Goal: Information Seeking & Learning: Learn about a topic

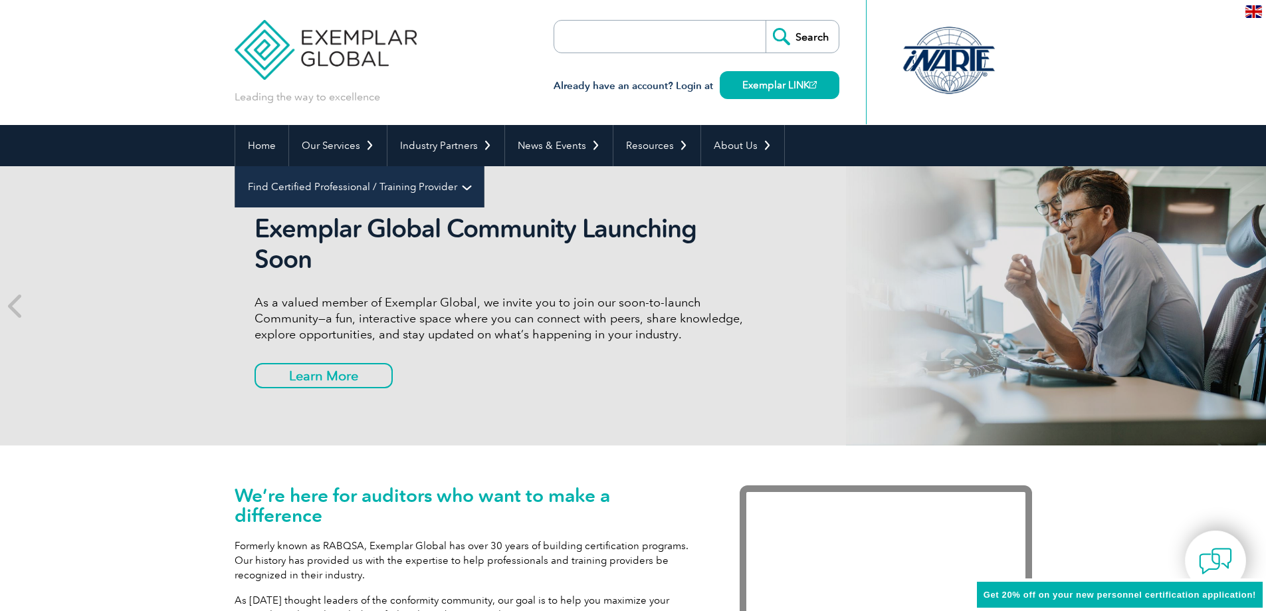
click at [484, 166] on link "Find Certified Professional / Training Provider" at bounding box center [359, 186] width 249 height 41
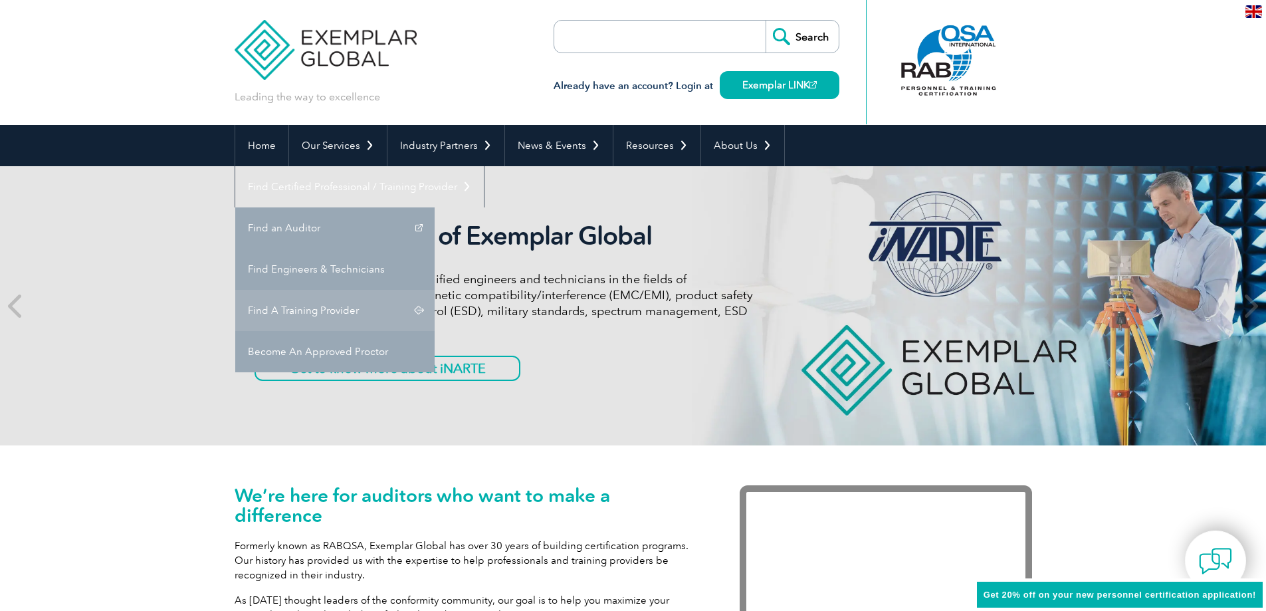
click at [435, 290] on link "Find A Training Provider" at bounding box center [334, 310] width 199 height 41
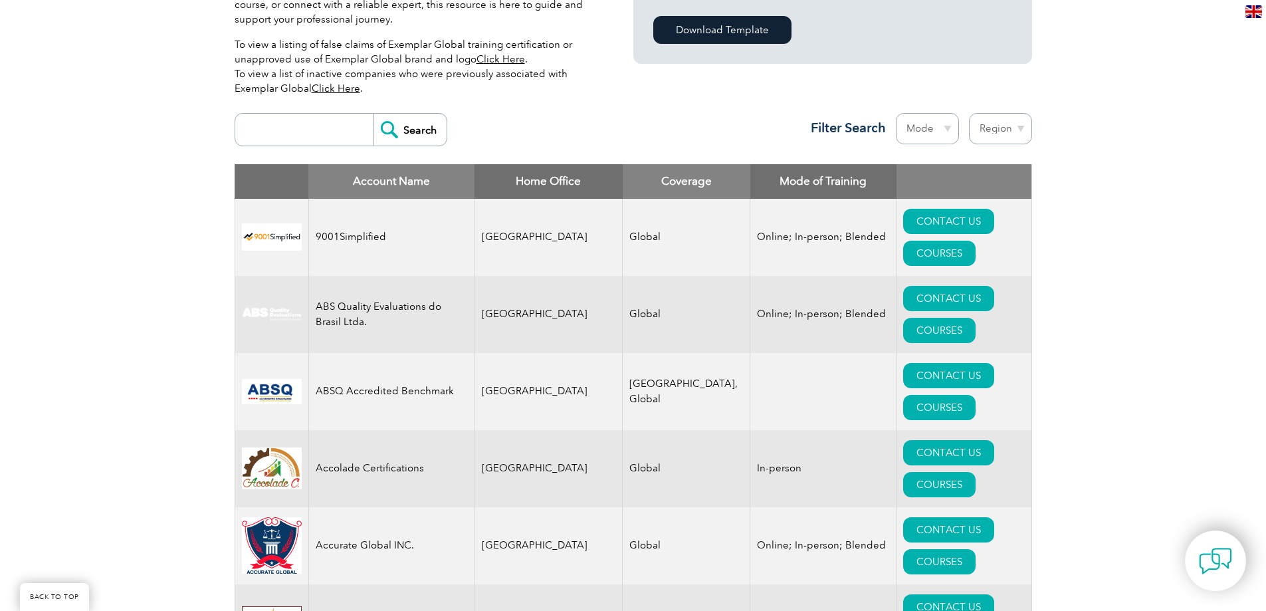
scroll to position [399, 0]
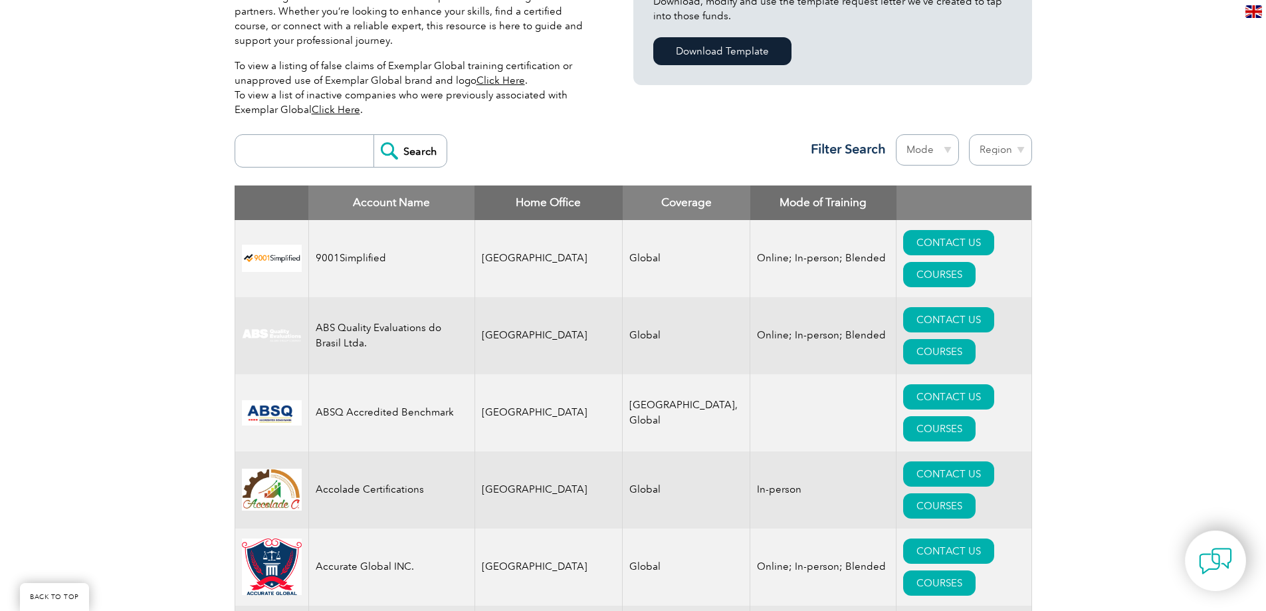
click at [294, 142] on input "search" at bounding box center [308, 151] width 132 height 32
type input "omnex"
click at [374, 135] on input "Search" at bounding box center [410, 151] width 73 height 32
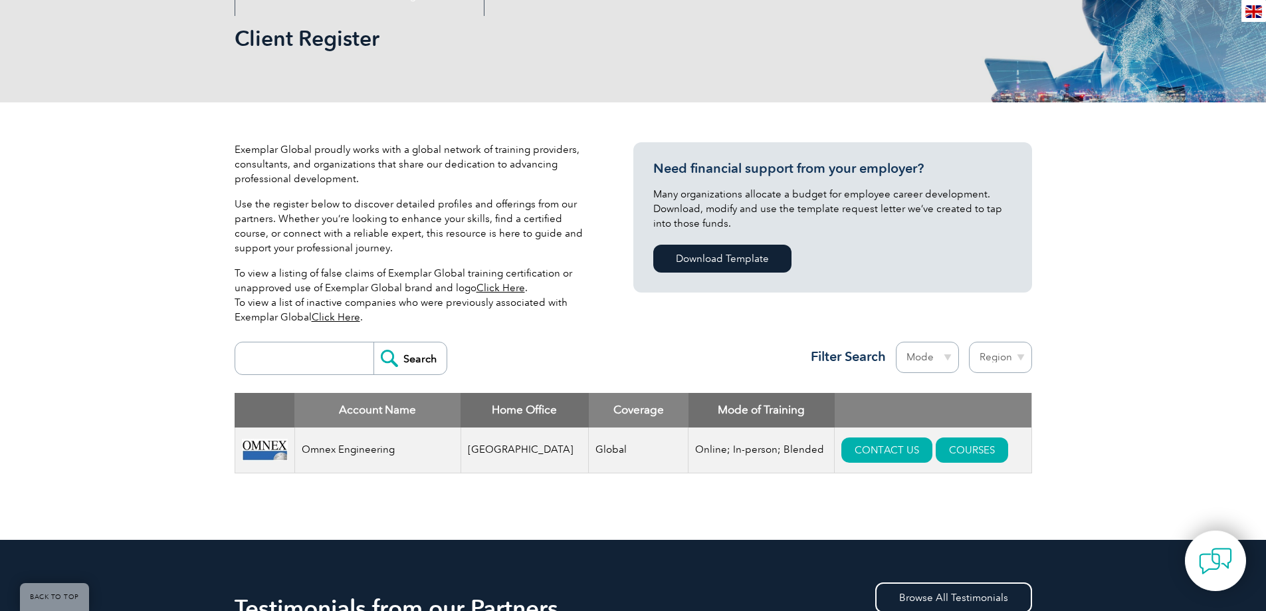
scroll to position [199, 0]
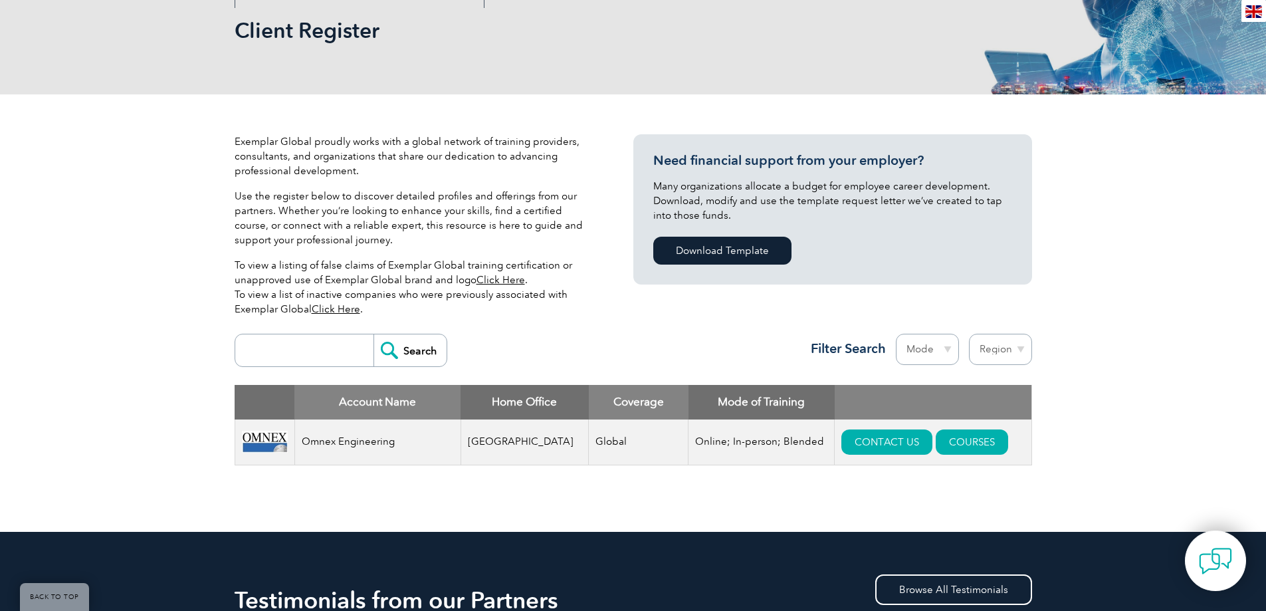
click at [292, 352] on input "search" at bounding box center [308, 350] width 132 height 32
type input "sgs"
click at [374, 334] on input "Search" at bounding box center [410, 350] width 73 height 32
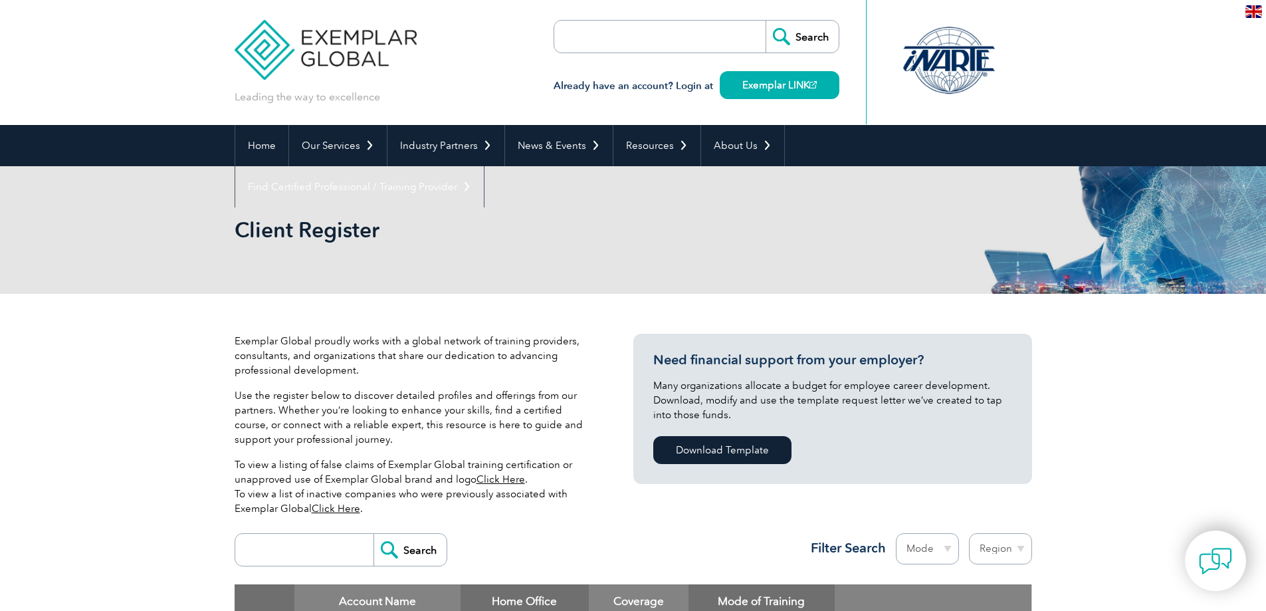
scroll to position [119, 0]
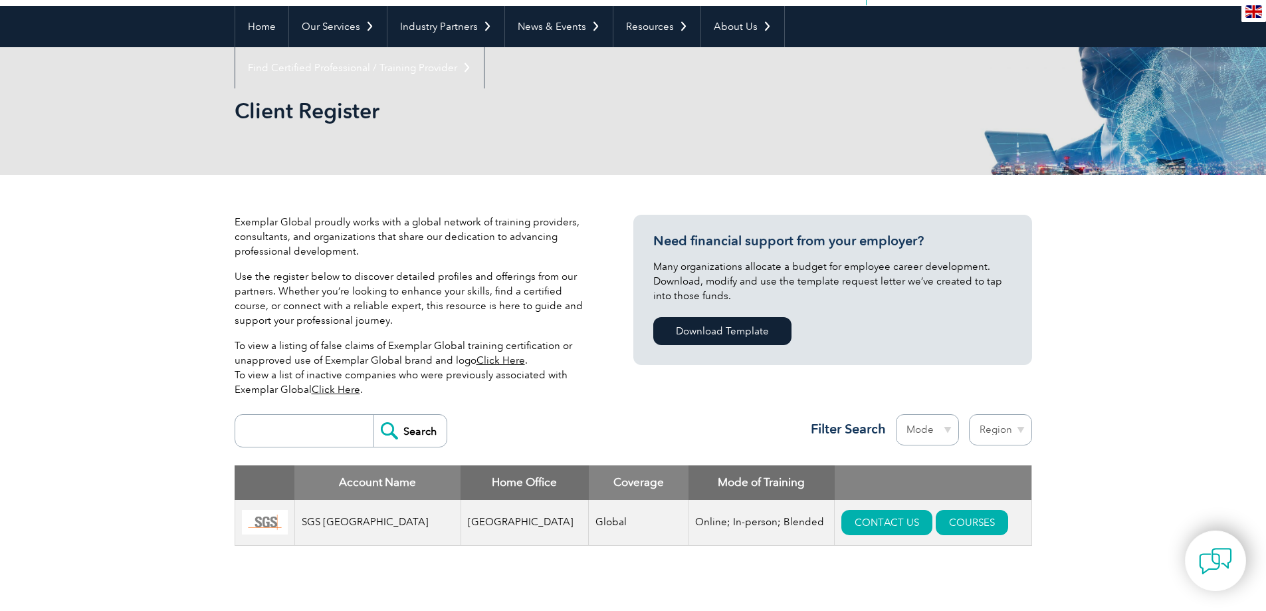
click at [265, 424] on input "search" at bounding box center [308, 431] width 132 height 32
type input "lrqa"
click at [374, 415] on input "Search" at bounding box center [410, 431] width 73 height 32
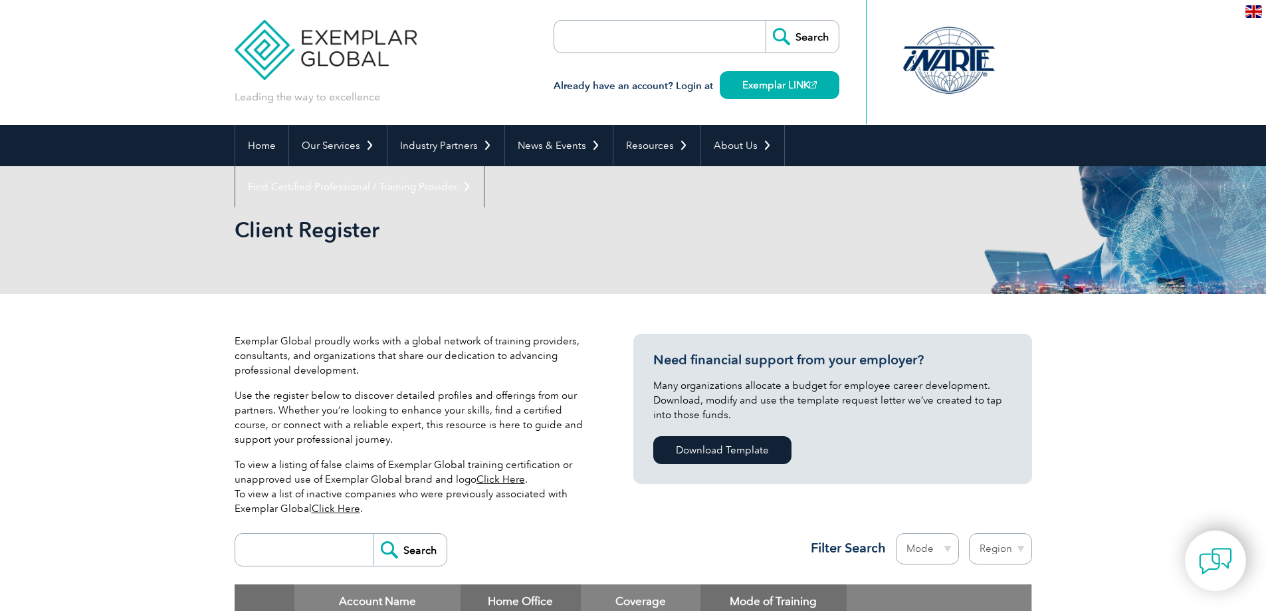
scroll to position [133, 0]
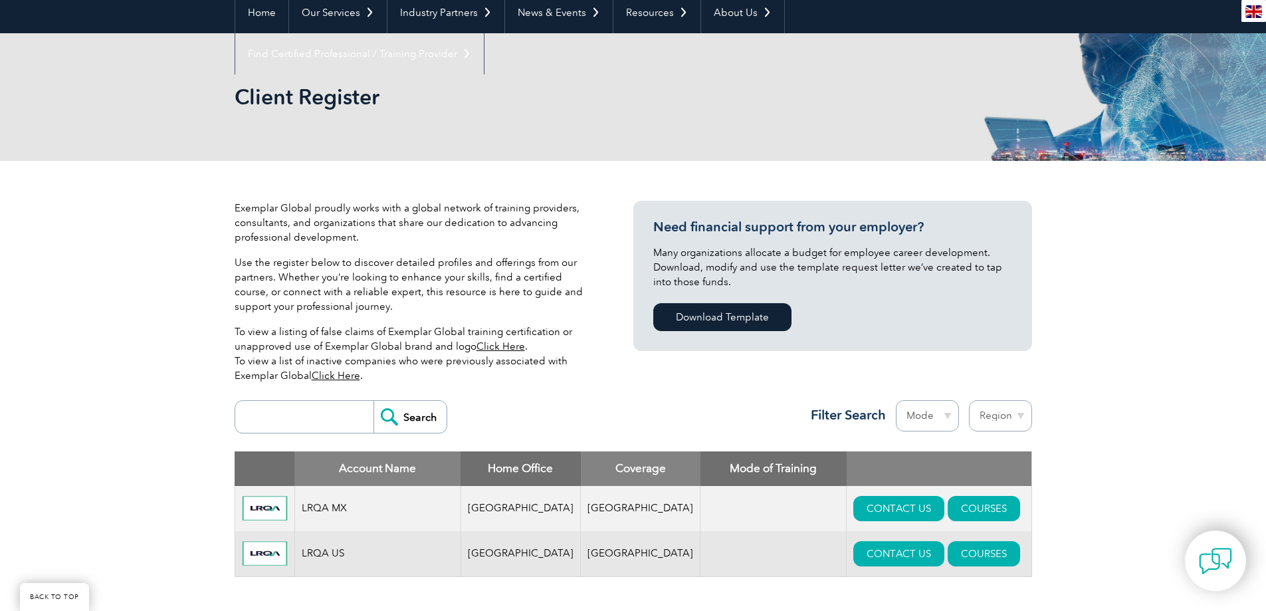
click at [289, 407] on input "search" at bounding box center [308, 417] width 132 height 32
type input "make"
click at [374, 401] on input "Search" at bounding box center [410, 417] width 73 height 32
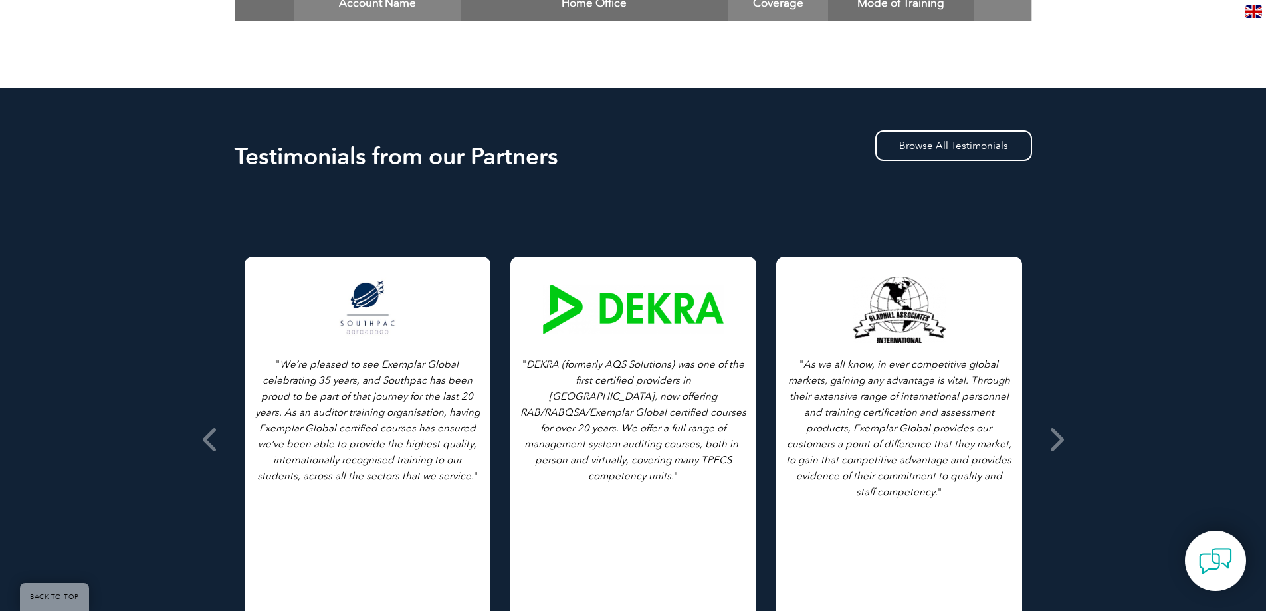
scroll to position [798, 0]
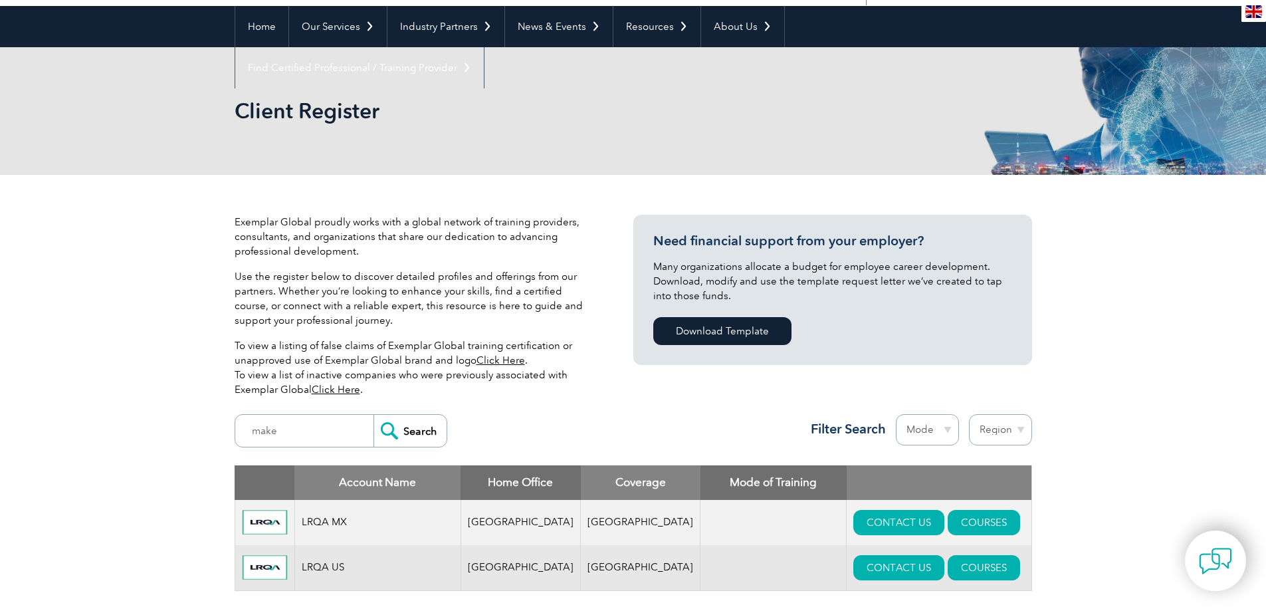
scroll to position [119, 0]
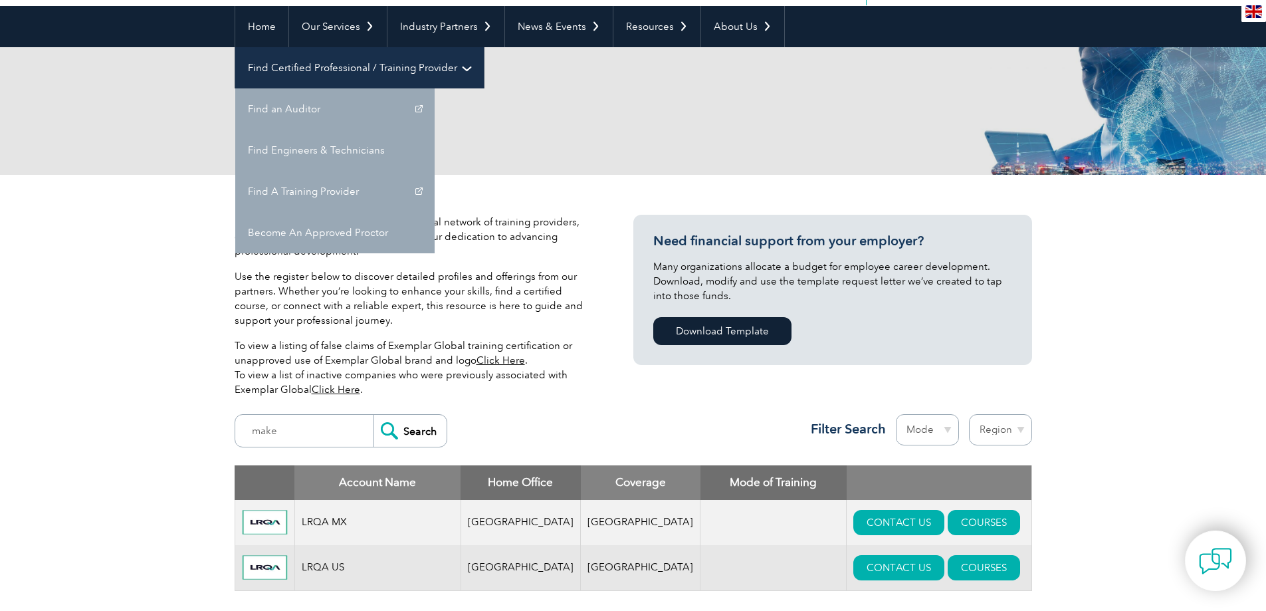
click at [484, 47] on link "Find Certified Professional / Training Provider" at bounding box center [359, 67] width 249 height 41
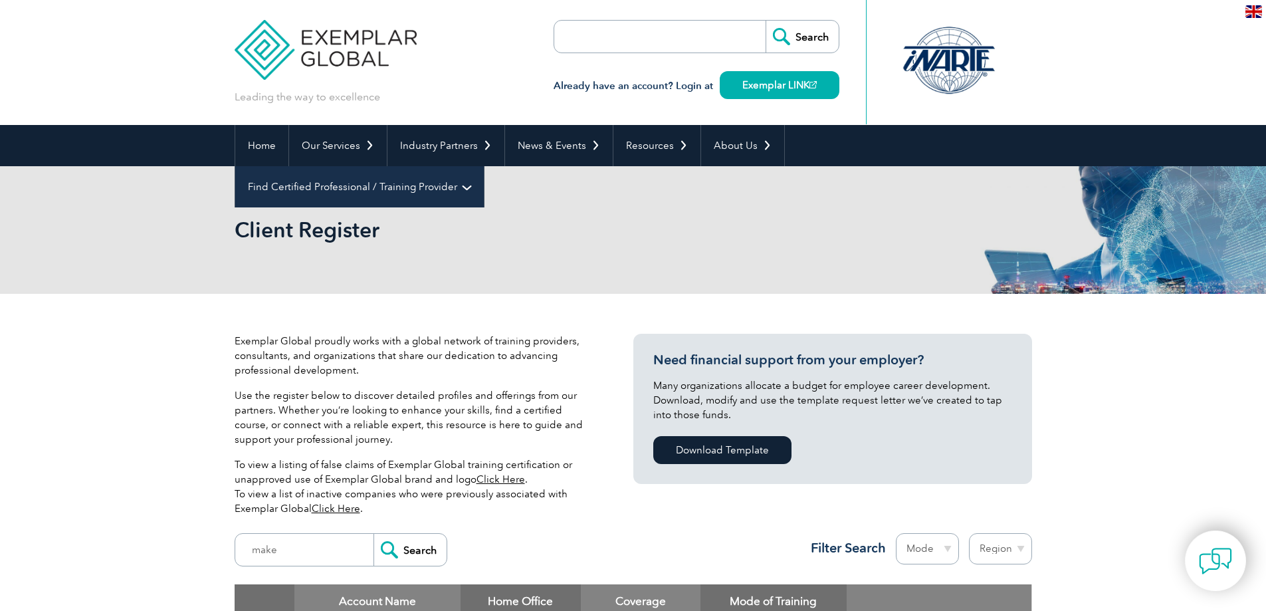
click at [484, 166] on link "Find Certified Professional / Training Provider" at bounding box center [359, 186] width 249 height 41
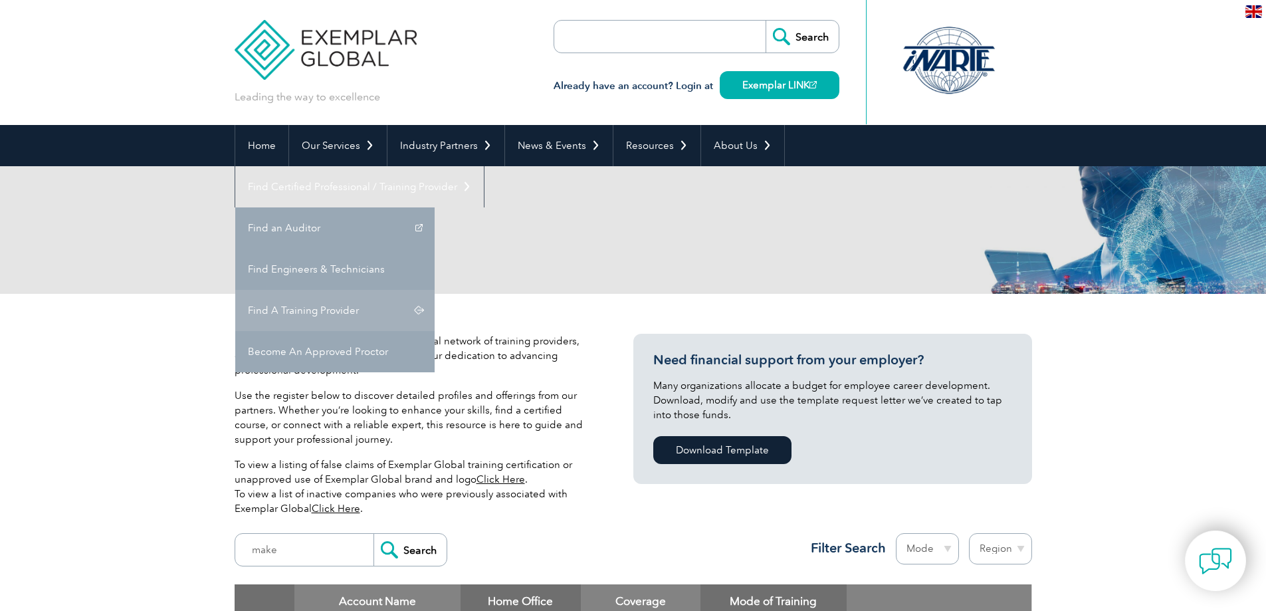
click at [435, 290] on link "Find A Training Provider" at bounding box center [334, 310] width 199 height 41
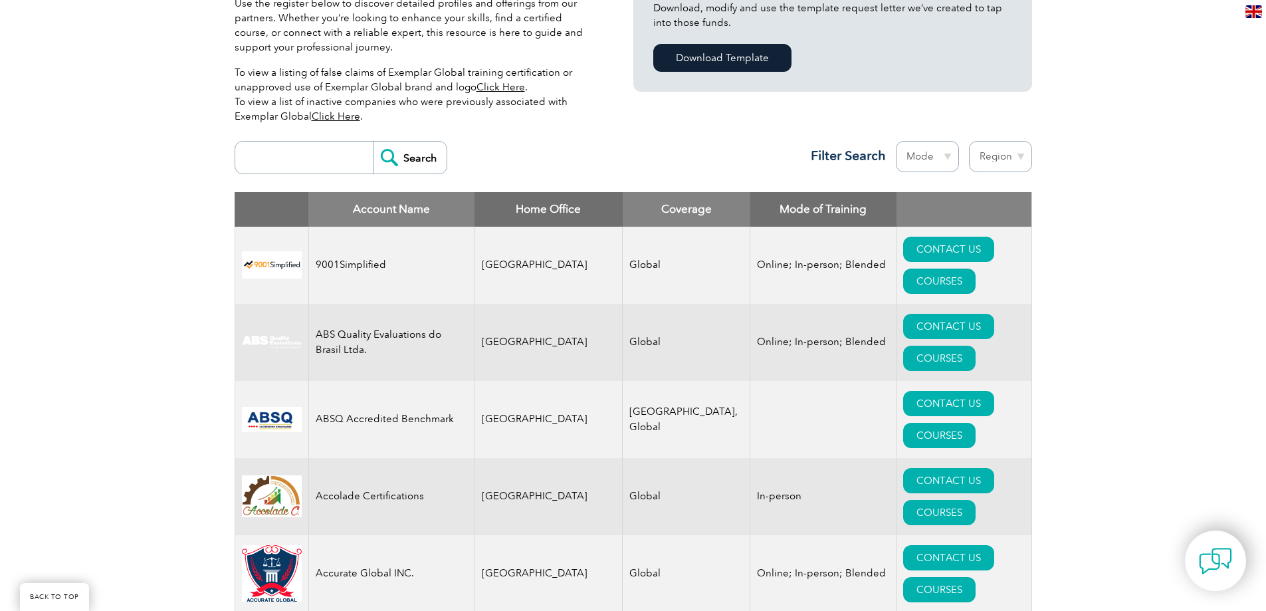
scroll to position [399, 0]
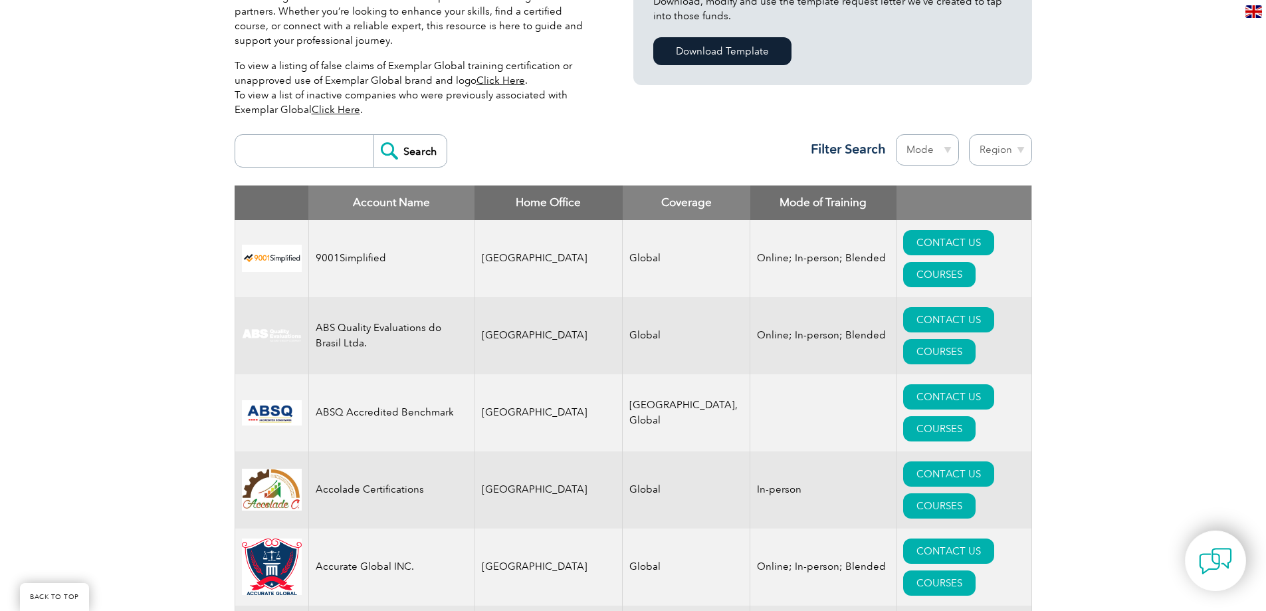
click at [998, 152] on select "Region Australia Bahrain Bangladesh Brazil Canada Colombia Dominican Republic E…" at bounding box center [1000, 149] width 63 height 31
select select "[GEOGRAPHIC_DATA]"
click at [969, 134] on select "Region Australia Bahrain Bangladesh Brazil Canada Colombia Dominican Republic E…" at bounding box center [1000, 149] width 63 height 31
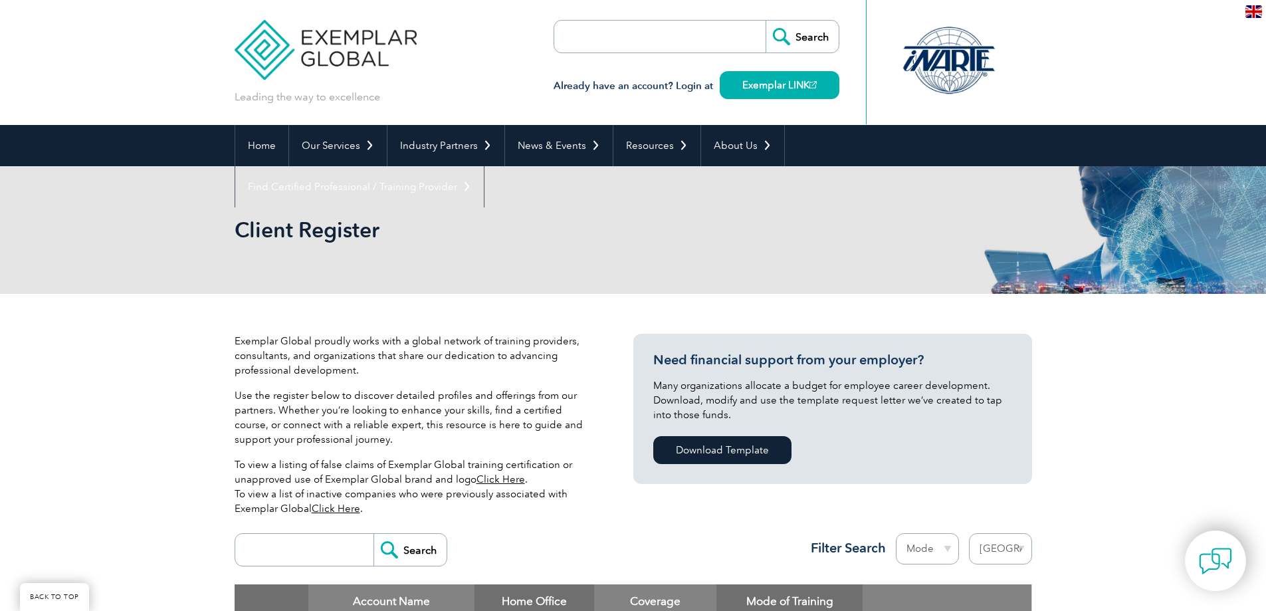
select select "[GEOGRAPHIC_DATA]"
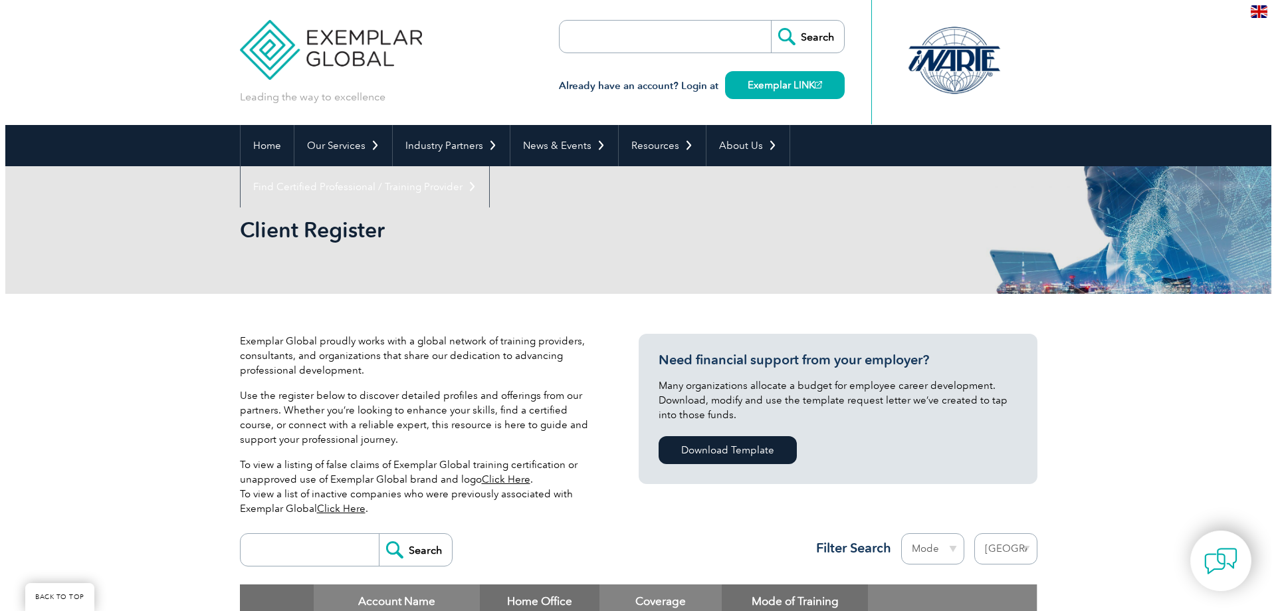
scroll to position [451, 0]
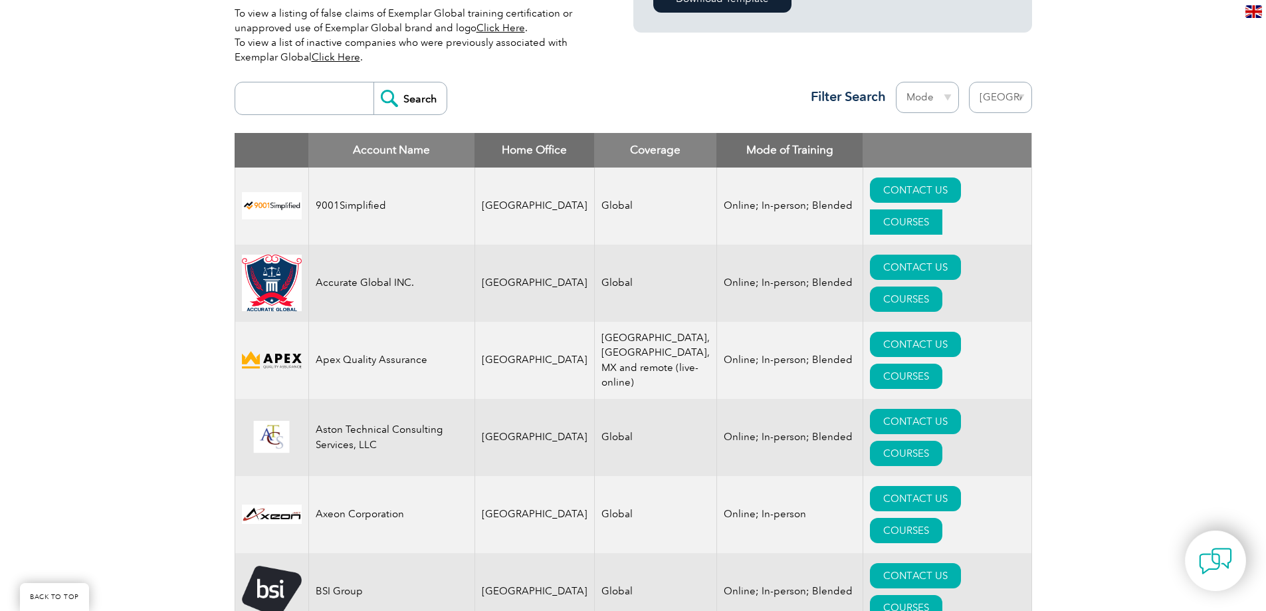
click at [942, 209] on link "COURSES" at bounding box center [906, 221] width 72 height 25
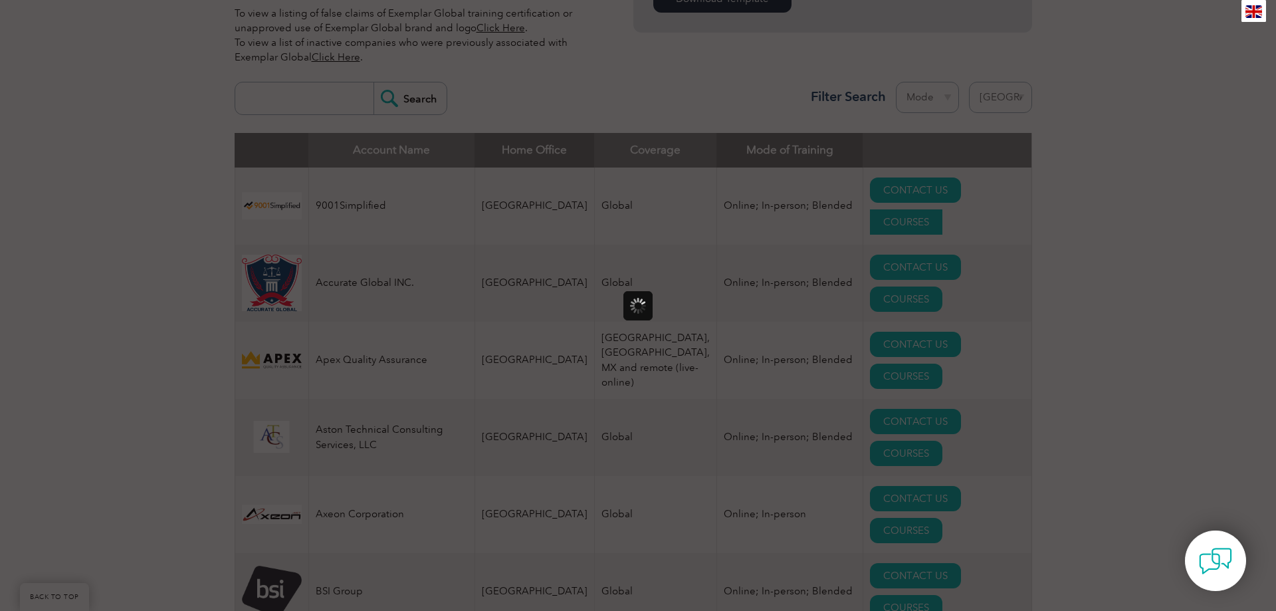
scroll to position [0, 0]
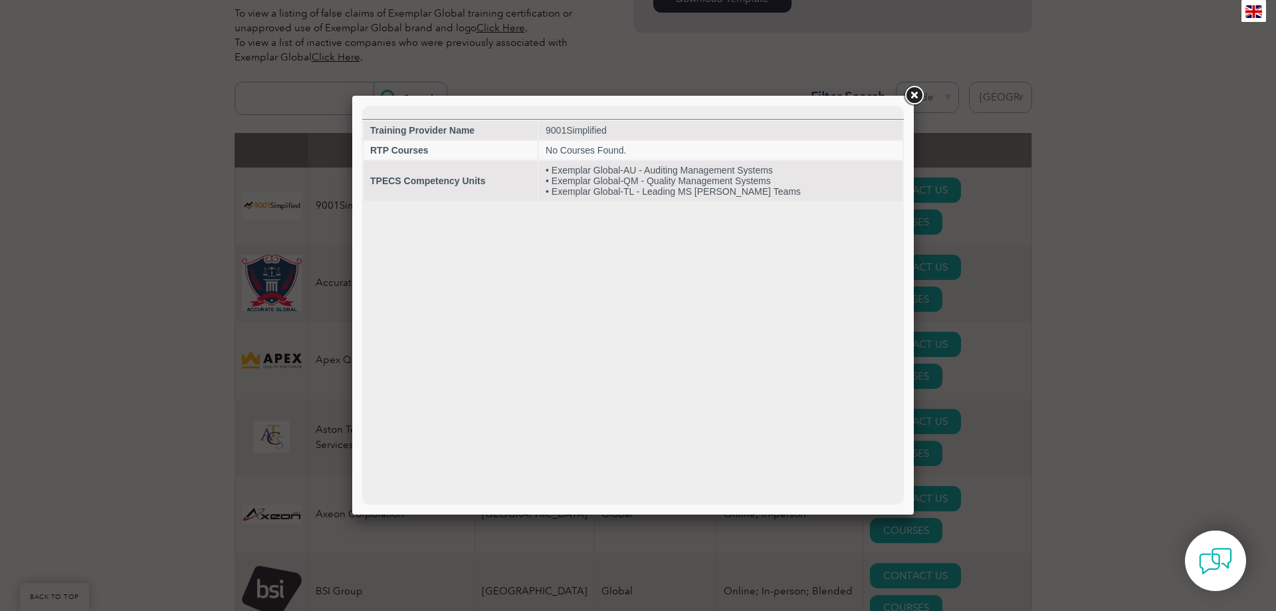
click at [908, 96] on link at bounding box center [914, 96] width 24 height 24
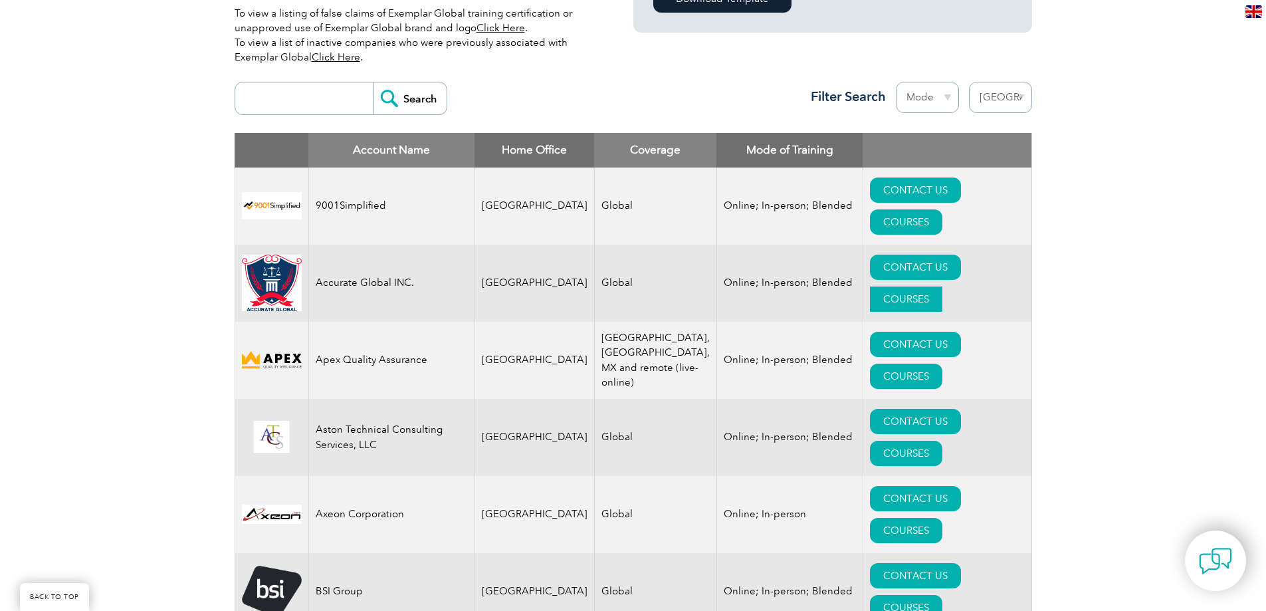
click at [940, 286] on link "COURSES" at bounding box center [906, 298] width 72 height 25
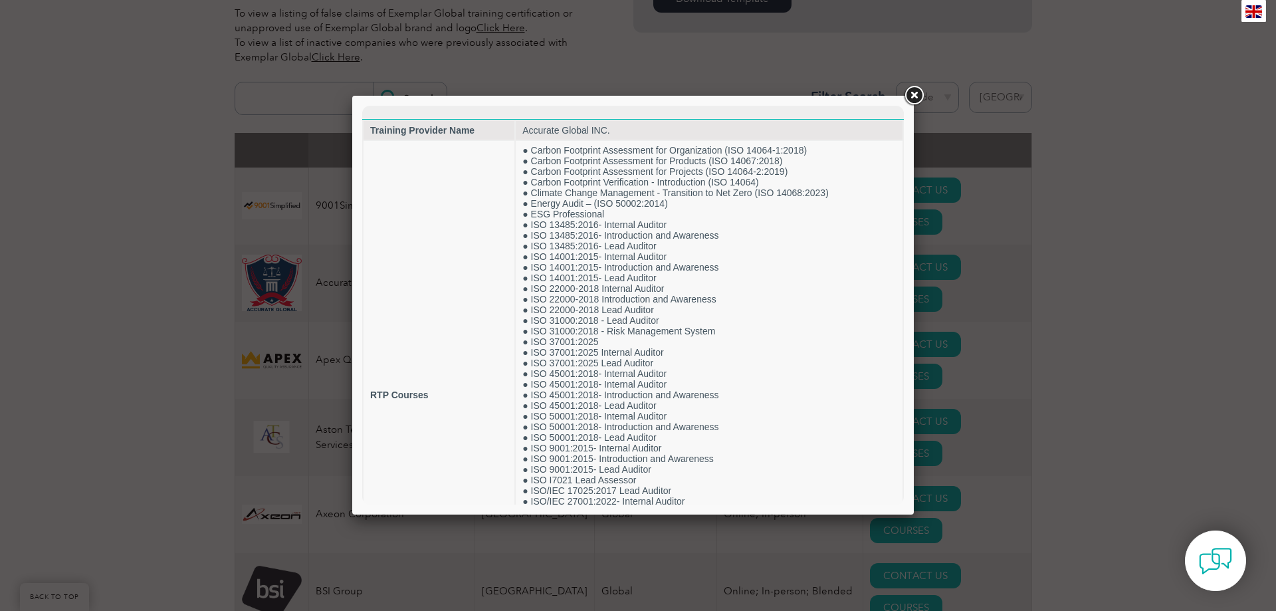
click at [911, 92] on link at bounding box center [914, 96] width 24 height 24
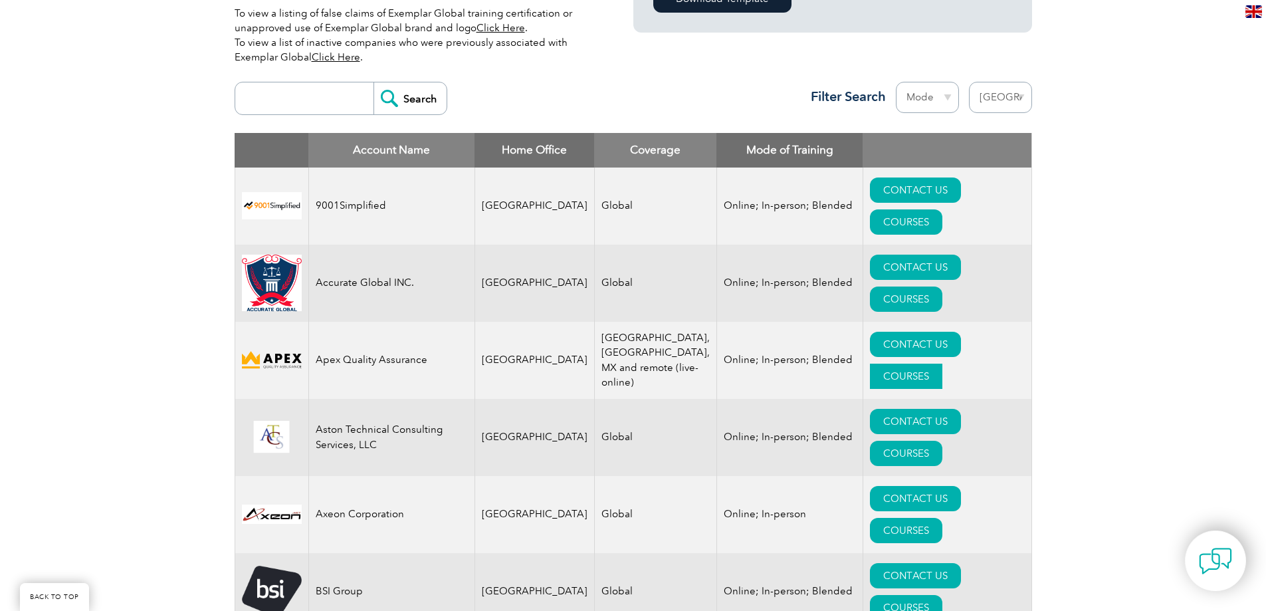
click at [942, 364] on link "COURSES" at bounding box center [906, 376] width 72 height 25
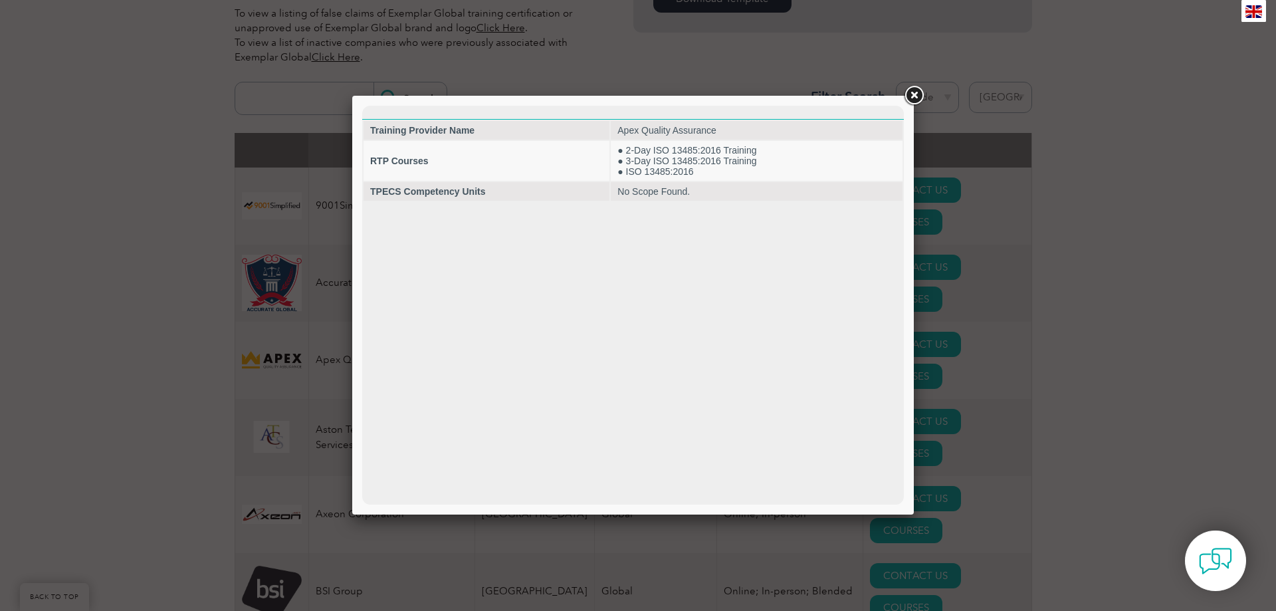
click at [917, 98] on link at bounding box center [914, 96] width 24 height 24
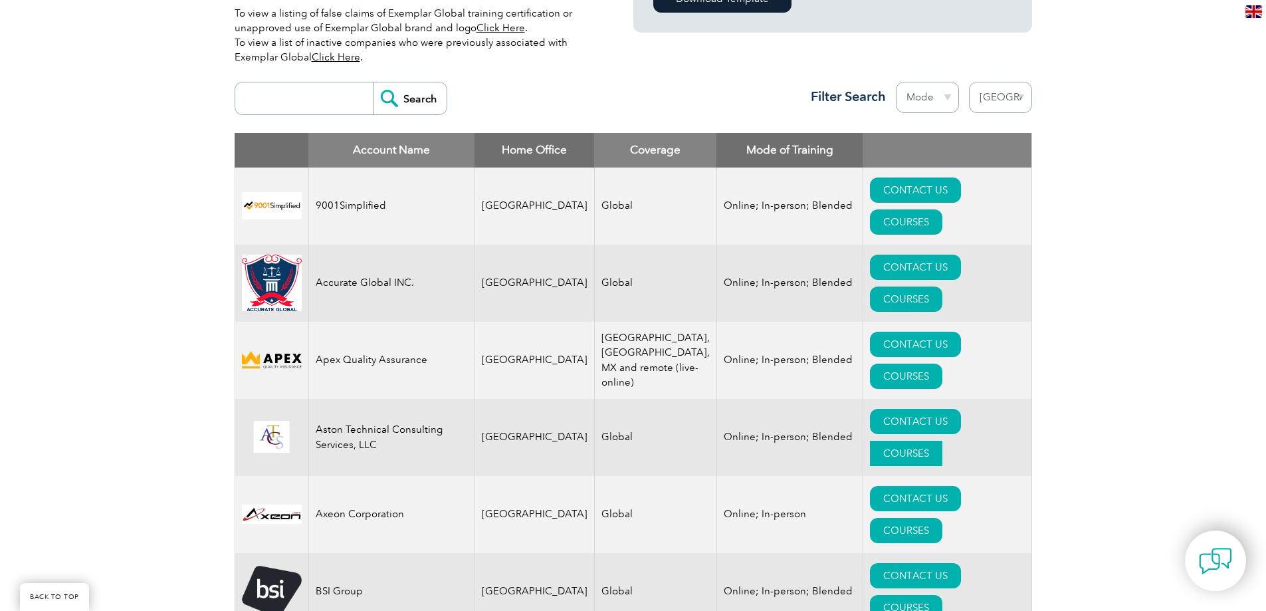
click at [937, 441] on link "COURSES" at bounding box center [906, 453] width 72 height 25
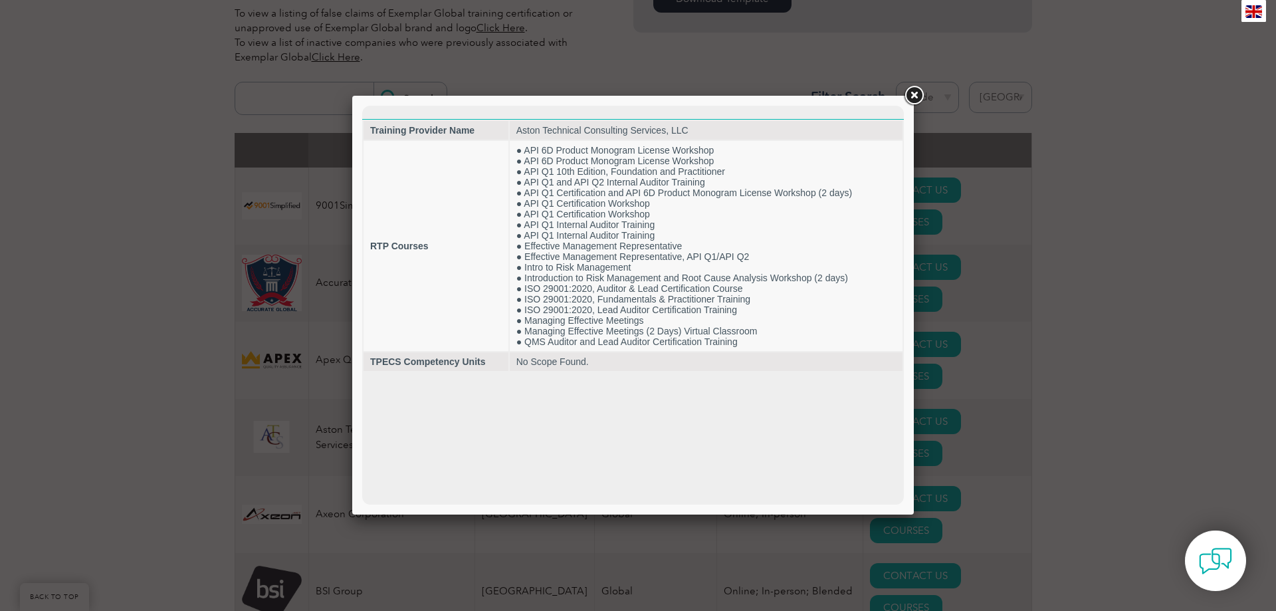
click at [917, 96] on link at bounding box center [914, 96] width 24 height 24
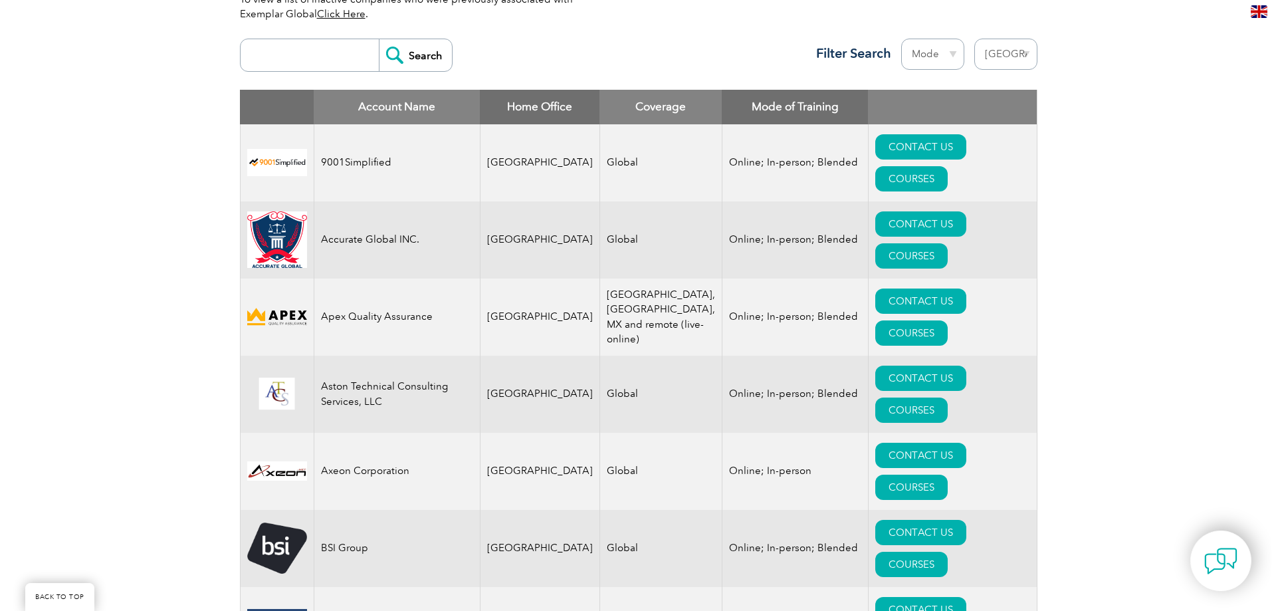
scroll to position [518, 0]
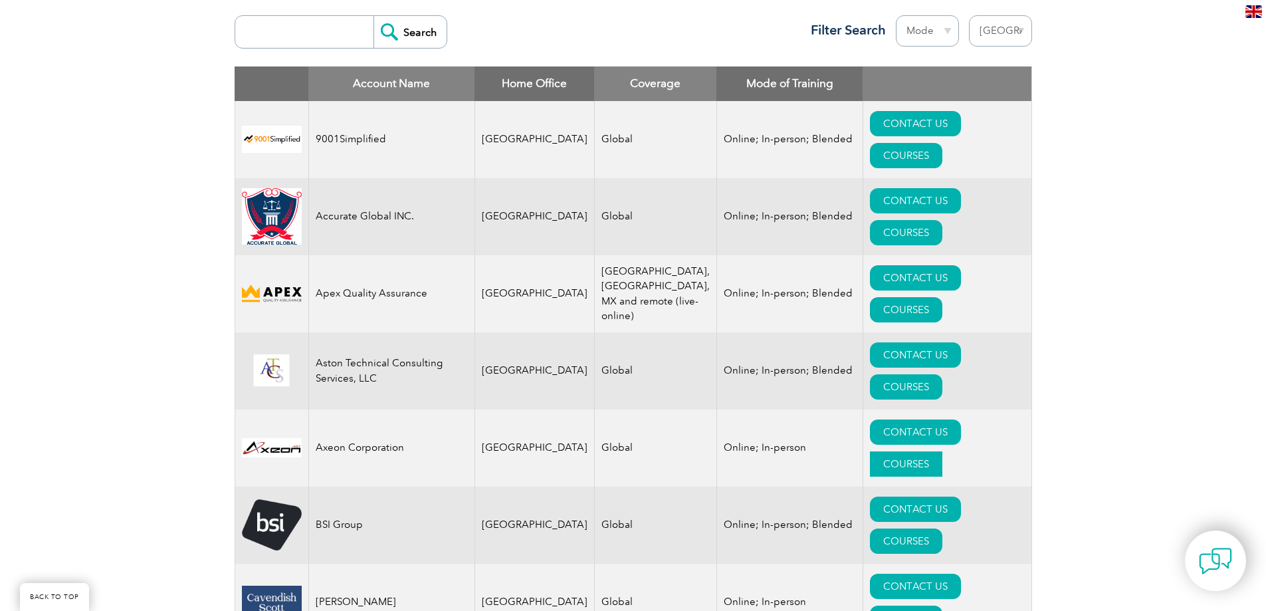
click at [942, 451] on link "COURSES" at bounding box center [906, 463] width 72 height 25
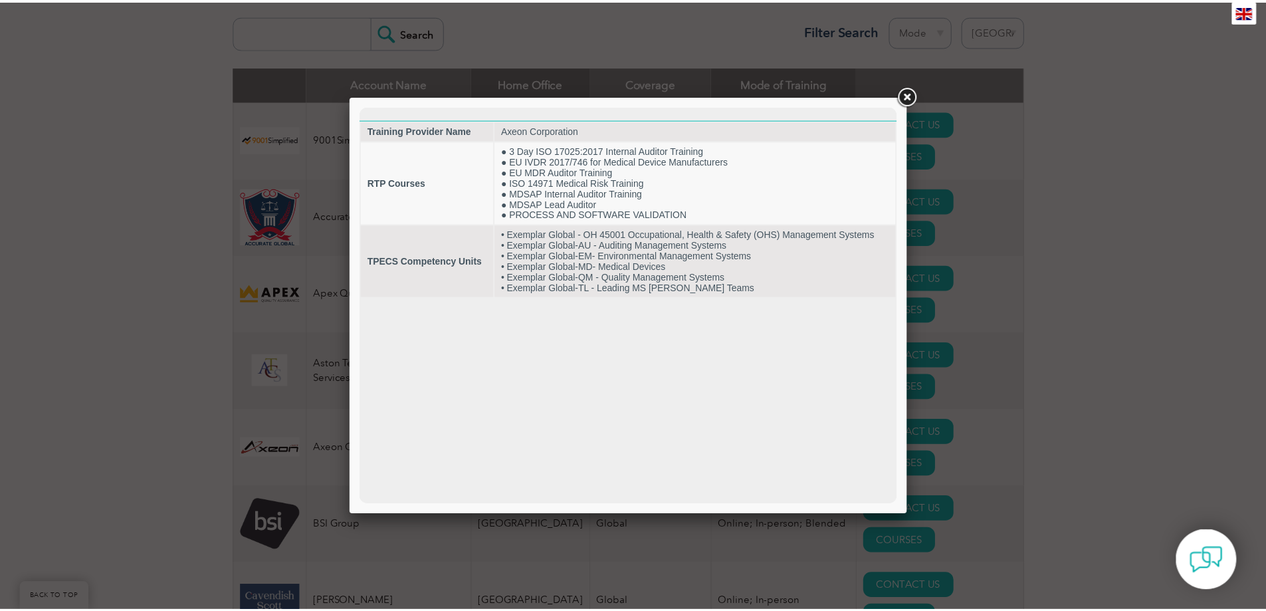
scroll to position [0, 0]
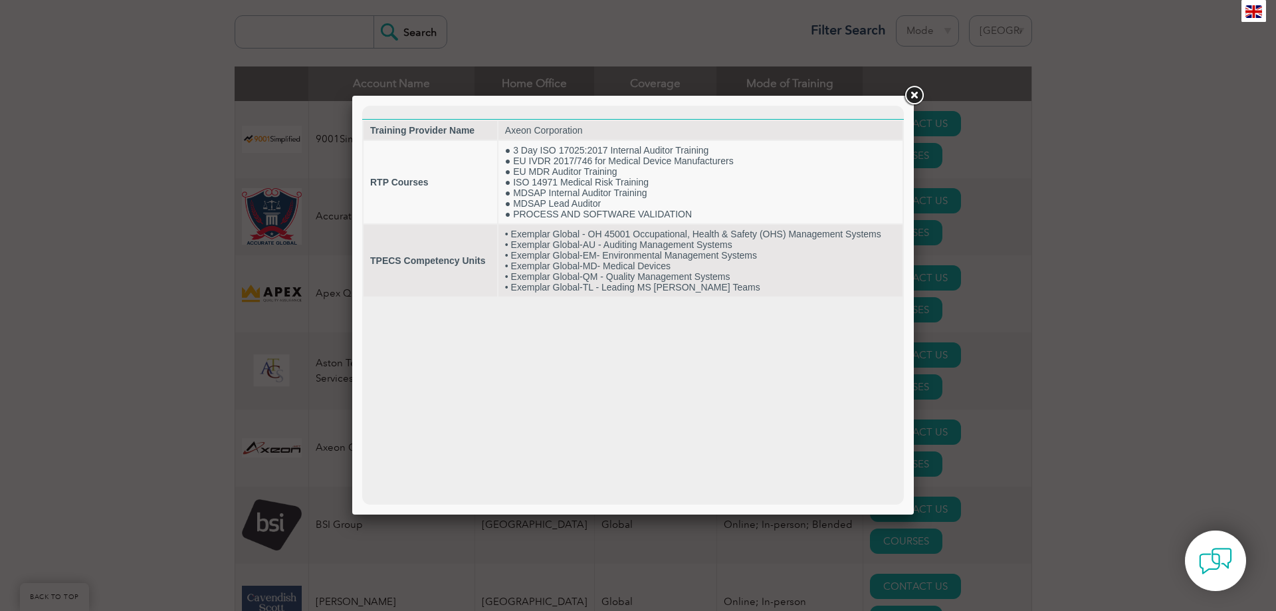
click at [910, 94] on link at bounding box center [914, 96] width 24 height 24
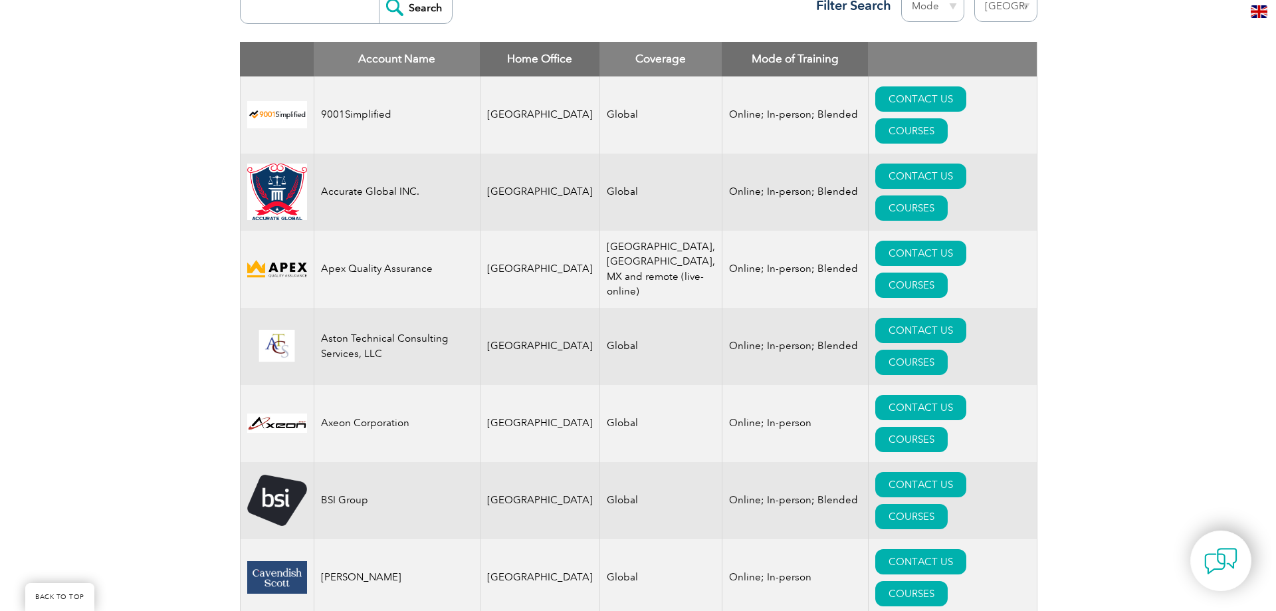
scroll to position [584, 0]
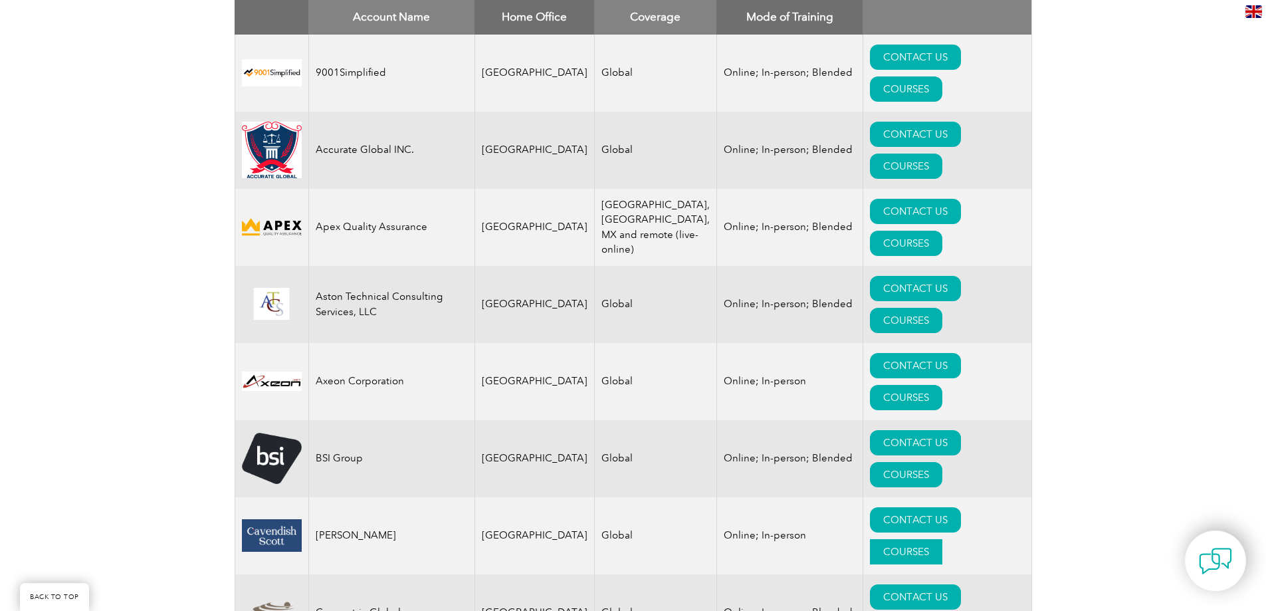
click at [942, 539] on link "COURSES" at bounding box center [906, 551] width 72 height 25
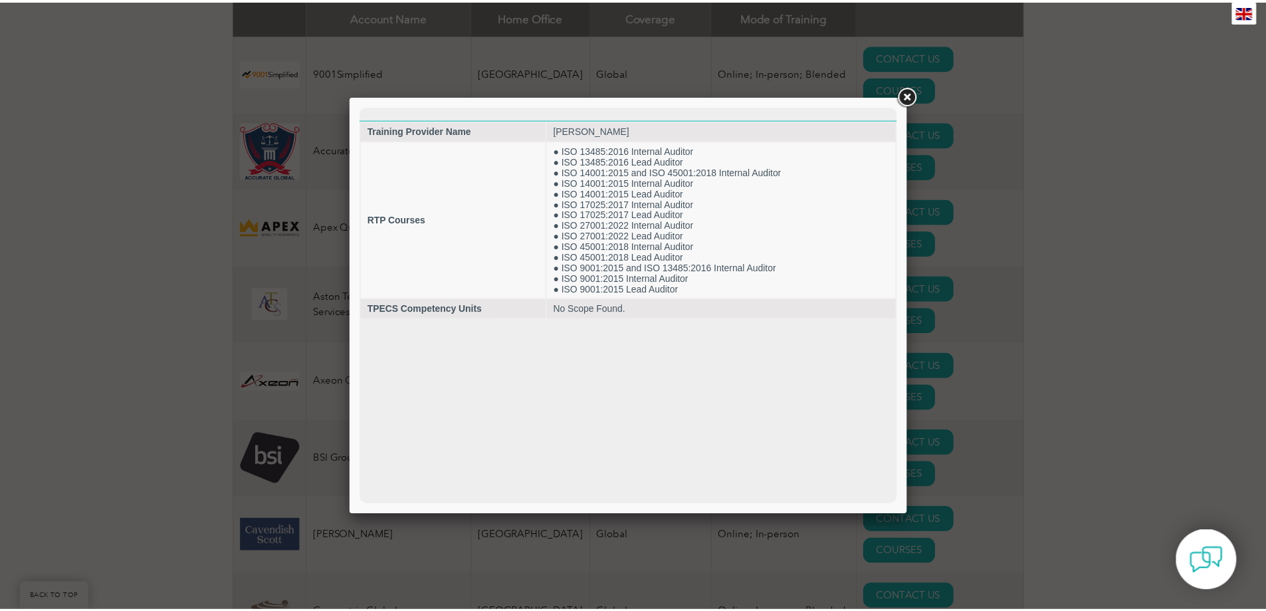
scroll to position [0, 0]
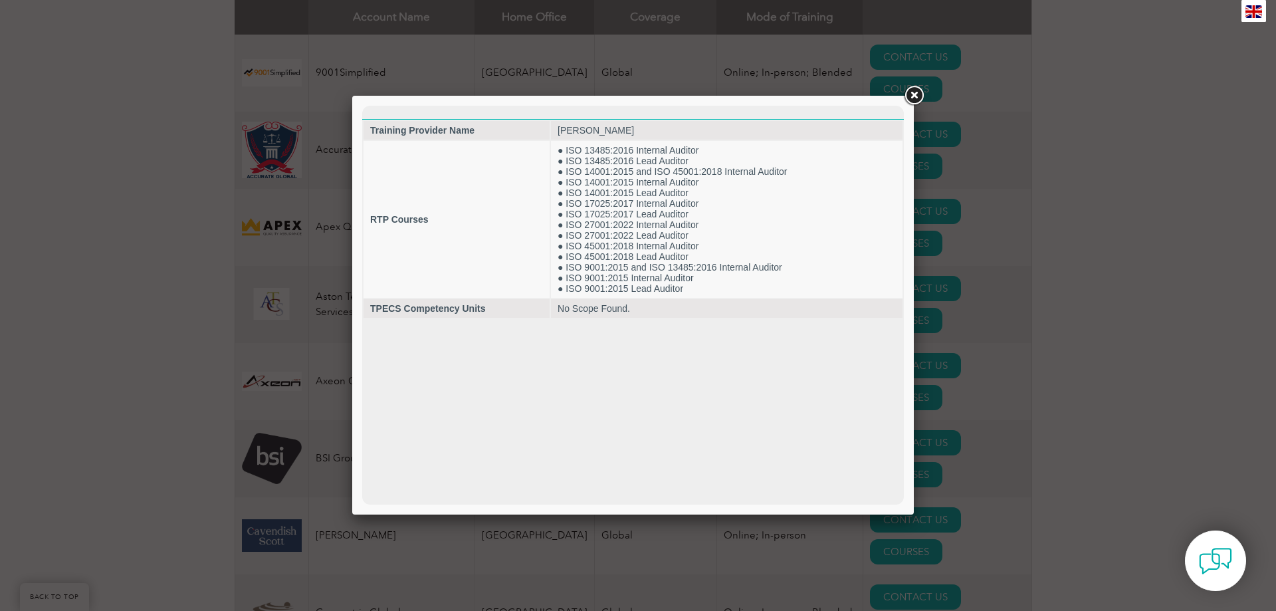
click at [919, 92] on link at bounding box center [914, 96] width 24 height 24
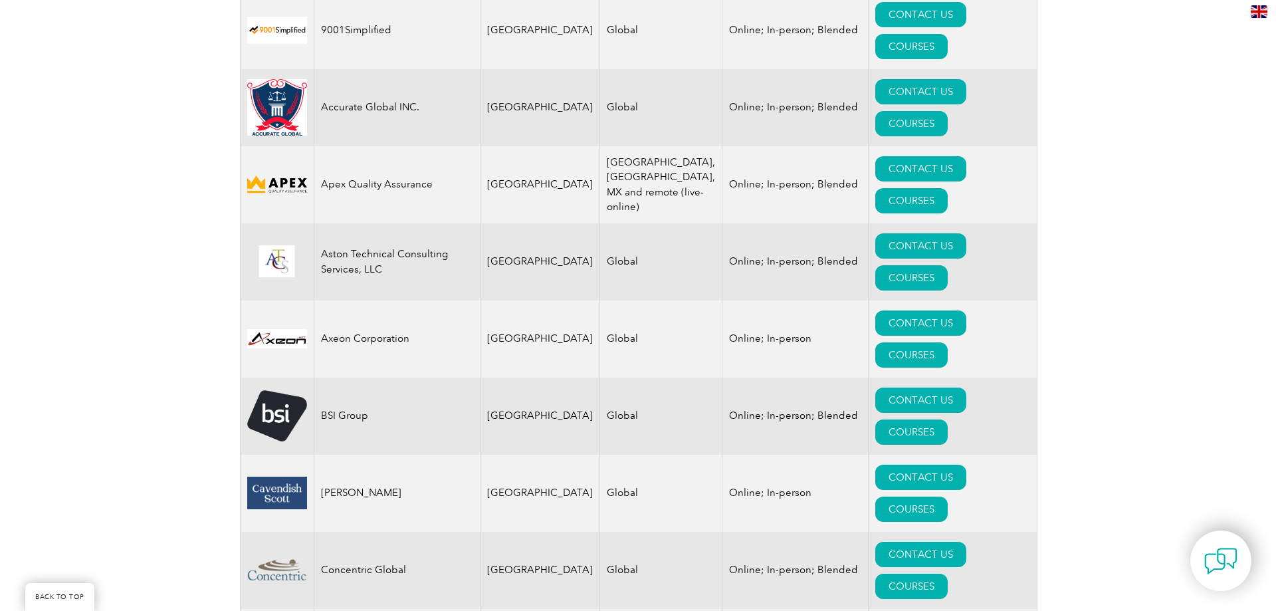
scroll to position [651, 0]
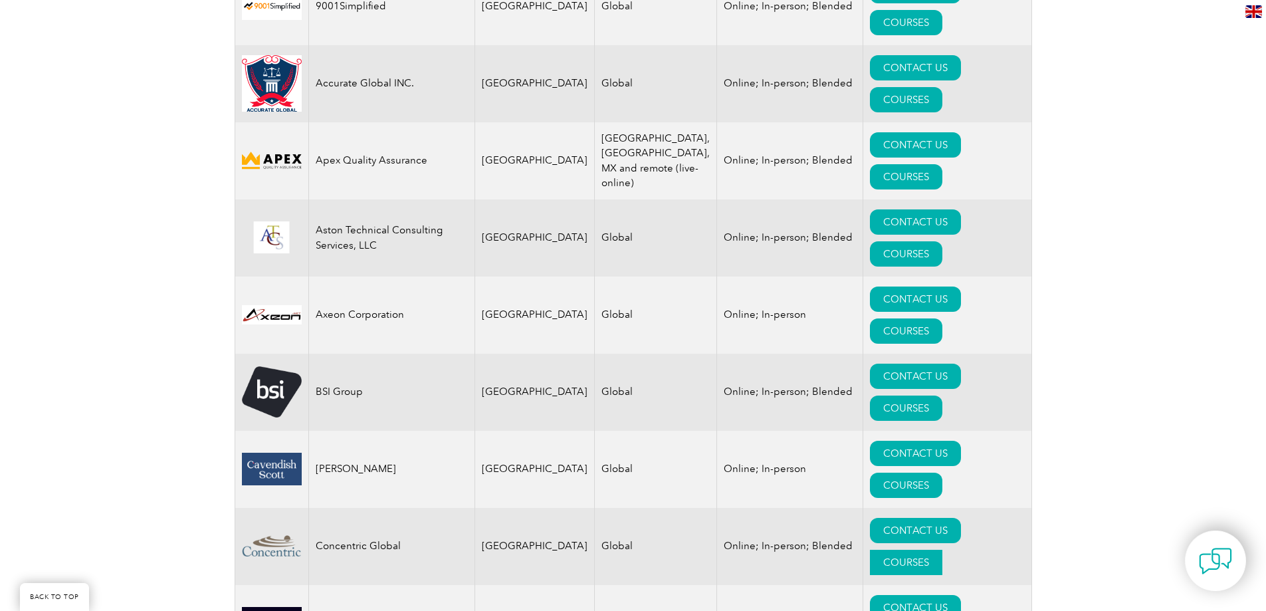
click at [942, 550] on link "COURSES" at bounding box center [906, 562] width 72 height 25
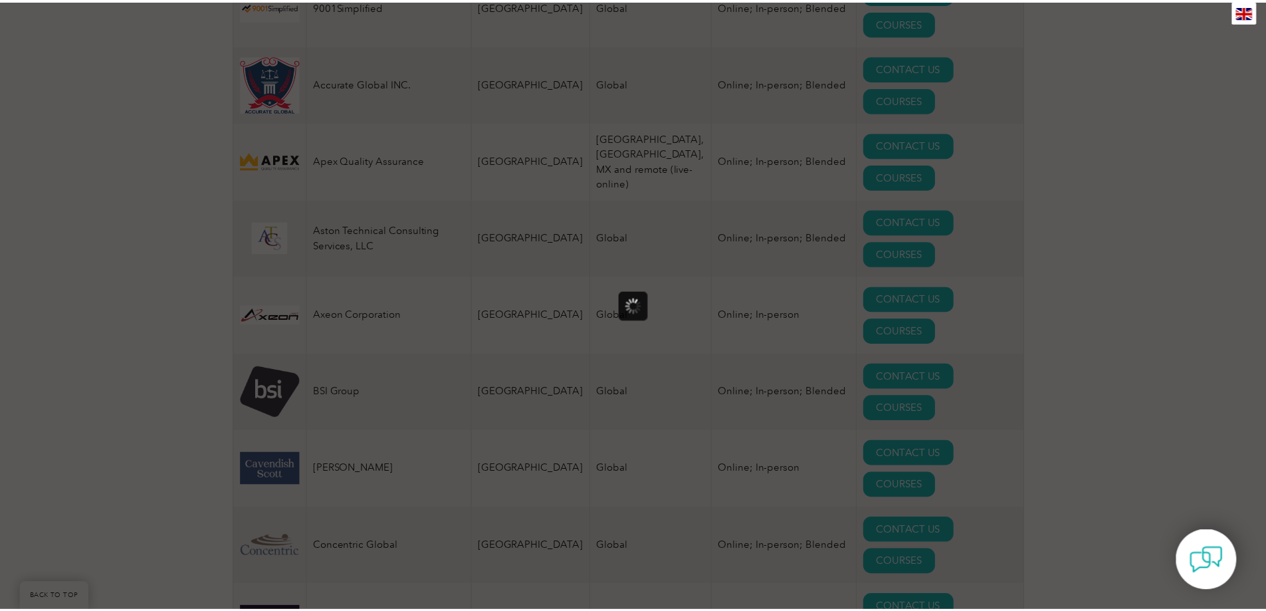
scroll to position [0, 0]
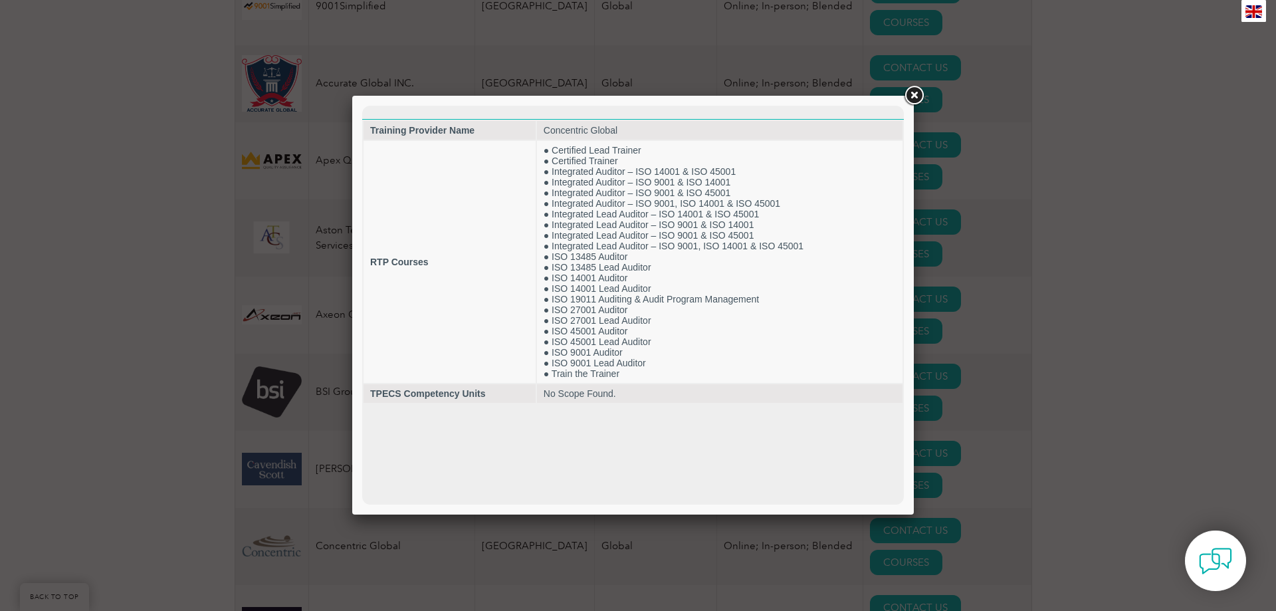
click at [920, 91] on link at bounding box center [914, 96] width 24 height 24
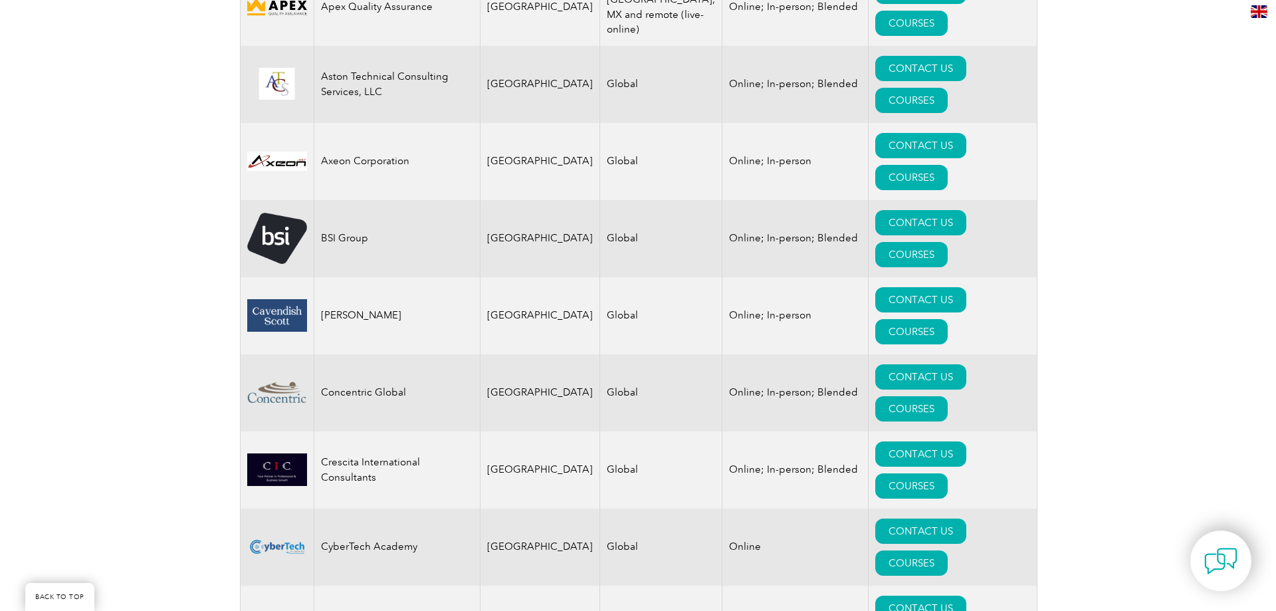
scroll to position [850, 0]
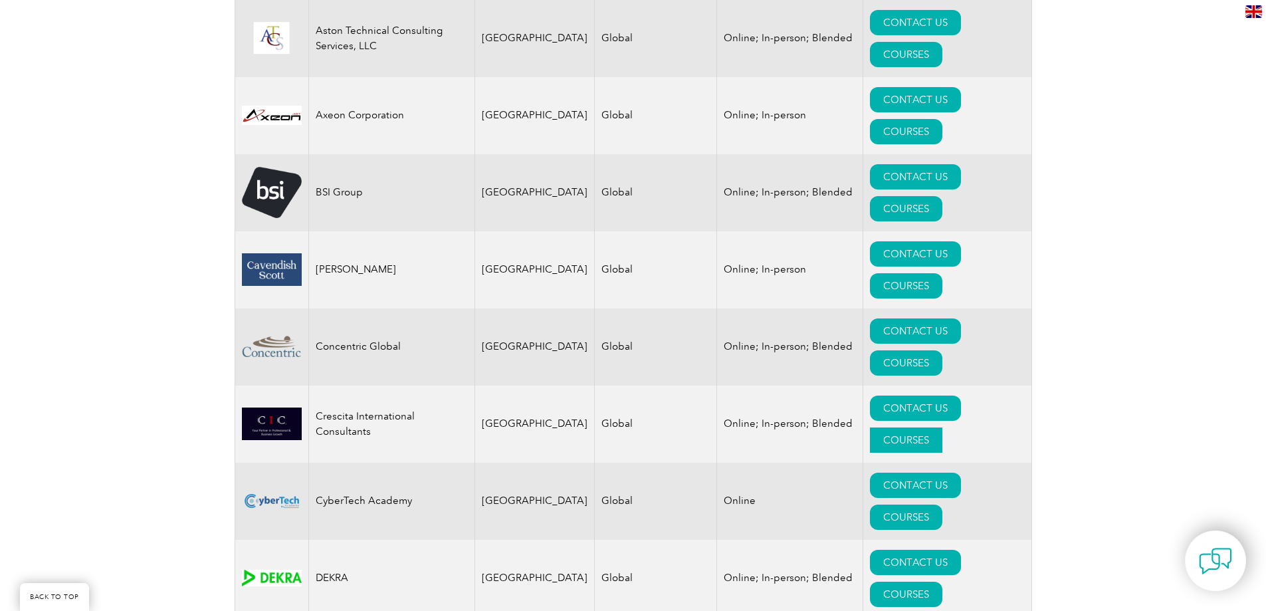
click at [942, 427] on link "COURSES" at bounding box center [906, 439] width 72 height 25
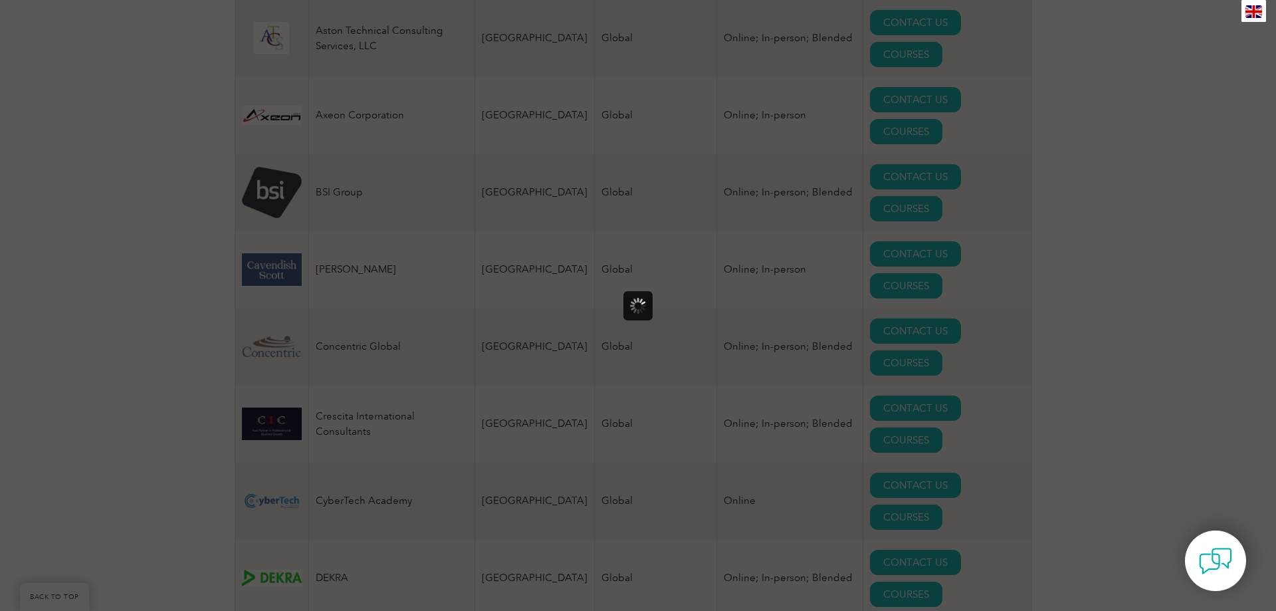
scroll to position [0, 0]
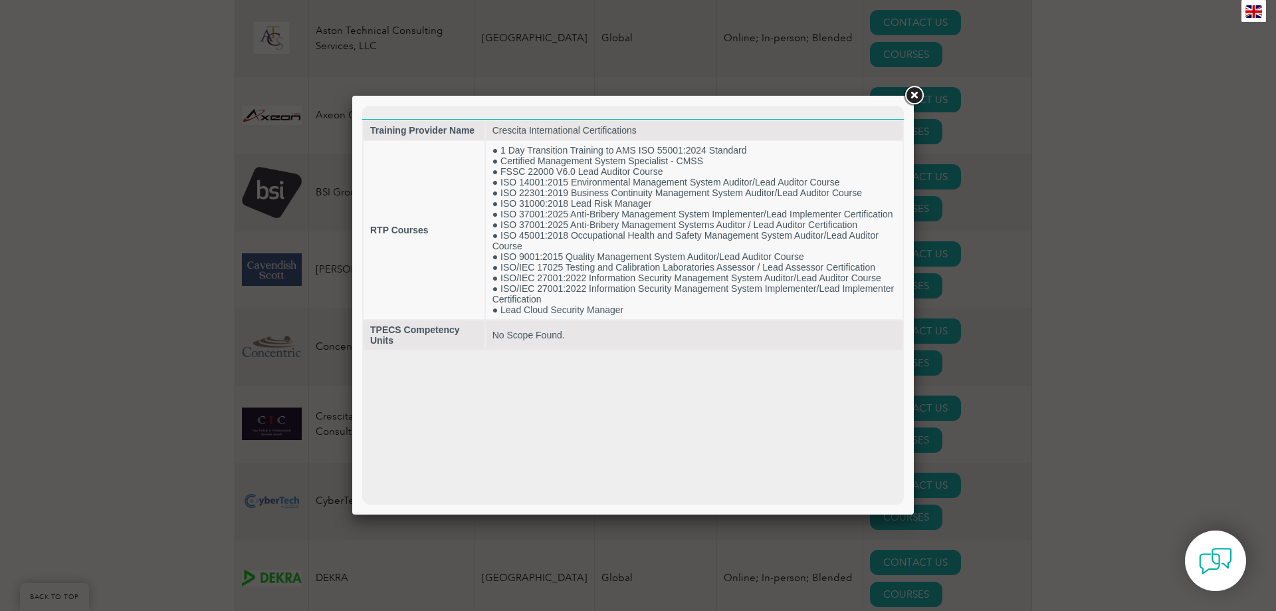
click at [915, 95] on link at bounding box center [914, 96] width 24 height 24
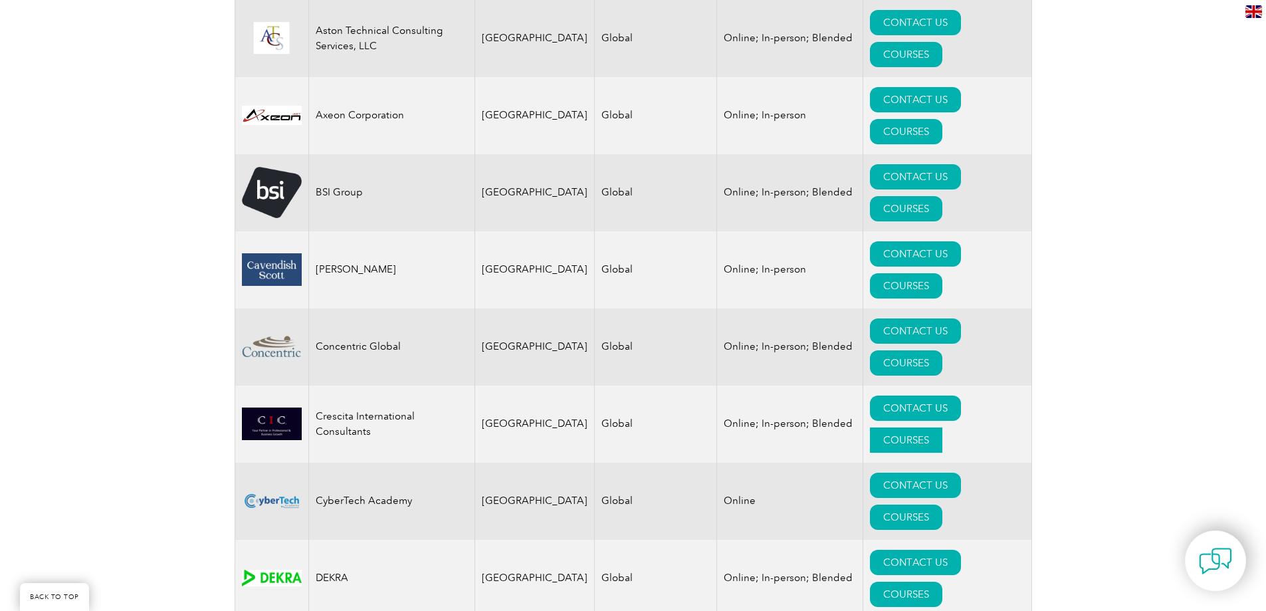
click at [941, 427] on link "COURSES" at bounding box center [906, 439] width 72 height 25
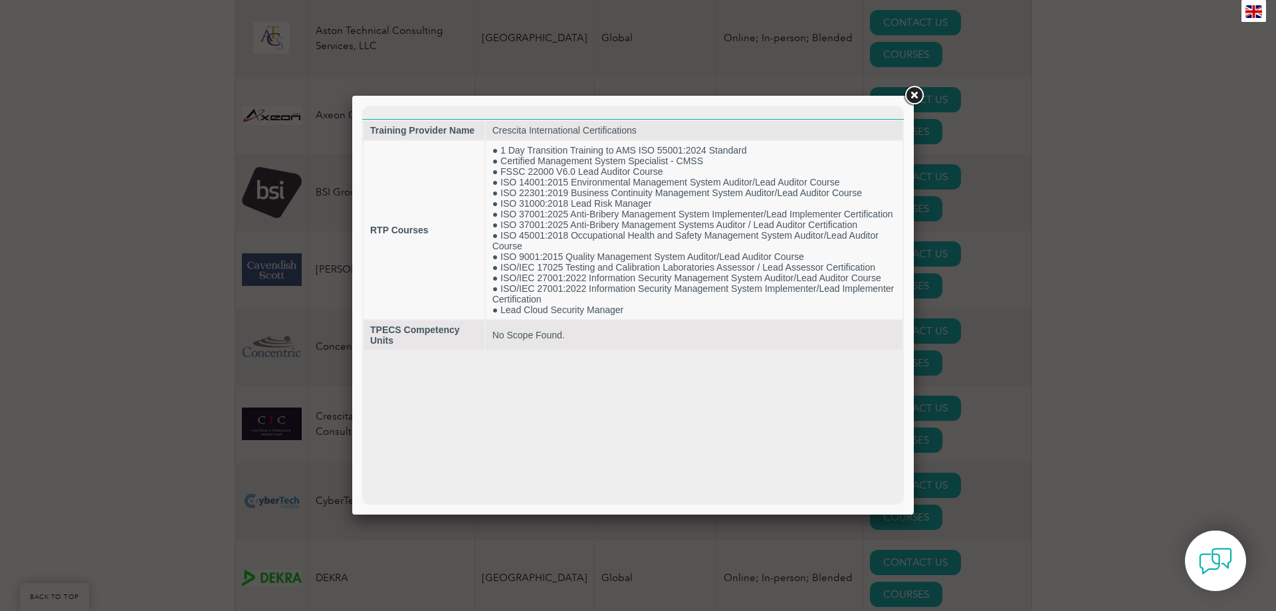
click at [917, 95] on link at bounding box center [914, 96] width 24 height 24
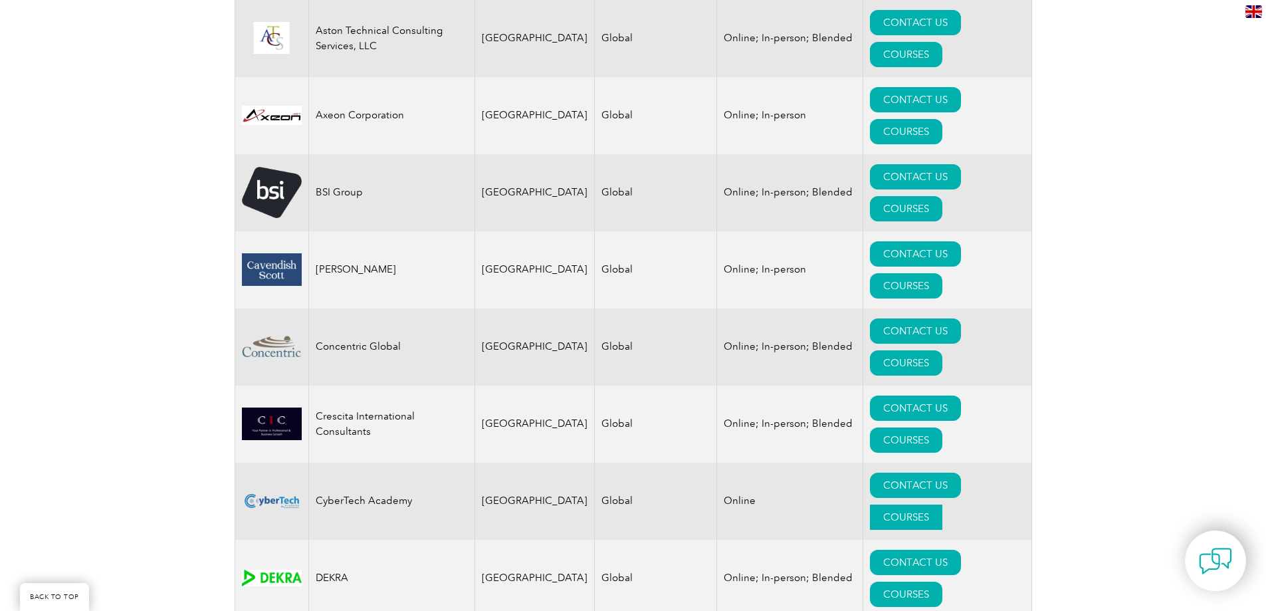
click at [942, 504] on link "COURSES" at bounding box center [906, 516] width 72 height 25
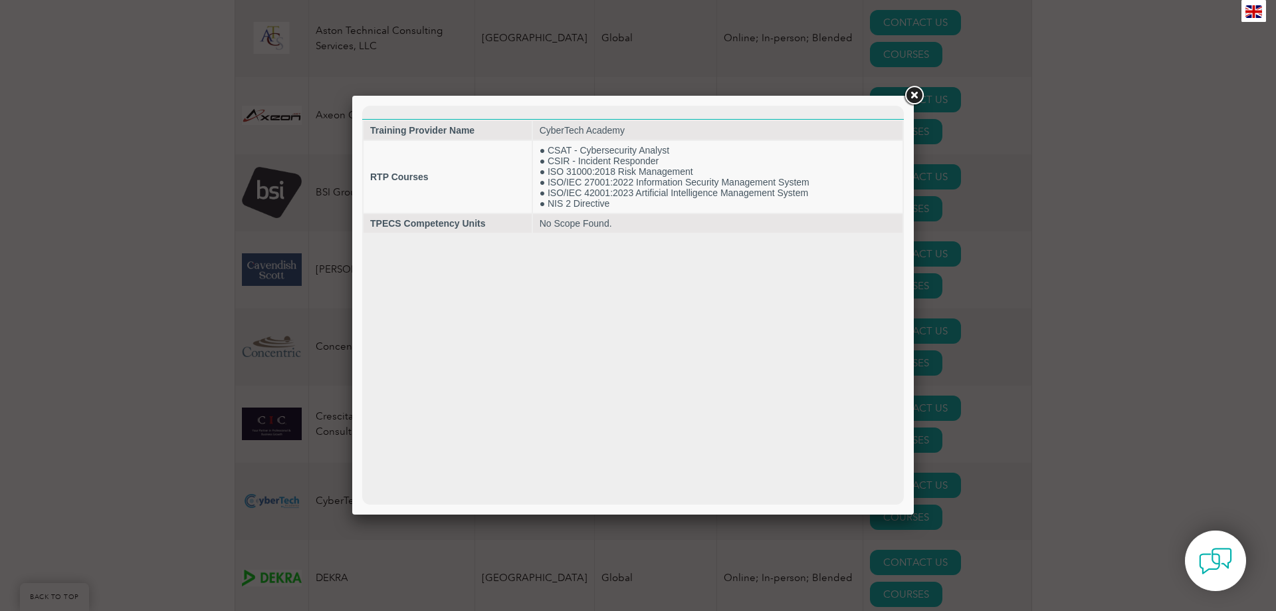
click at [914, 96] on link at bounding box center [914, 96] width 24 height 24
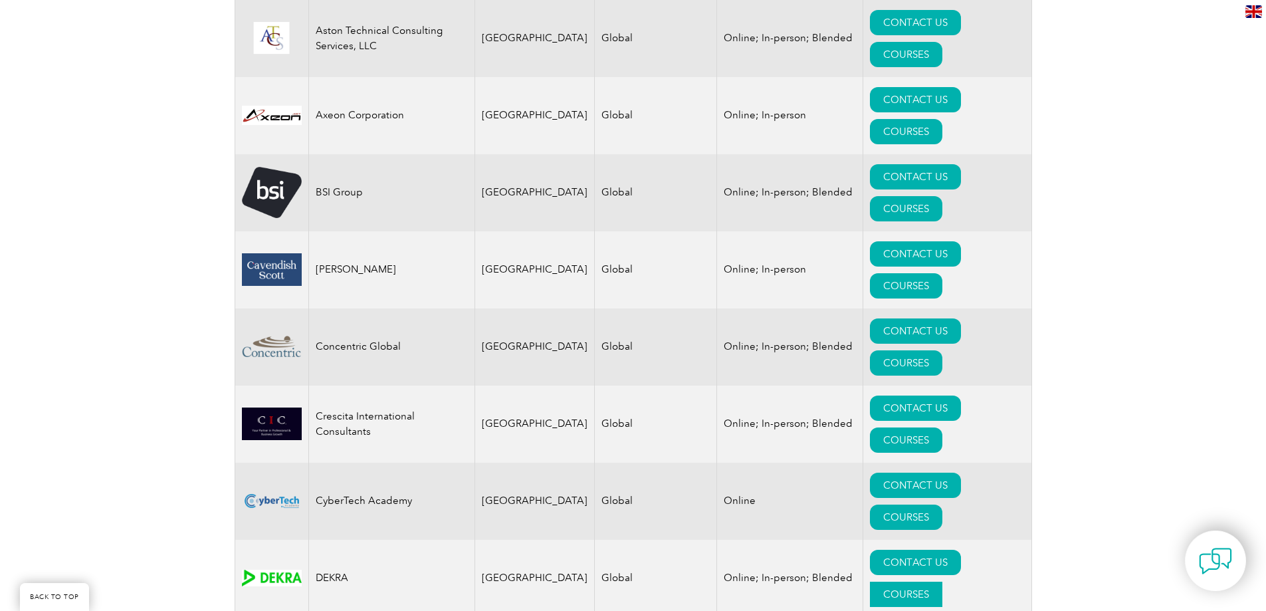
click at [942, 582] on link "COURSES" at bounding box center [906, 594] width 72 height 25
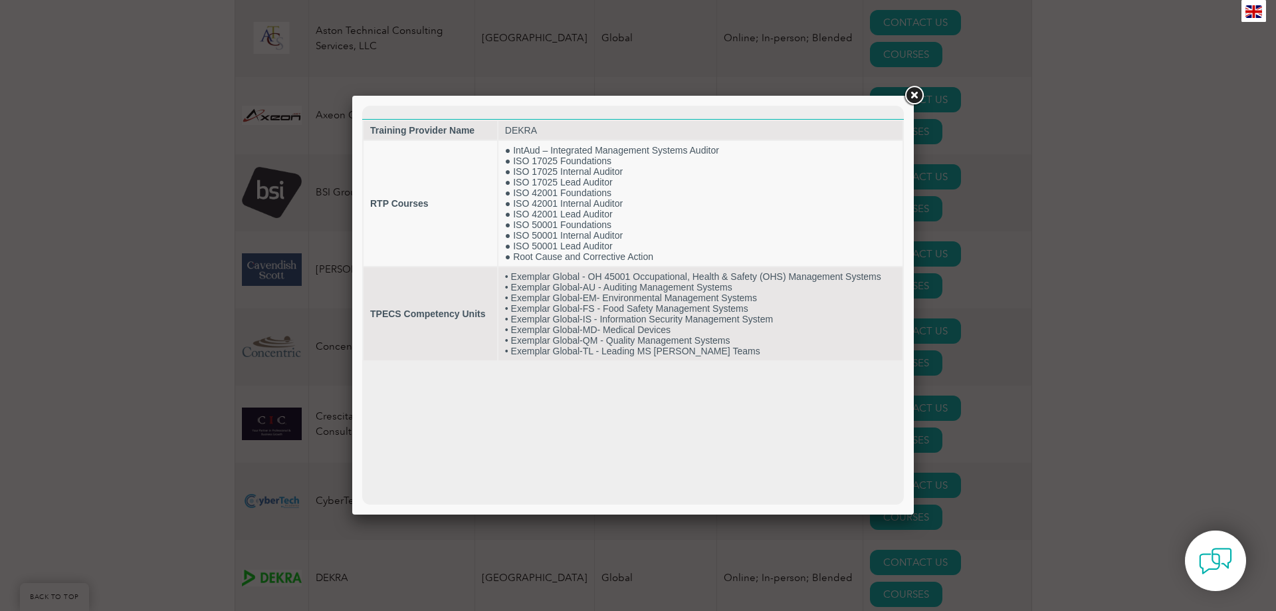
click at [918, 98] on link at bounding box center [914, 96] width 24 height 24
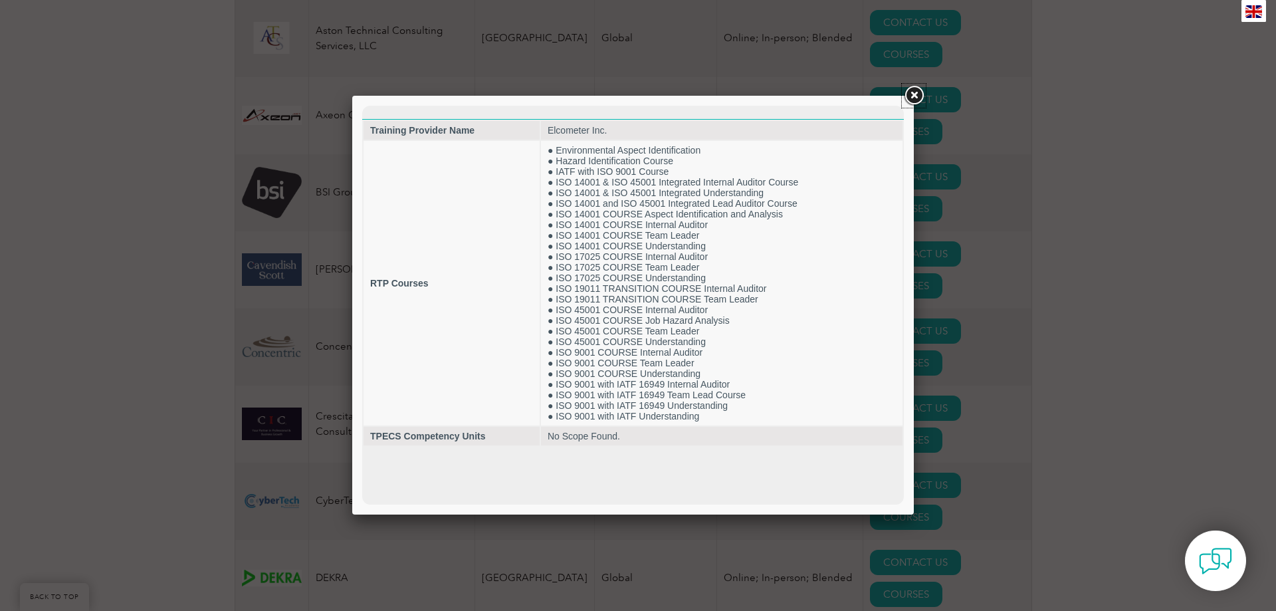
click at [919, 92] on link at bounding box center [914, 96] width 24 height 24
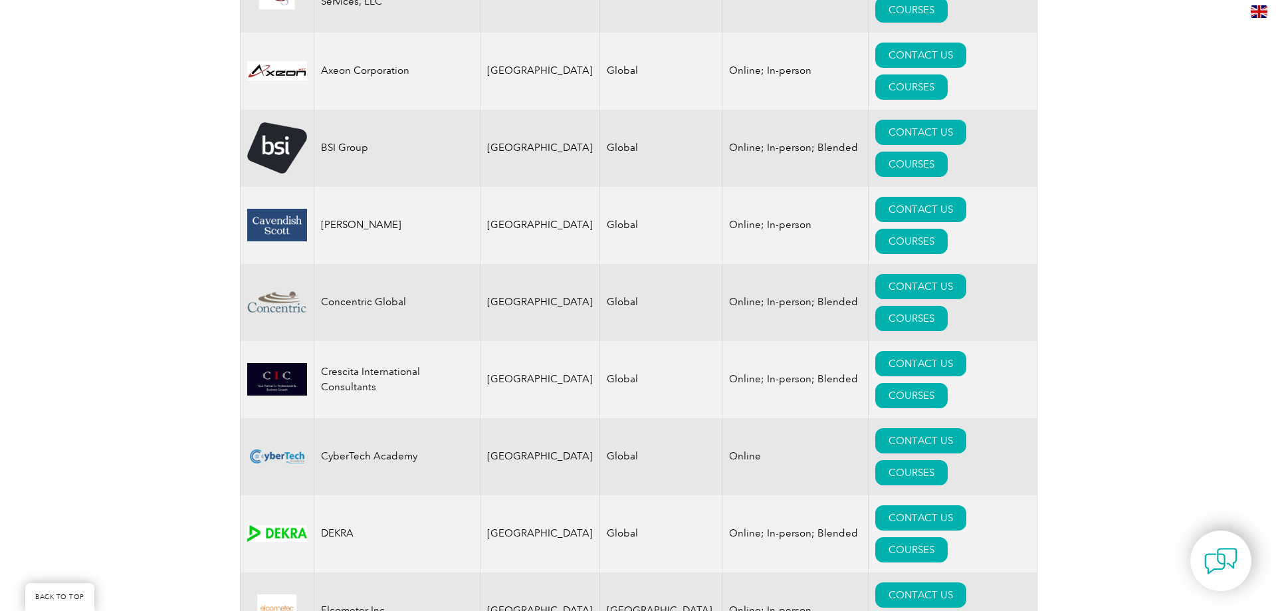
scroll to position [917, 0]
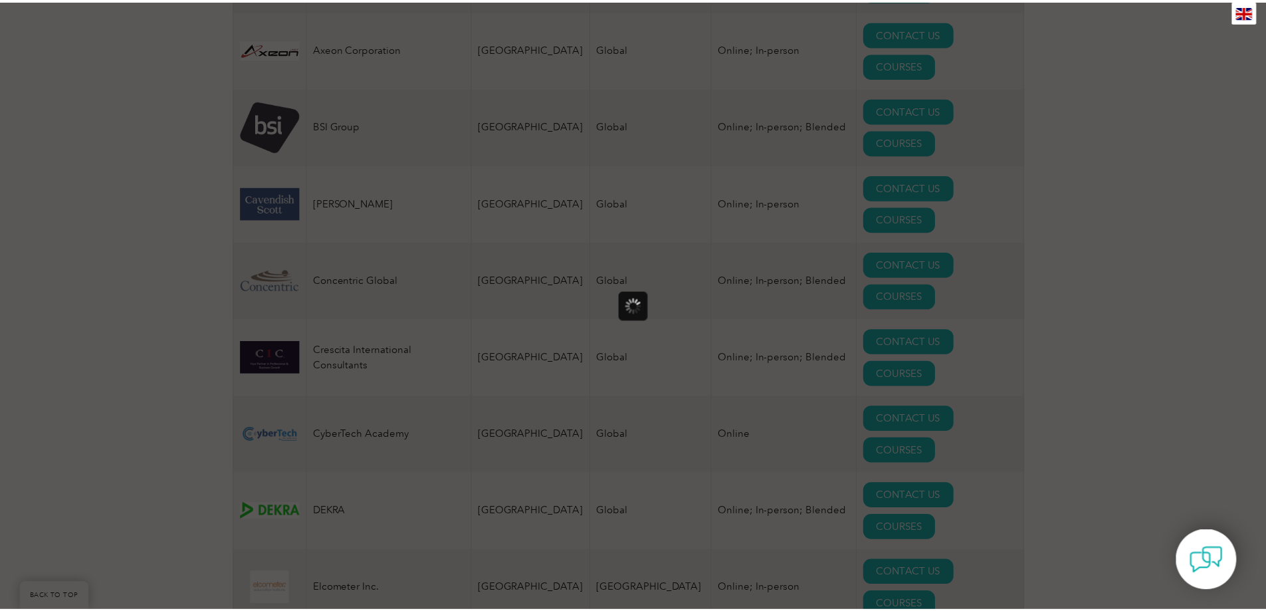
scroll to position [0, 0]
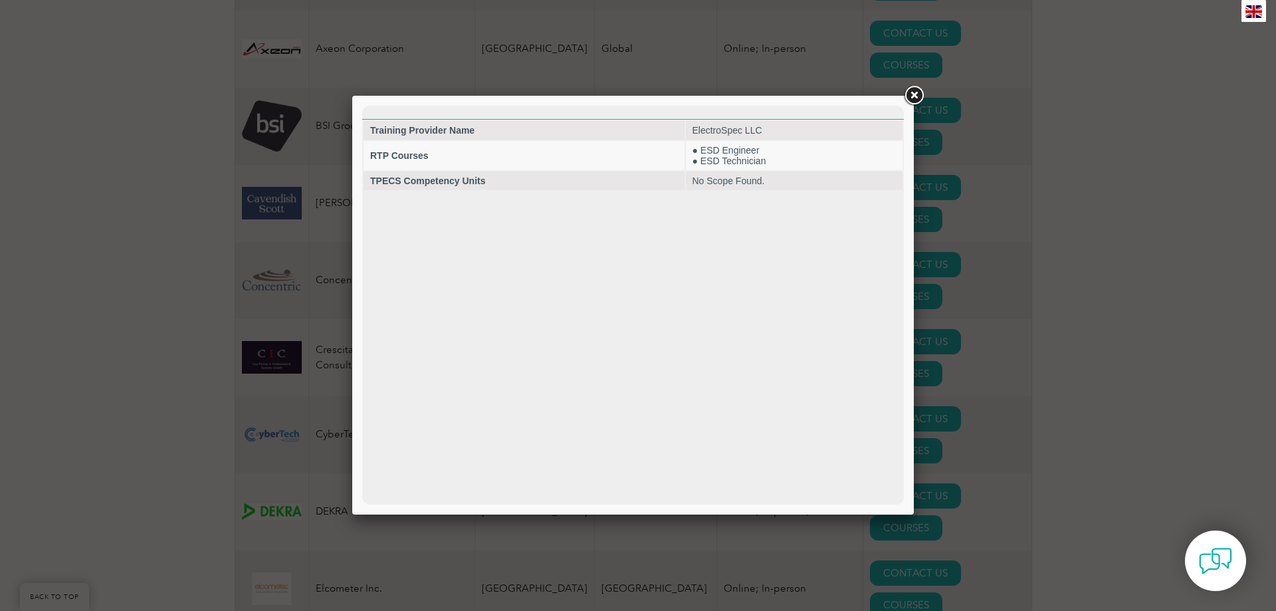
click at [913, 94] on link at bounding box center [914, 96] width 24 height 24
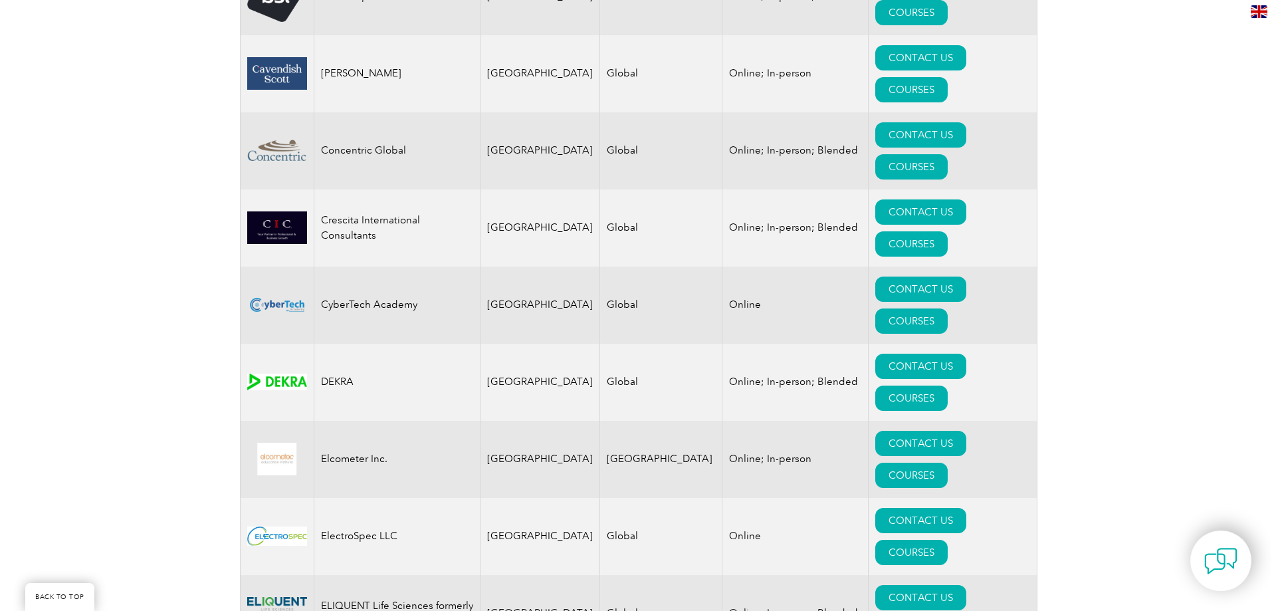
scroll to position [1049, 0]
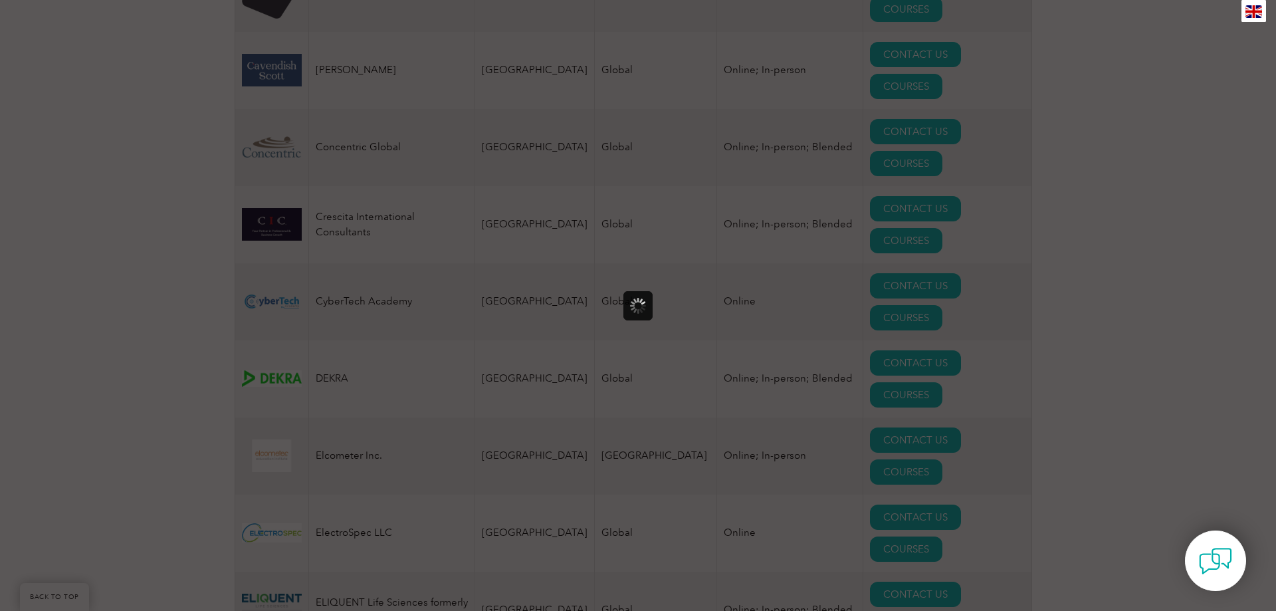
scroll to position [0, 0]
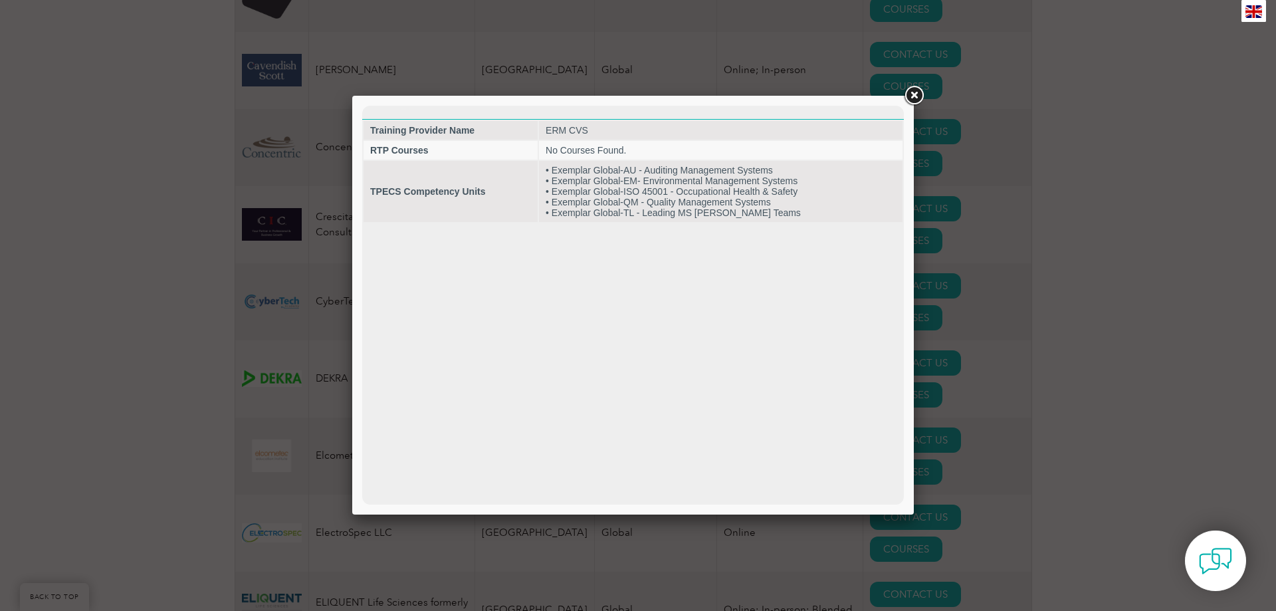
click at [920, 97] on link at bounding box center [914, 96] width 24 height 24
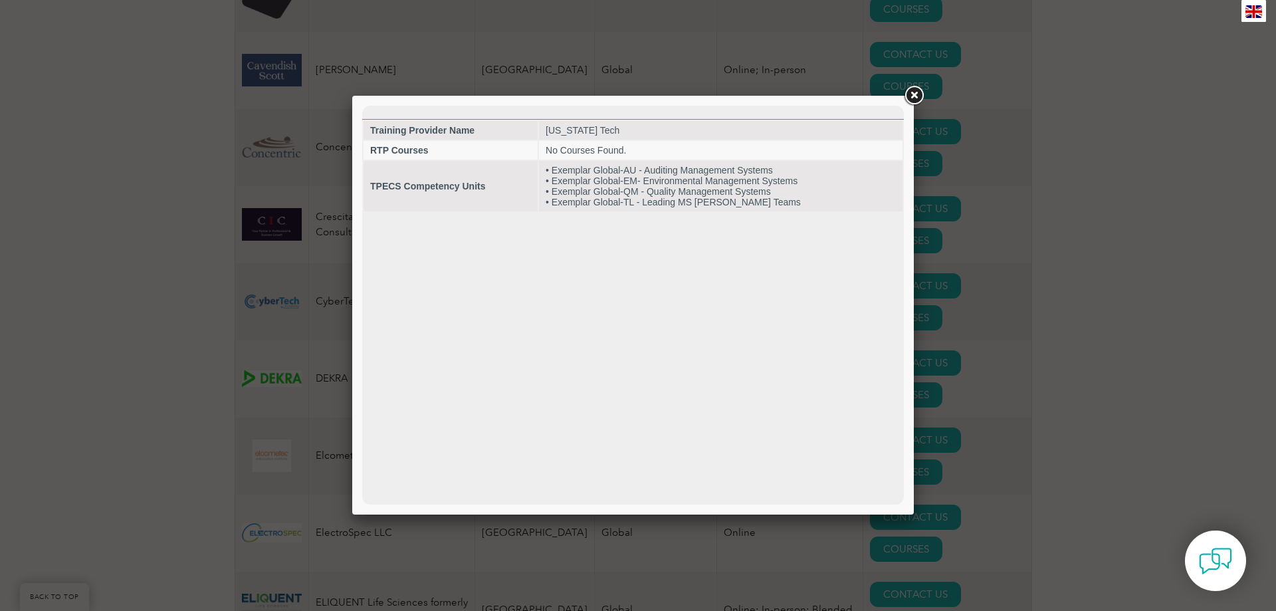
click at [914, 94] on link at bounding box center [914, 96] width 24 height 24
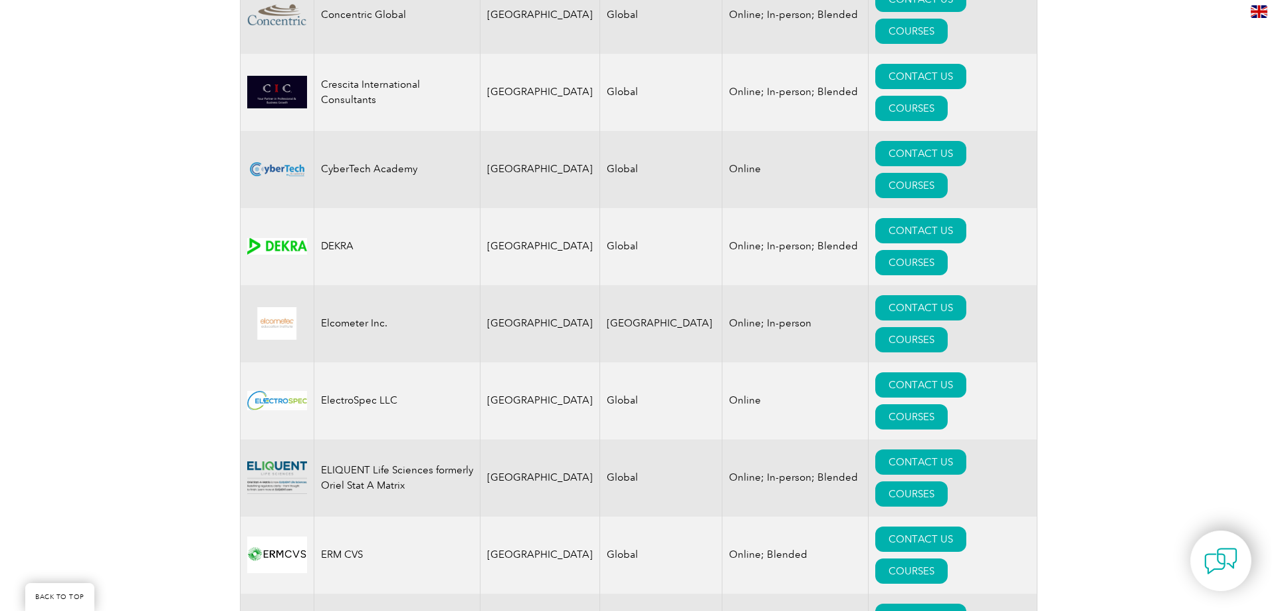
scroll to position [1182, 0]
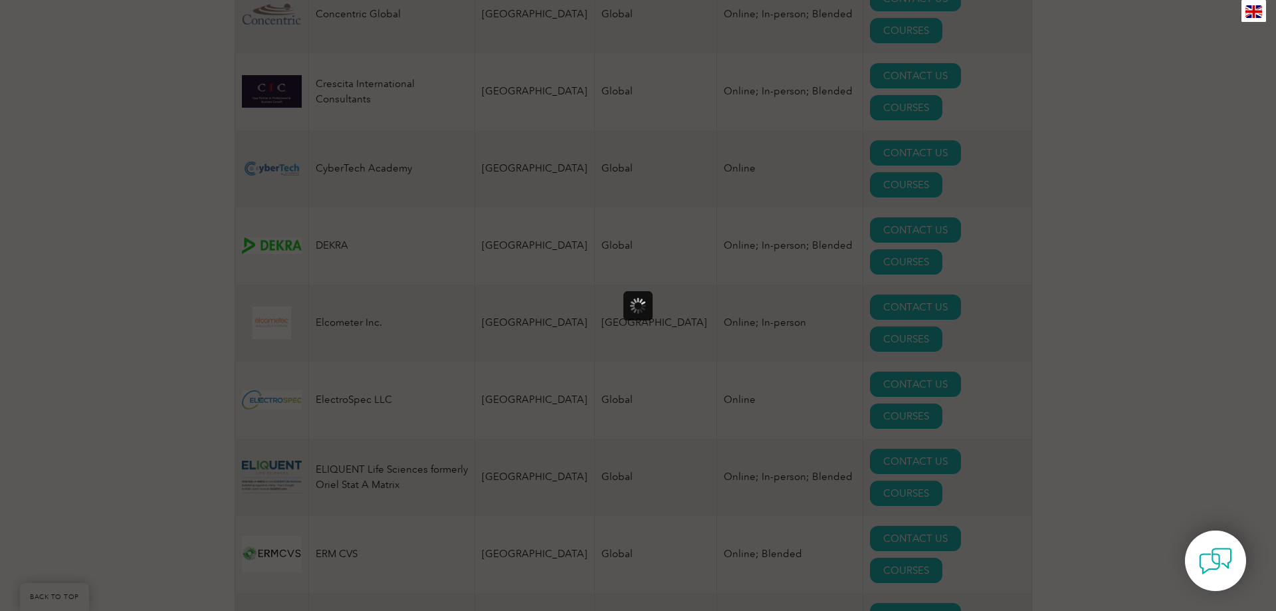
scroll to position [0, 0]
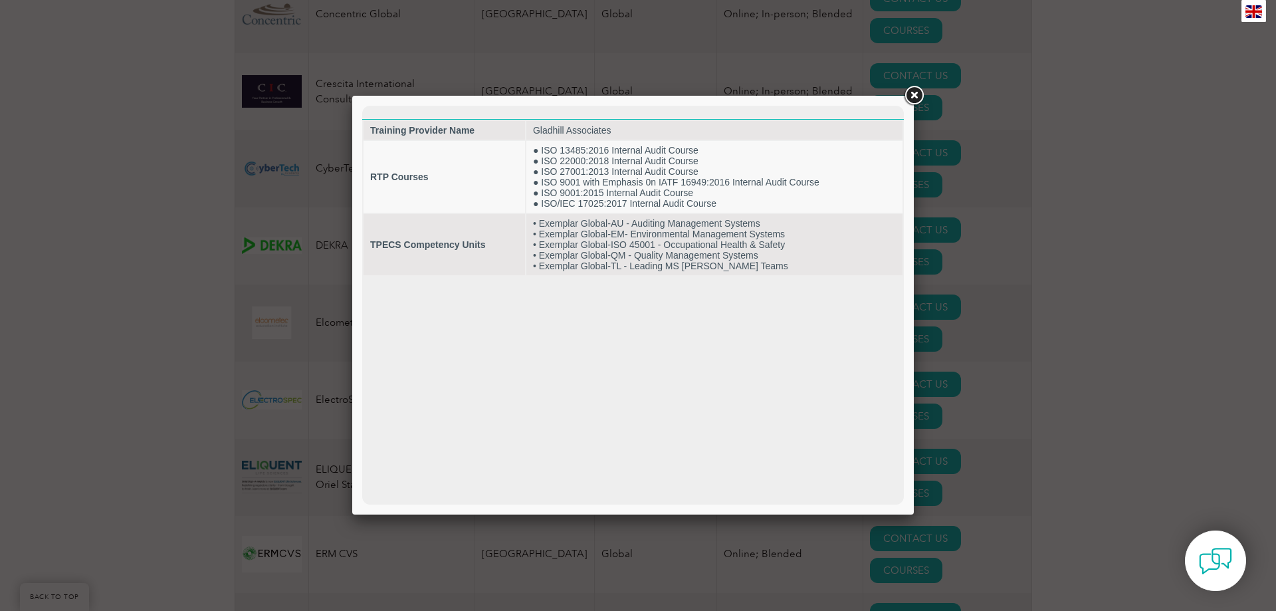
click at [911, 100] on link at bounding box center [914, 96] width 24 height 24
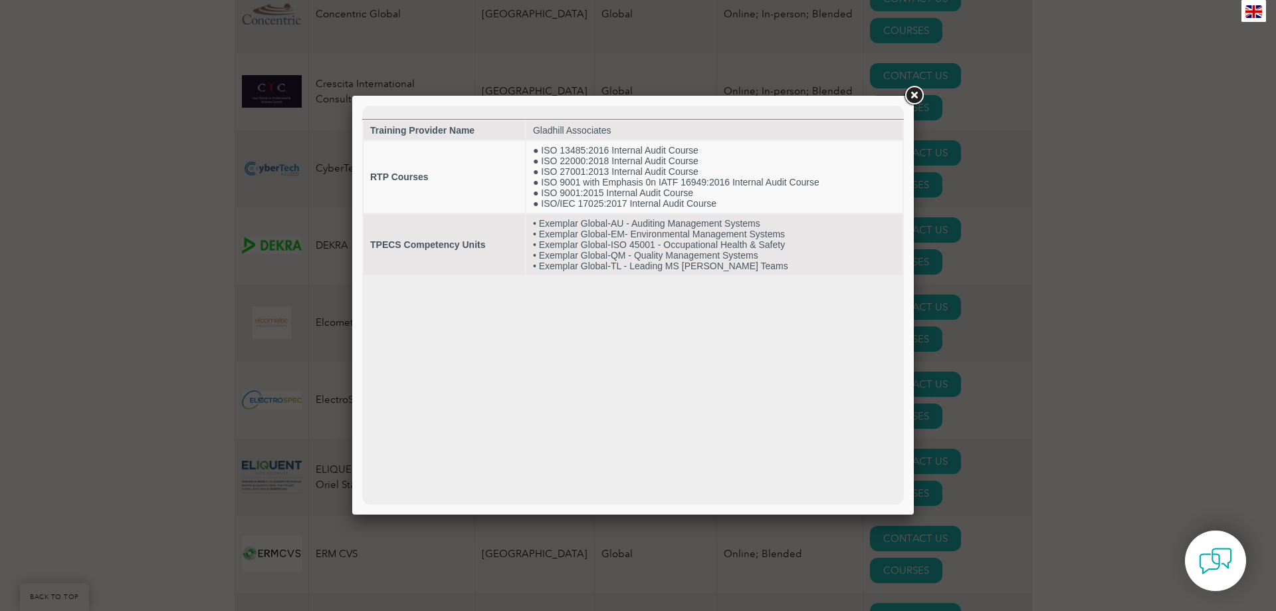
click at [917, 98] on link at bounding box center [914, 96] width 24 height 24
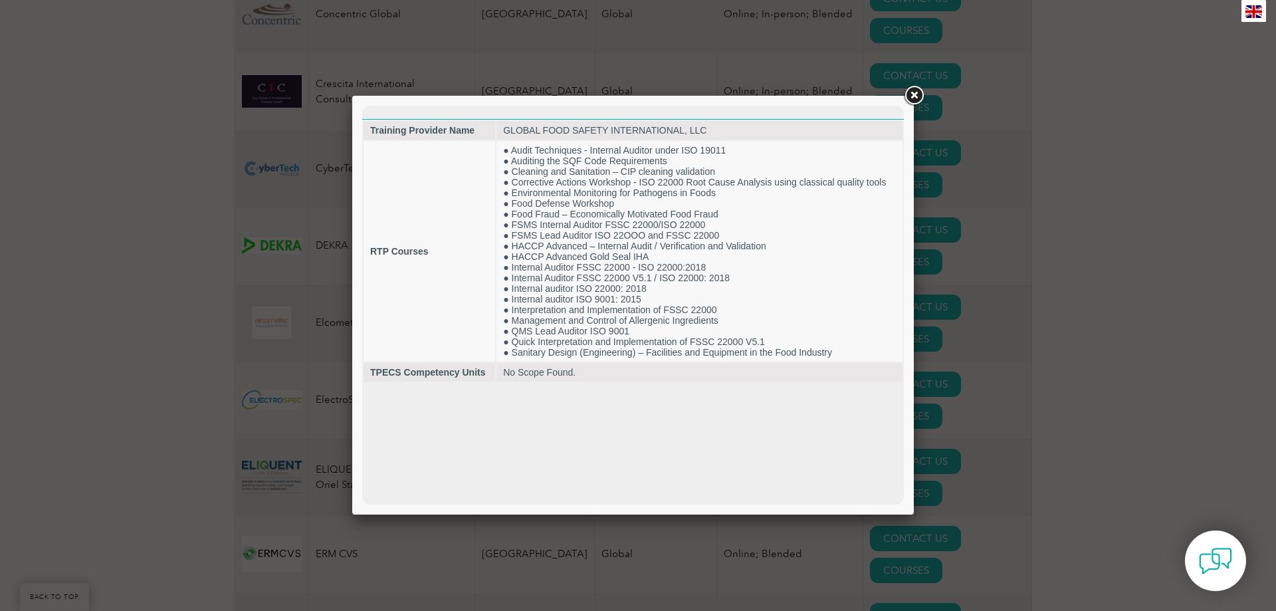
click at [917, 89] on link at bounding box center [914, 96] width 24 height 24
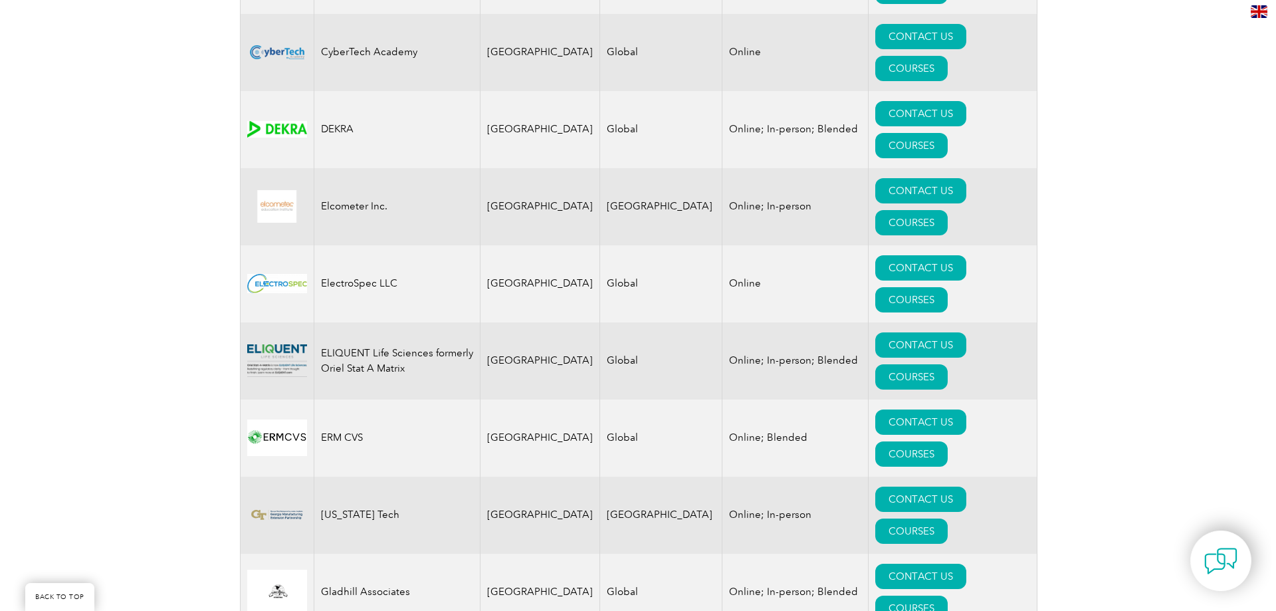
scroll to position [1315, 0]
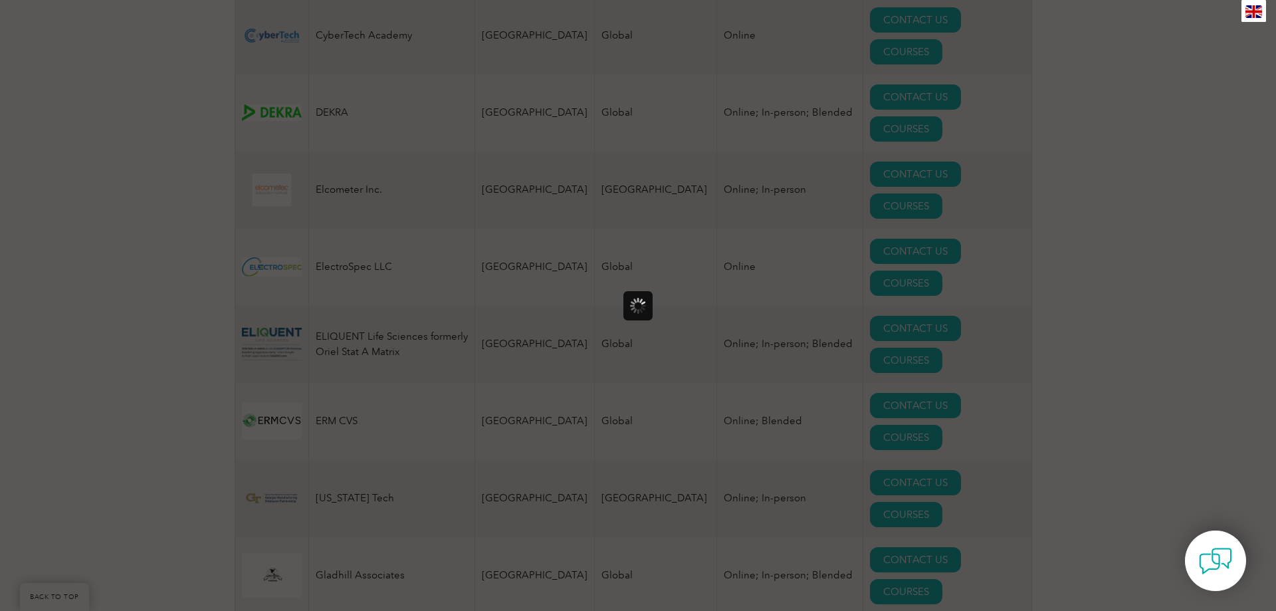
scroll to position [0, 0]
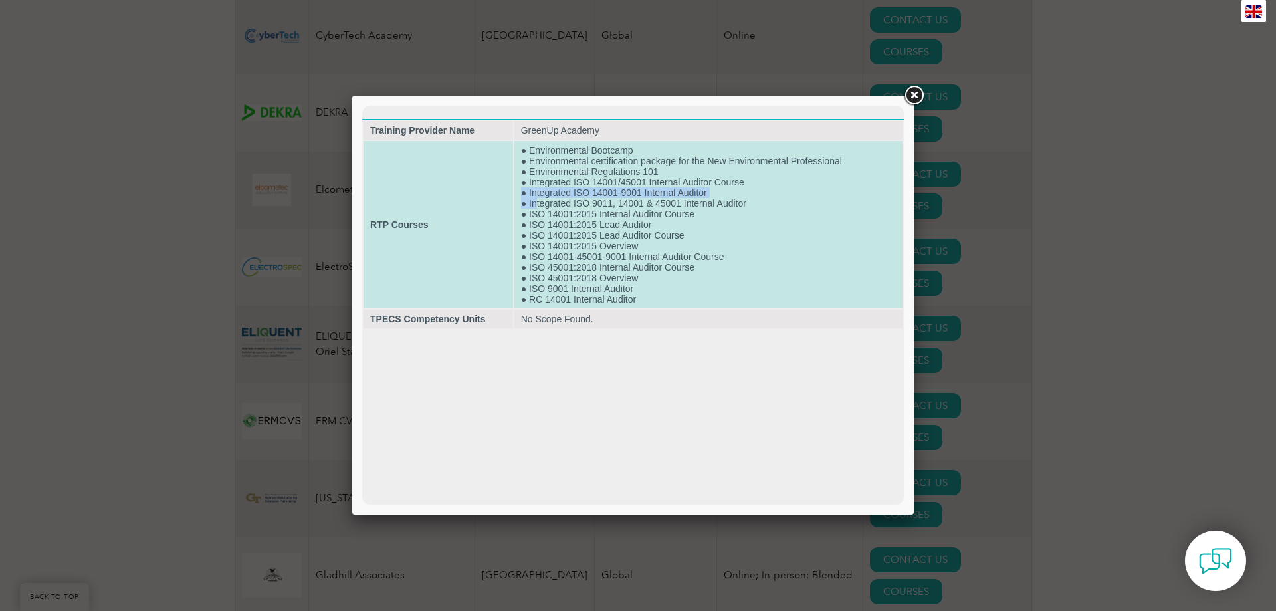
drag, startPoint x: 537, startPoint y: 205, endPoint x: 769, endPoint y: 195, distance: 232.2
click at [769, 195] on td "● Environmental Bootcamp ● Environmental certification package for the New Envi…" at bounding box center [708, 224] width 388 height 167
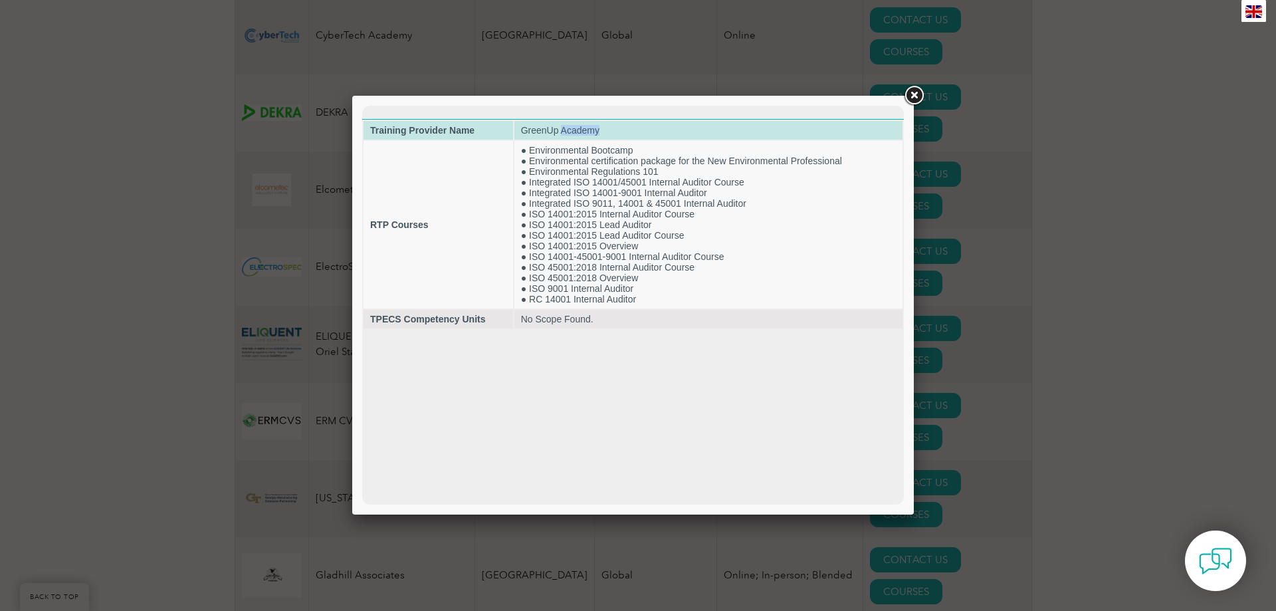
drag, startPoint x: 613, startPoint y: 129, endPoint x: 564, endPoint y: 129, distance: 49.8
click at [564, 129] on td "GreenUp Academy" at bounding box center [708, 130] width 388 height 19
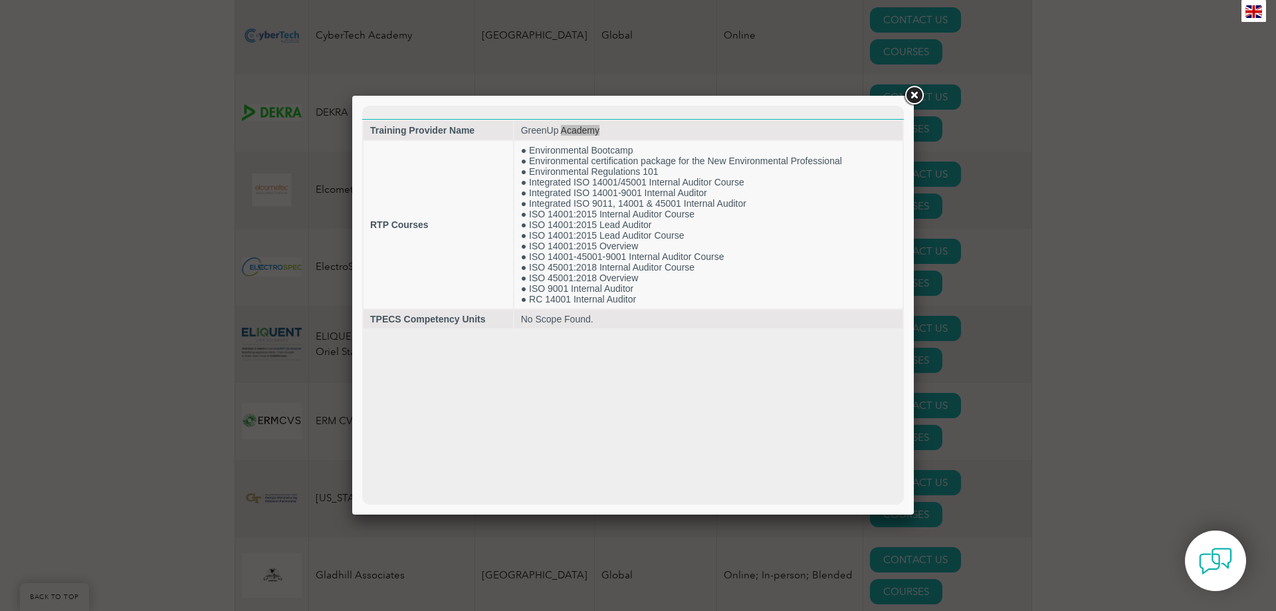
click at [913, 90] on link at bounding box center [914, 96] width 24 height 24
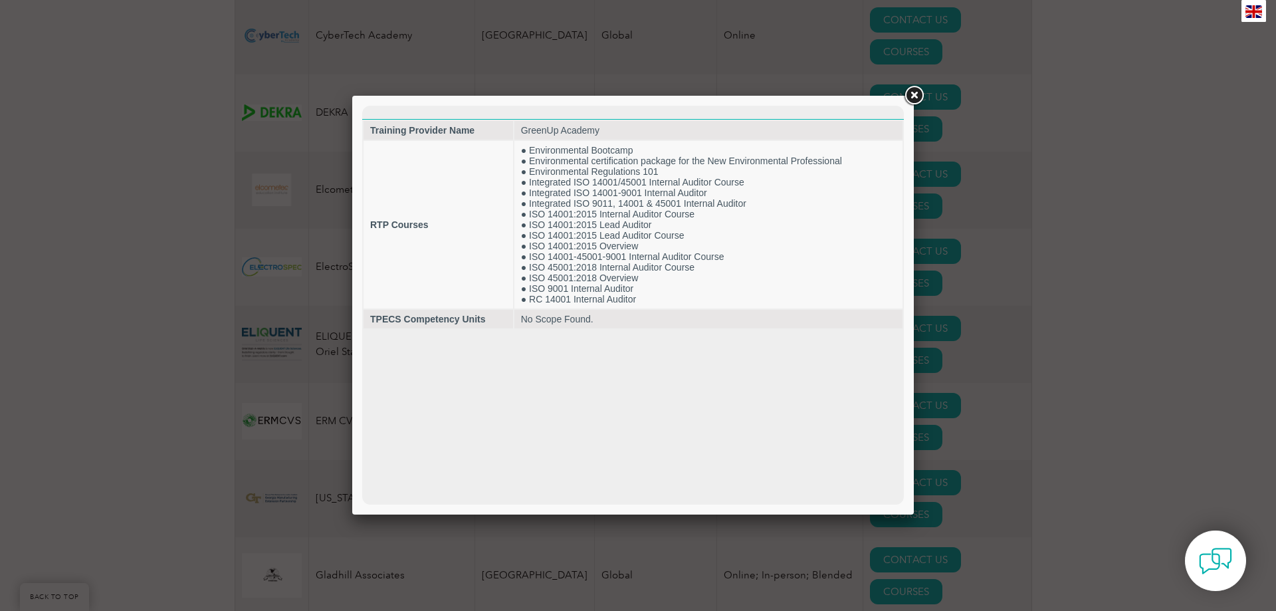
click at [917, 90] on link at bounding box center [914, 96] width 24 height 24
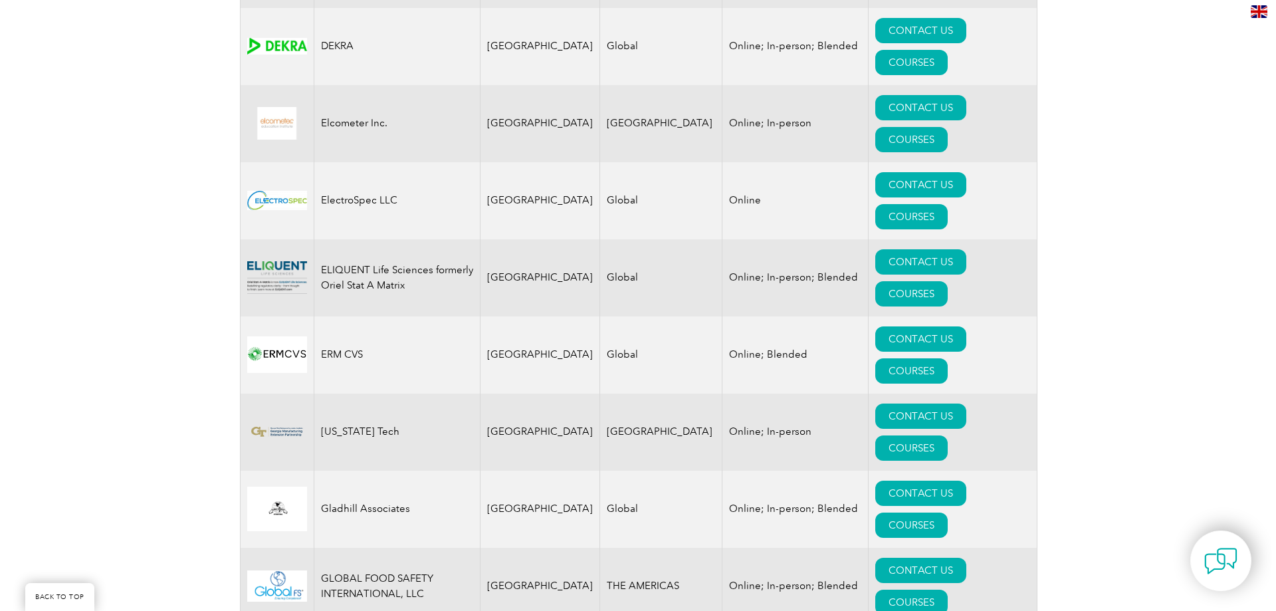
scroll to position [1448, 0]
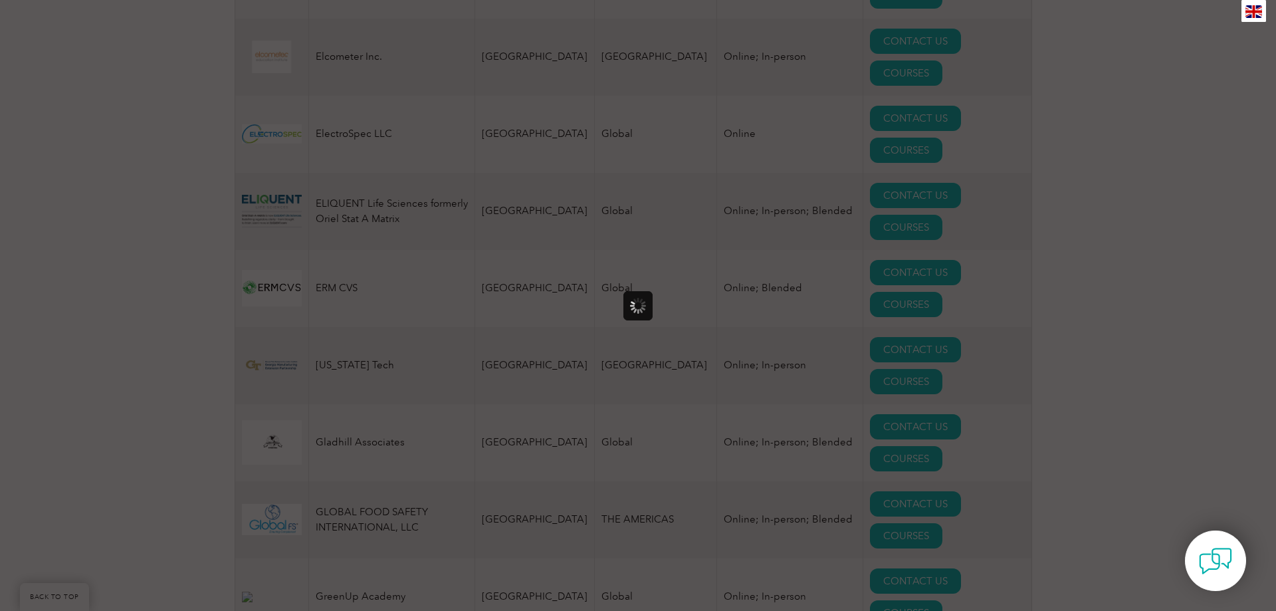
scroll to position [0, 0]
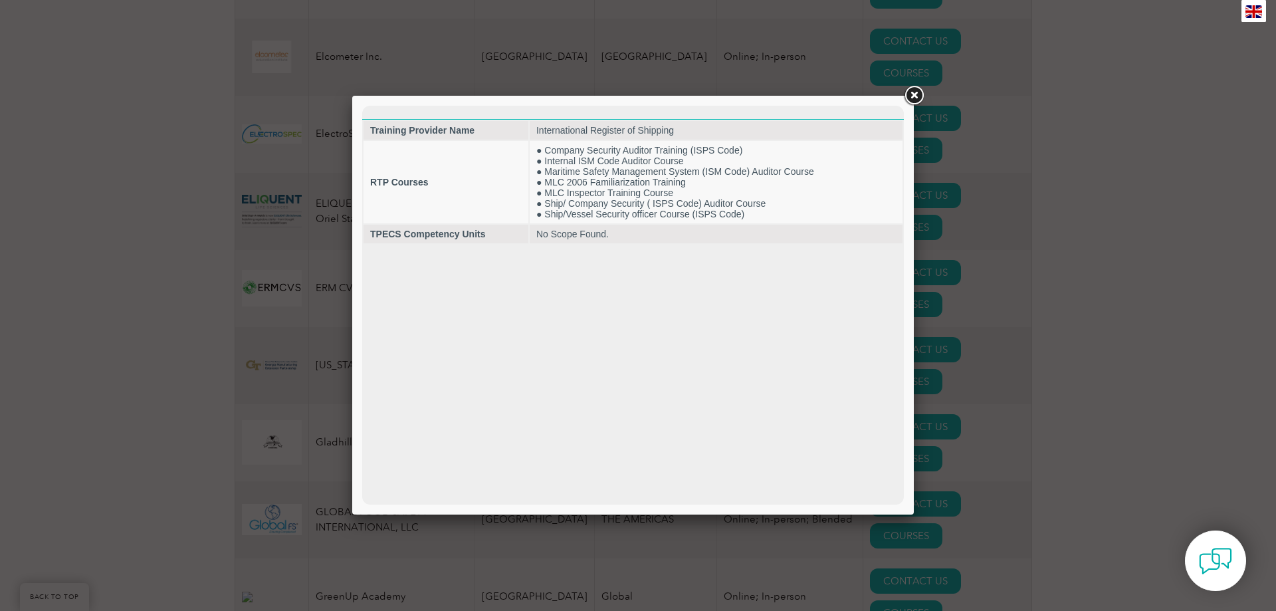
click at [913, 94] on link at bounding box center [914, 96] width 24 height 24
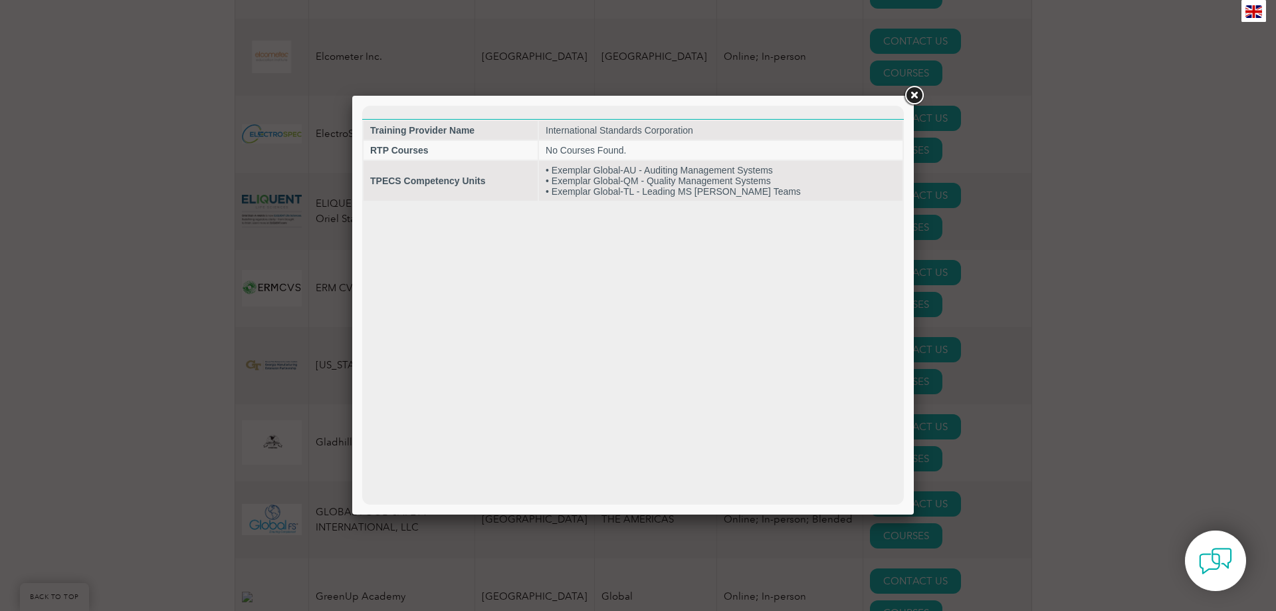
click at [913, 97] on link at bounding box center [914, 96] width 24 height 24
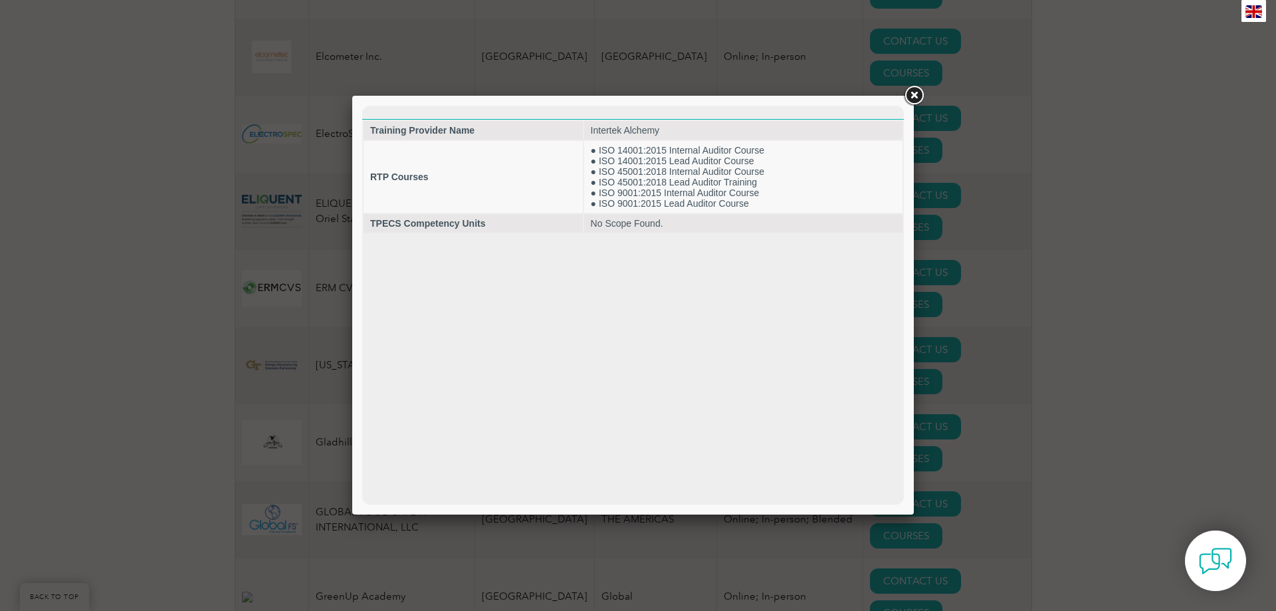
click at [908, 99] on link at bounding box center [914, 96] width 24 height 24
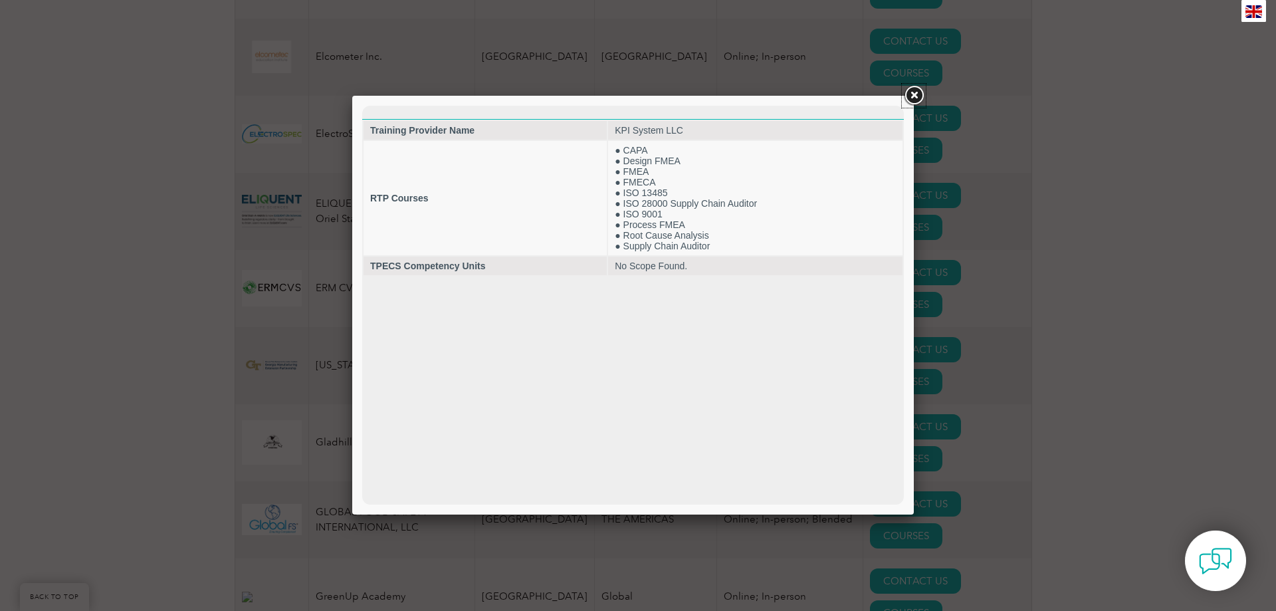
drag, startPoint x: 914, startPoint y: 92, endPoint x: 906, endPoint y: 98, distance: 10.0
click at [914, 92] on link at bounding box center [914, 96] width 24 height 24
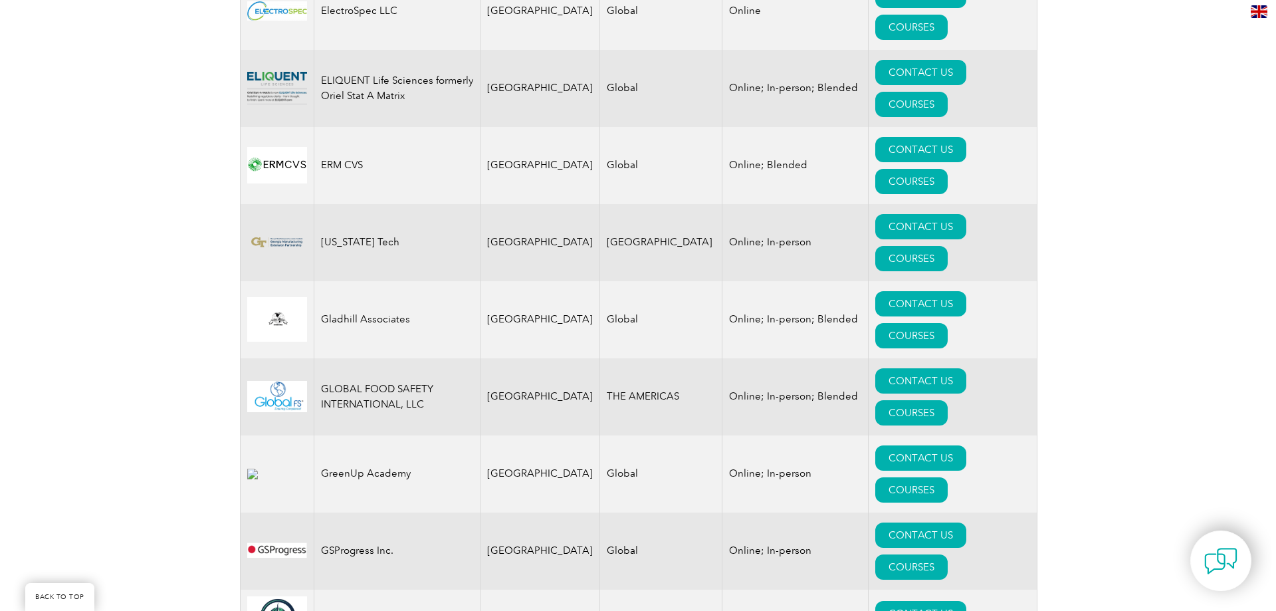
scroll to position [1581, 0]
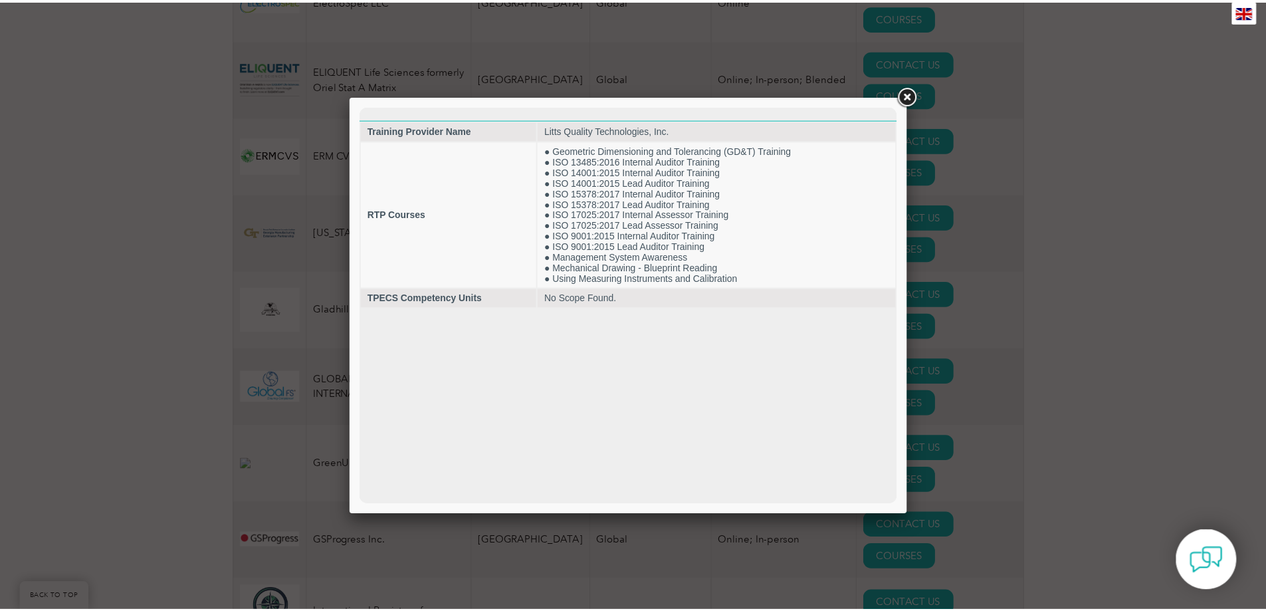
scroll to position [0, 0]
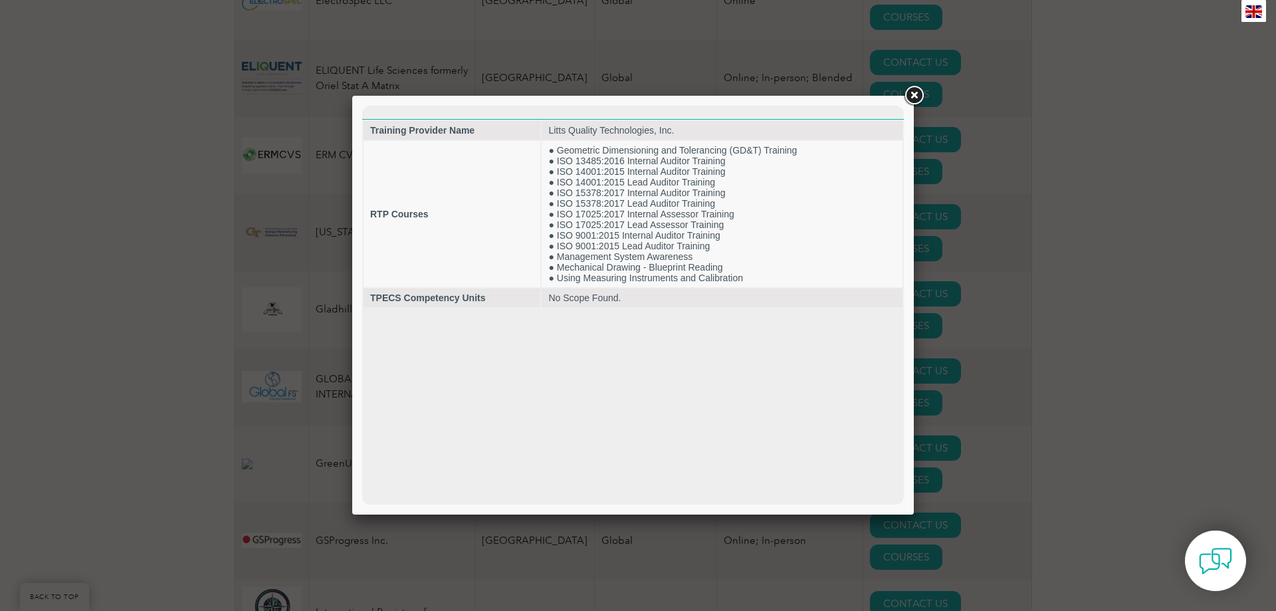
click at [906, 93] on link at bounding box center [914, 96] width 24 height 24
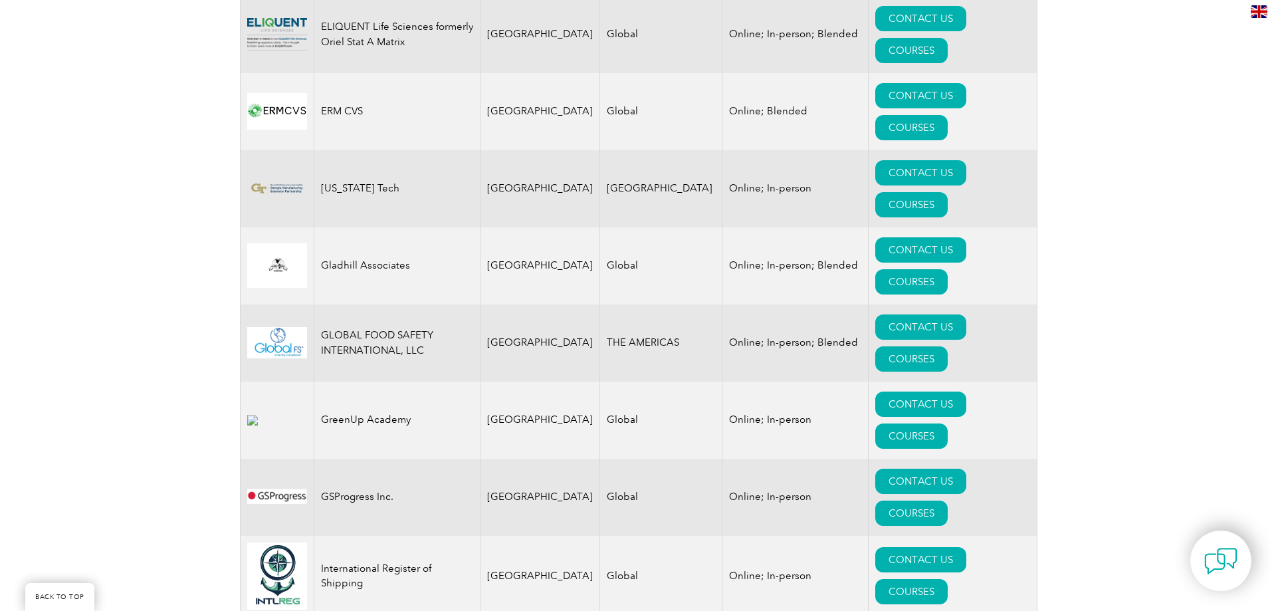
scroll to position [1648, 0]
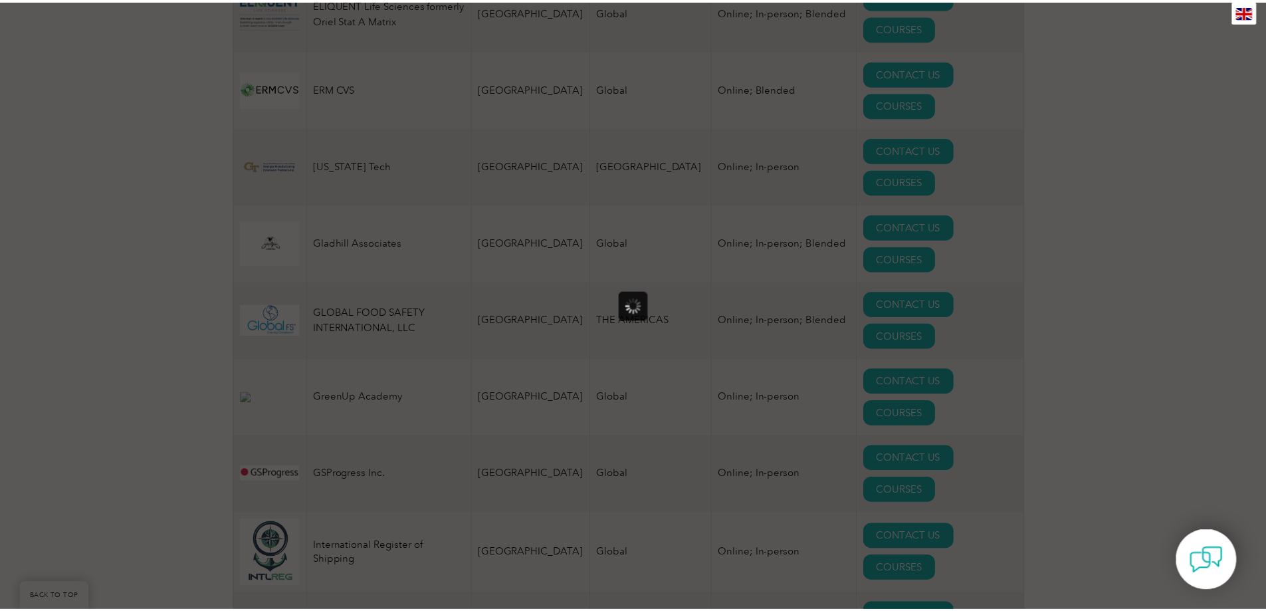
scroll to position [0, 0]
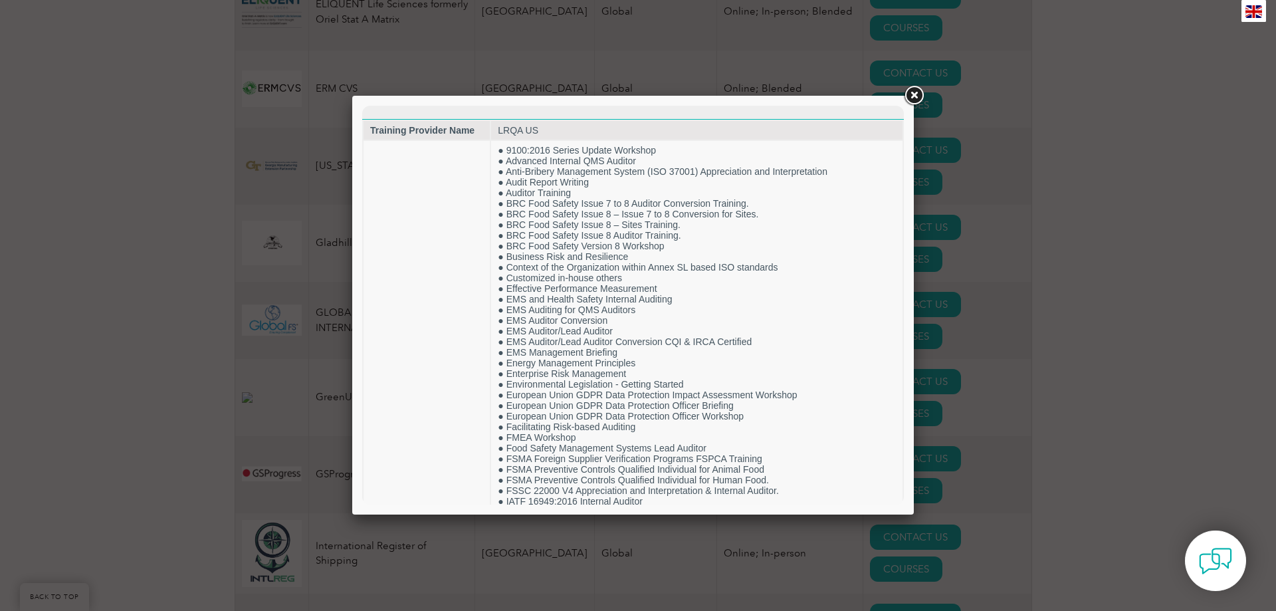
click at [916, 93] on link at bounding box center [914, 96] width 24 height 24
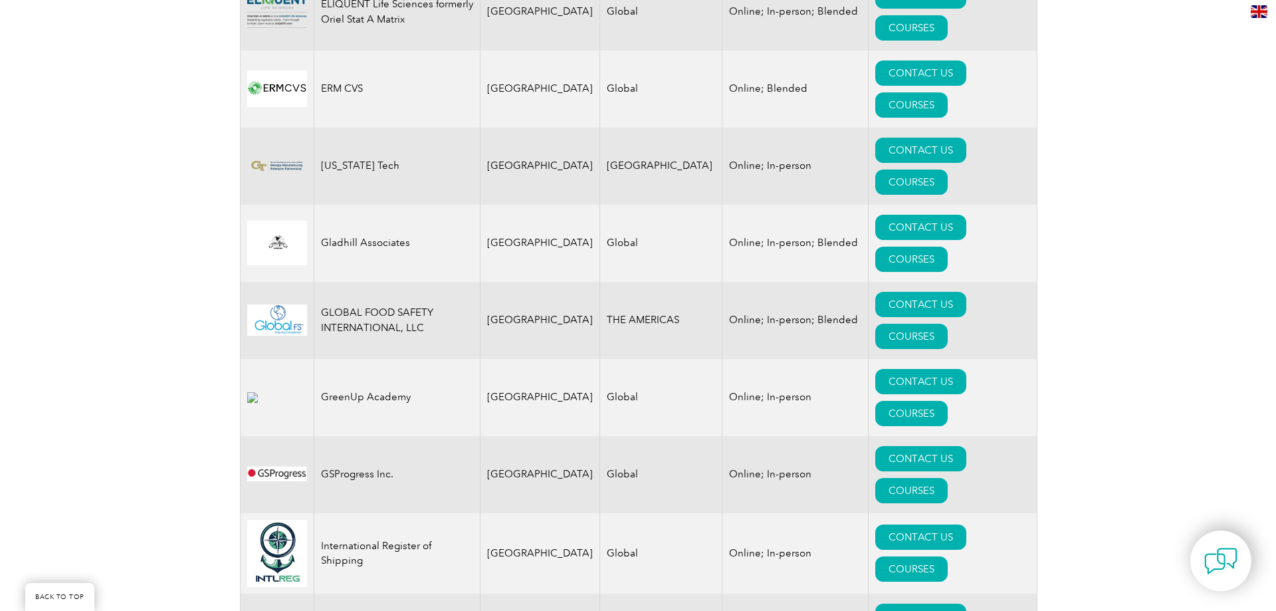
scroll to position [1714, 0]
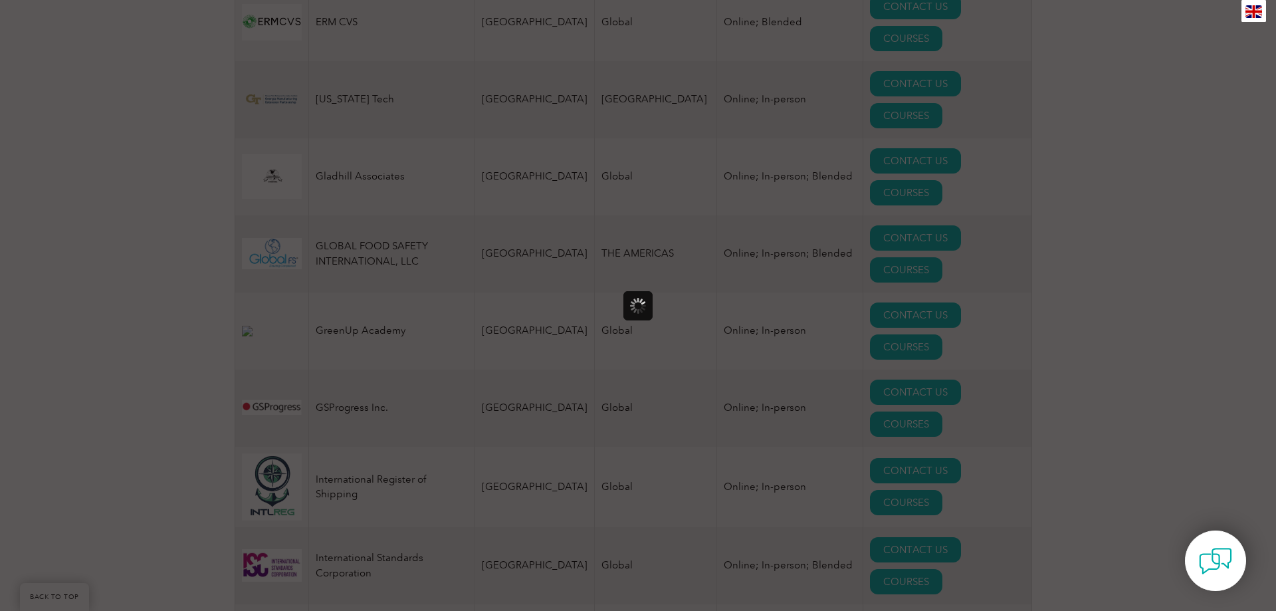
scroll to position [0, 0]
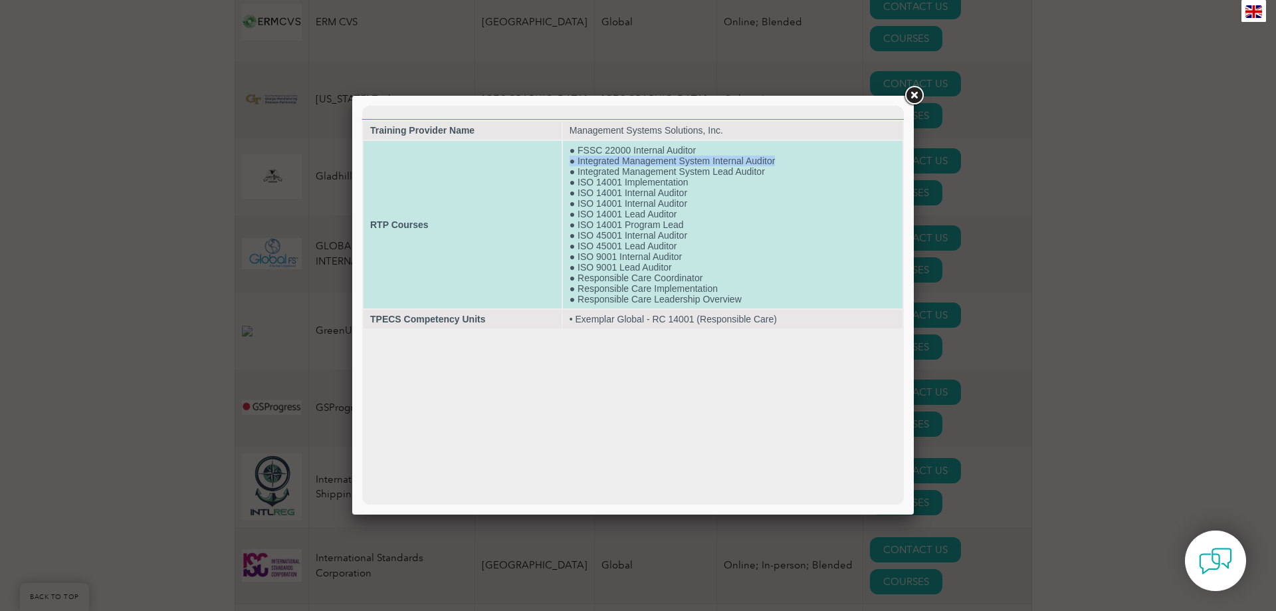
drag, startPoint x: 781, startPoint y: 162, endPoint x: 568, endPoint y: 164, distance: 212.7
click at [568, 164] on td "● FSSC 22000 Internal Auditor ● Integrated Management System Internal Auditor ●…" at bounding box center [733, 224] width 340 height 167
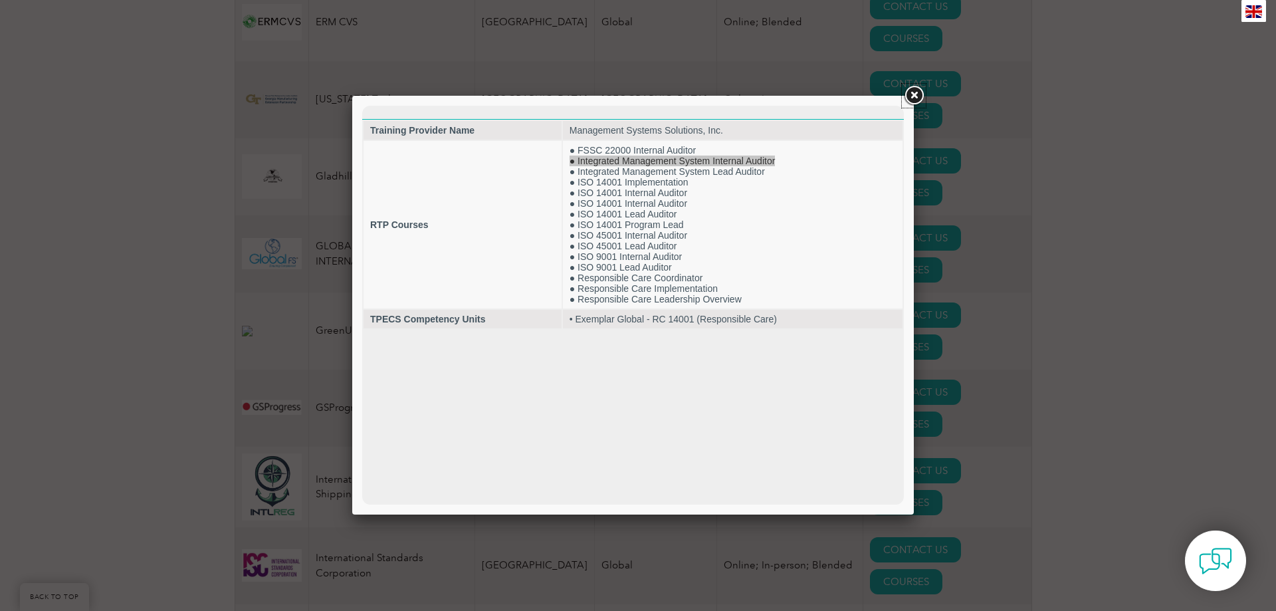
click at [919, 94] on link at bounding box center [914, 96] width 24 height 24
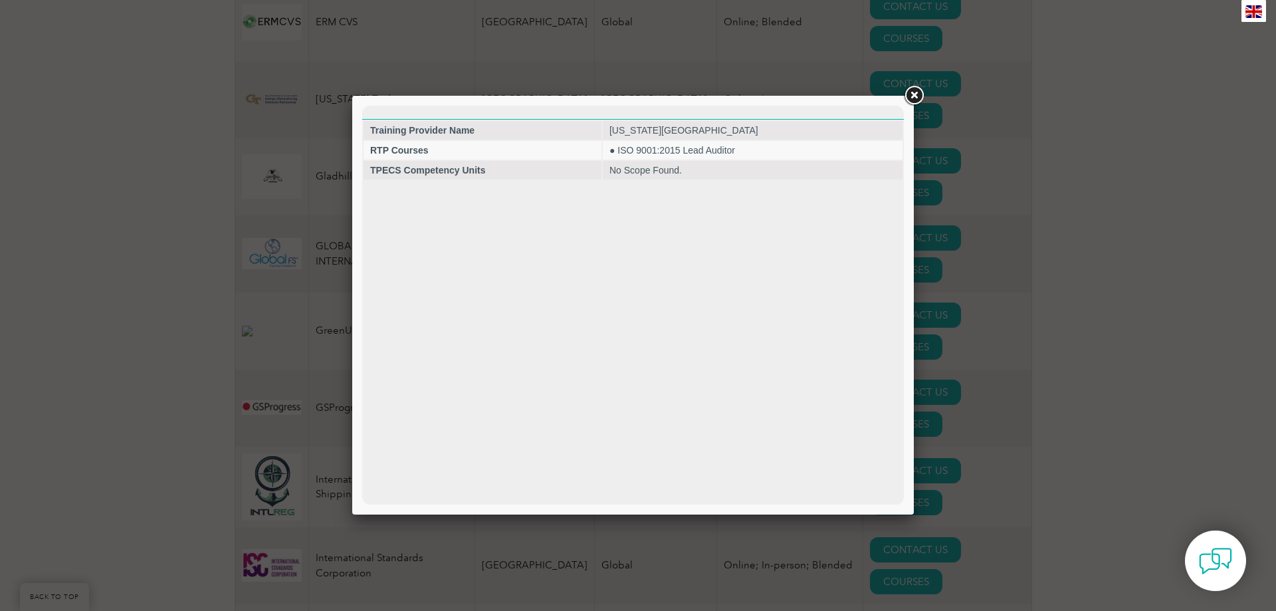
click at [912, 97] on link at bounding box center [914, 96] width 24 height 24
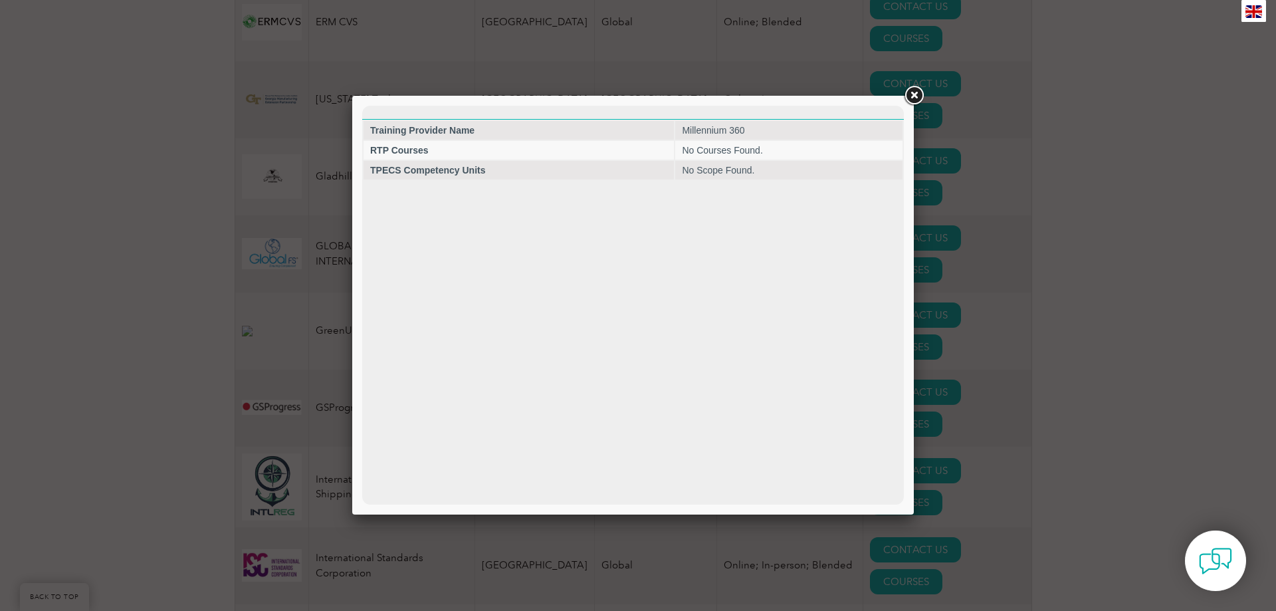
click at [913, 96] on link at bounding box center [914, 96] width 24 height 24
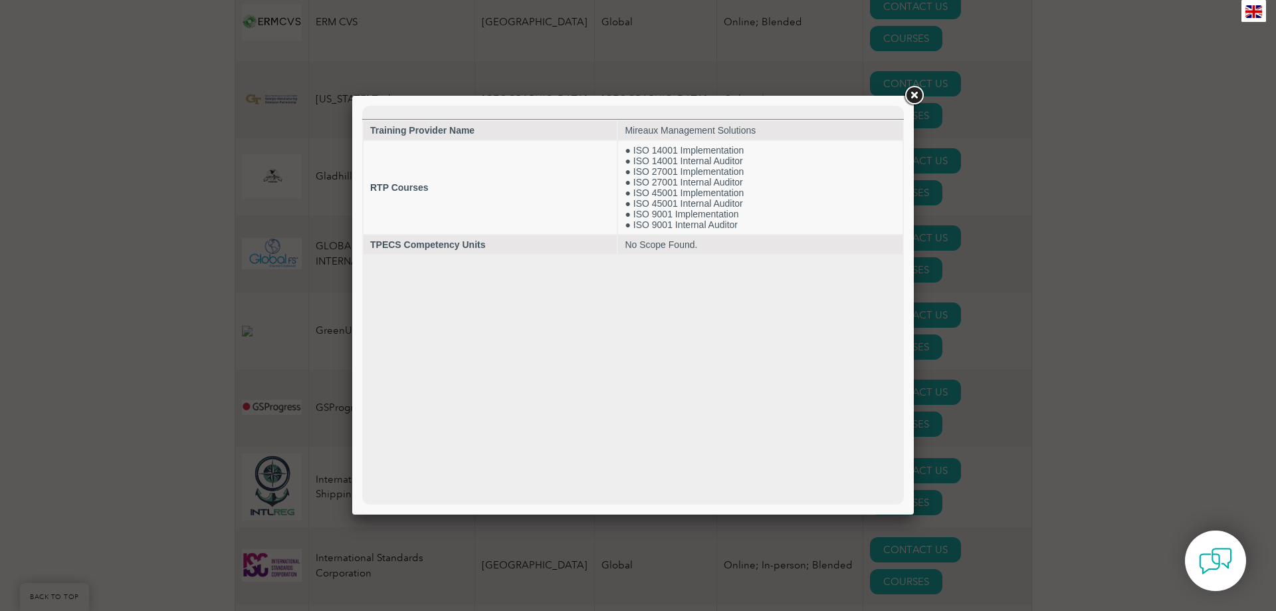
click at [913, 92] on link at bounding box center [914, 96] width 24 height 24
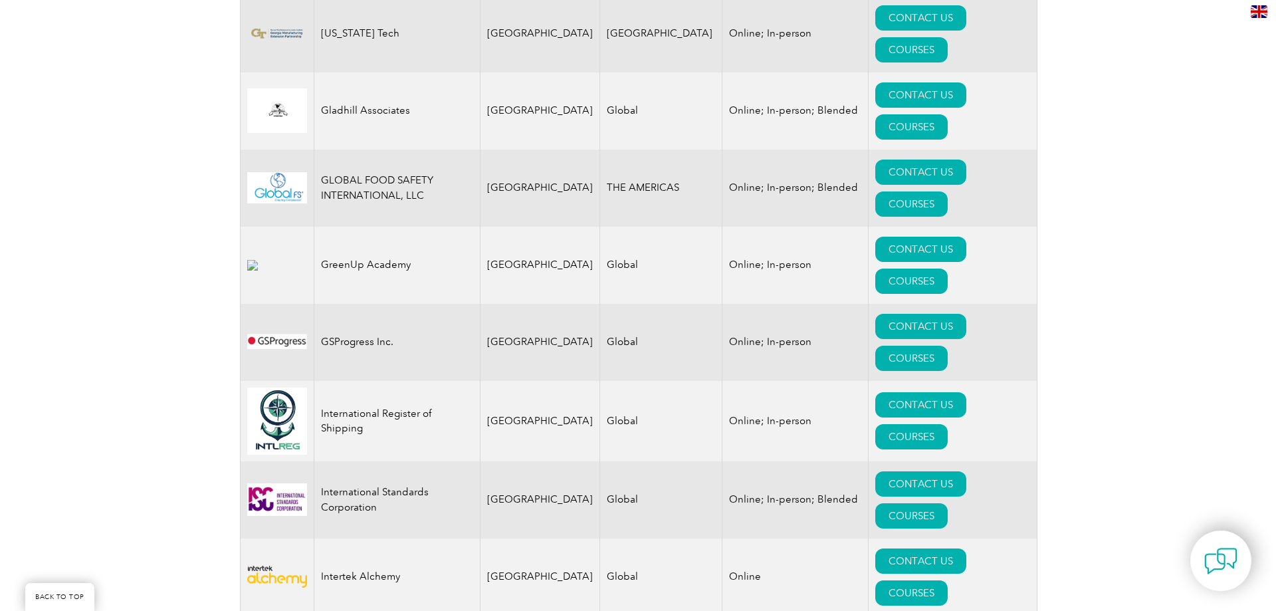
scroll to position [1781, 0]
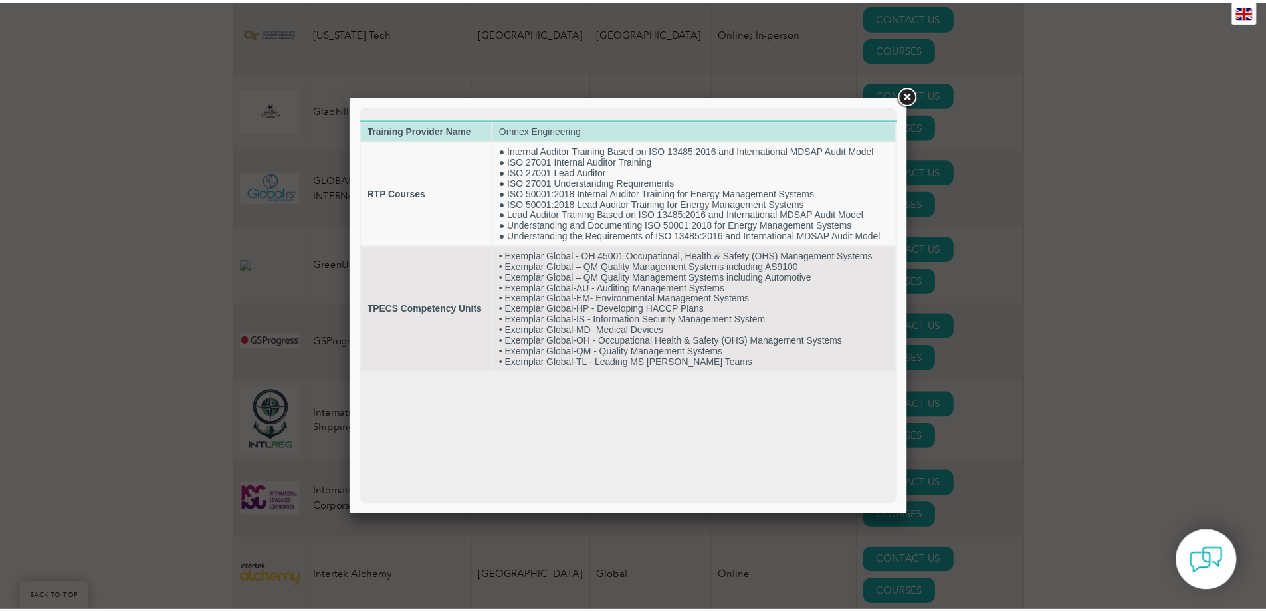
scroll to position [0, 0]
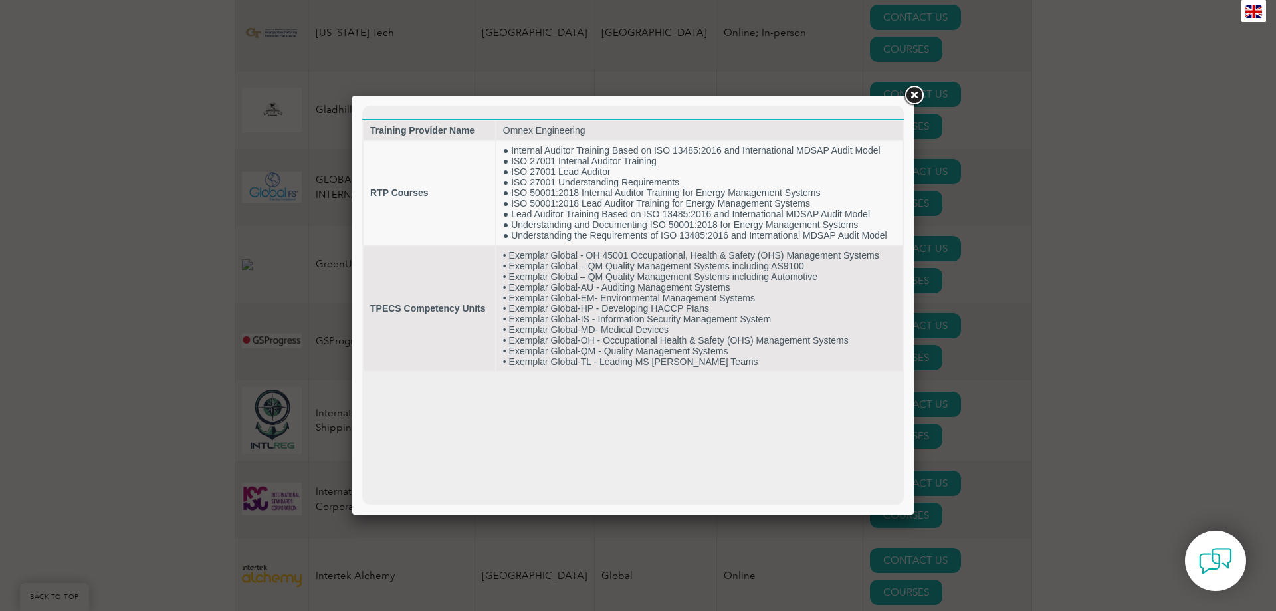
click at [913, 92] on link at bounding box center [914, 96] width 24 height 24
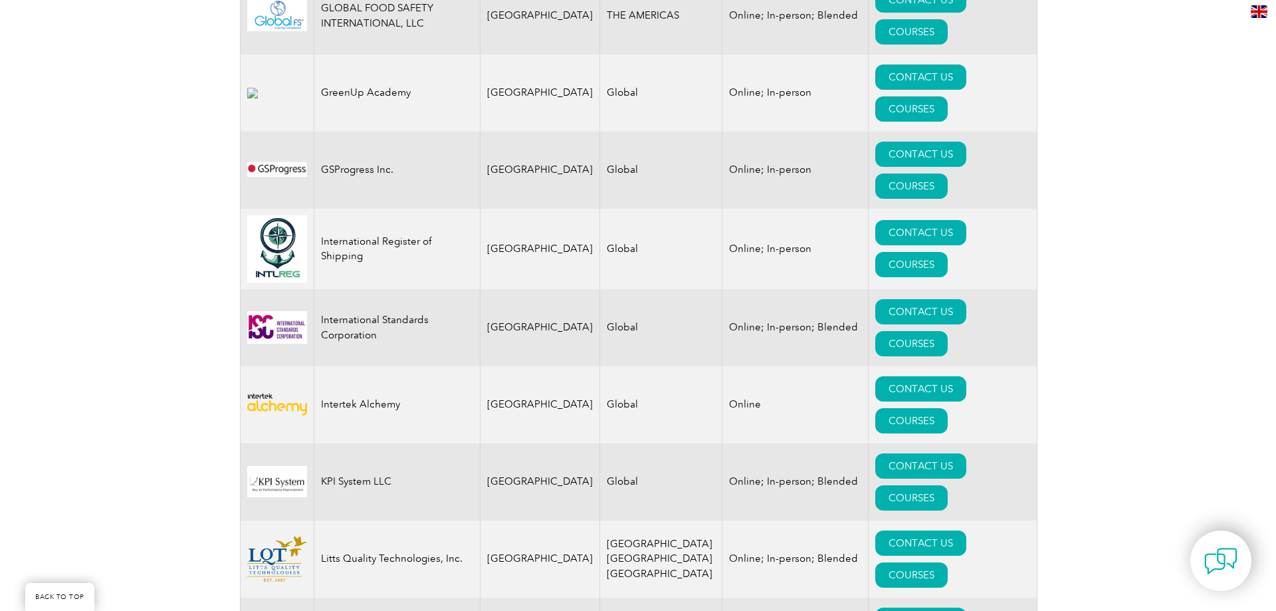
scroll to position [1980, 0]
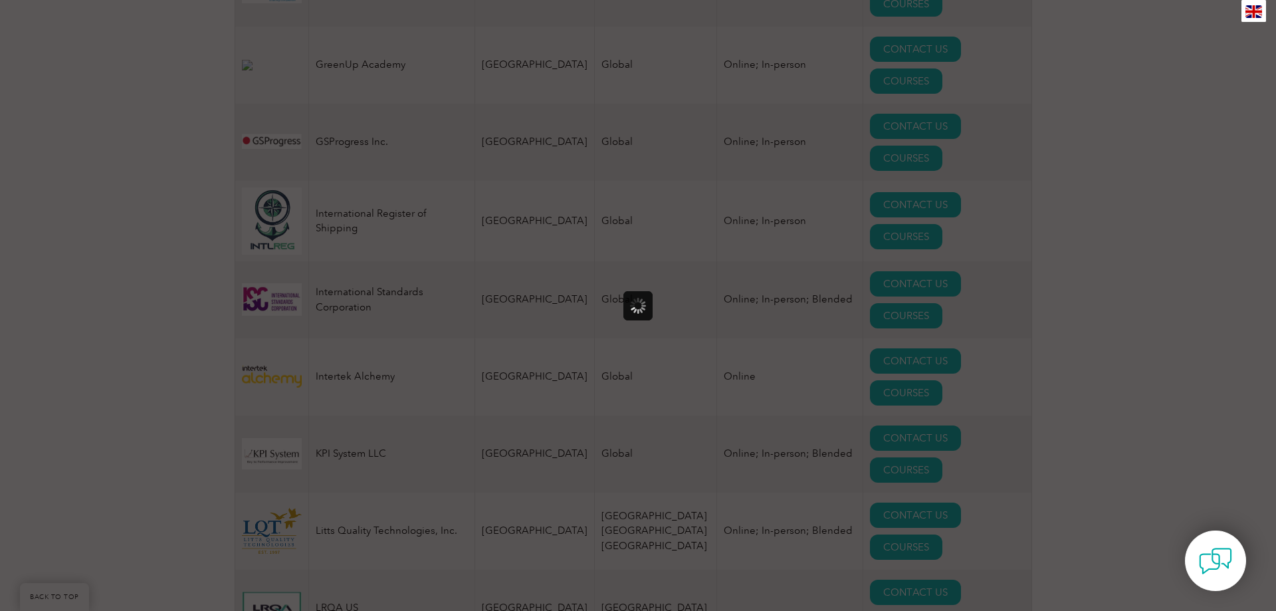
scroll to position [0, 0]
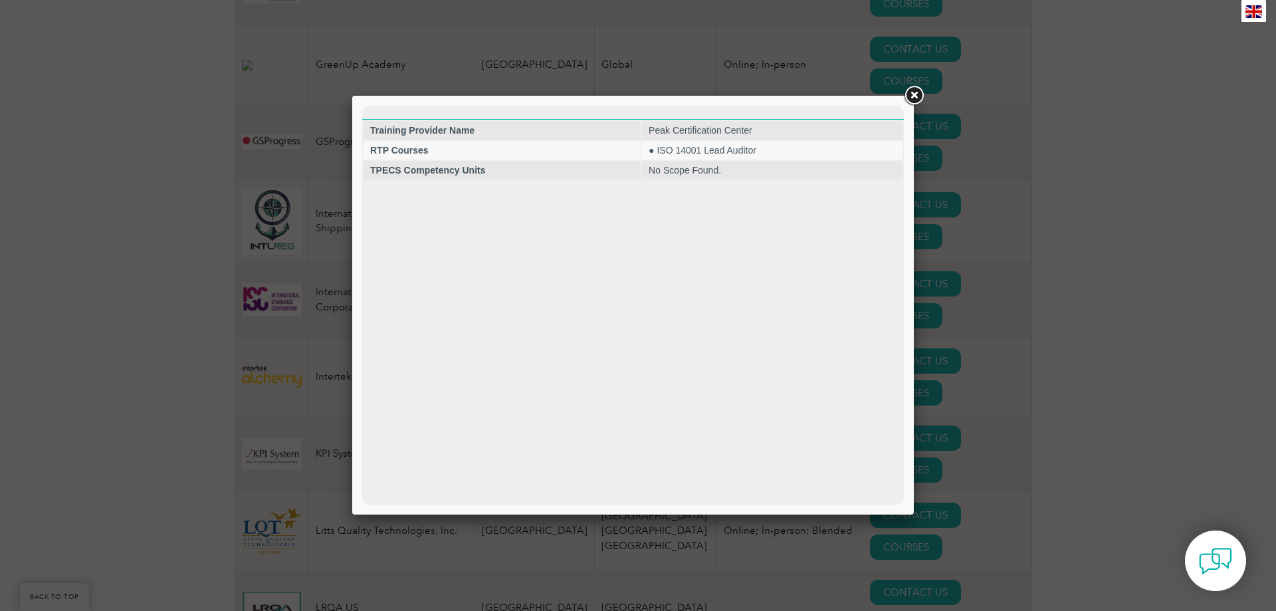
click at [914, 98] on link at bounding box center [914, 96] width 24 height 24
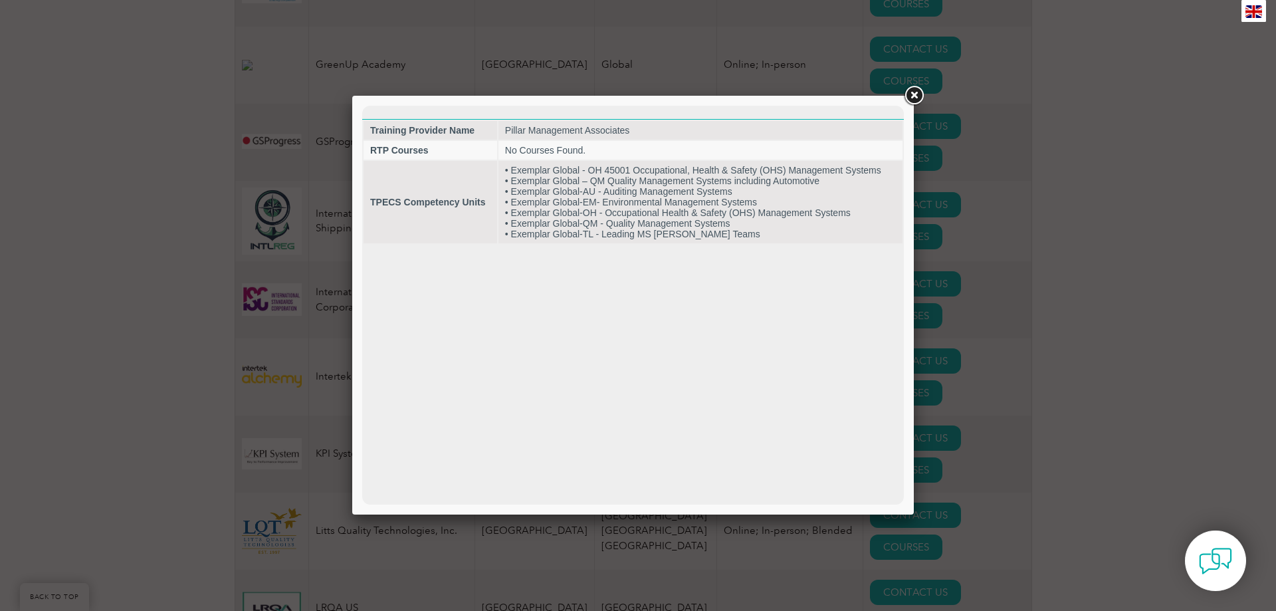
click at [915, 96] on link at bounding box center [914, 96] width 24 height 24
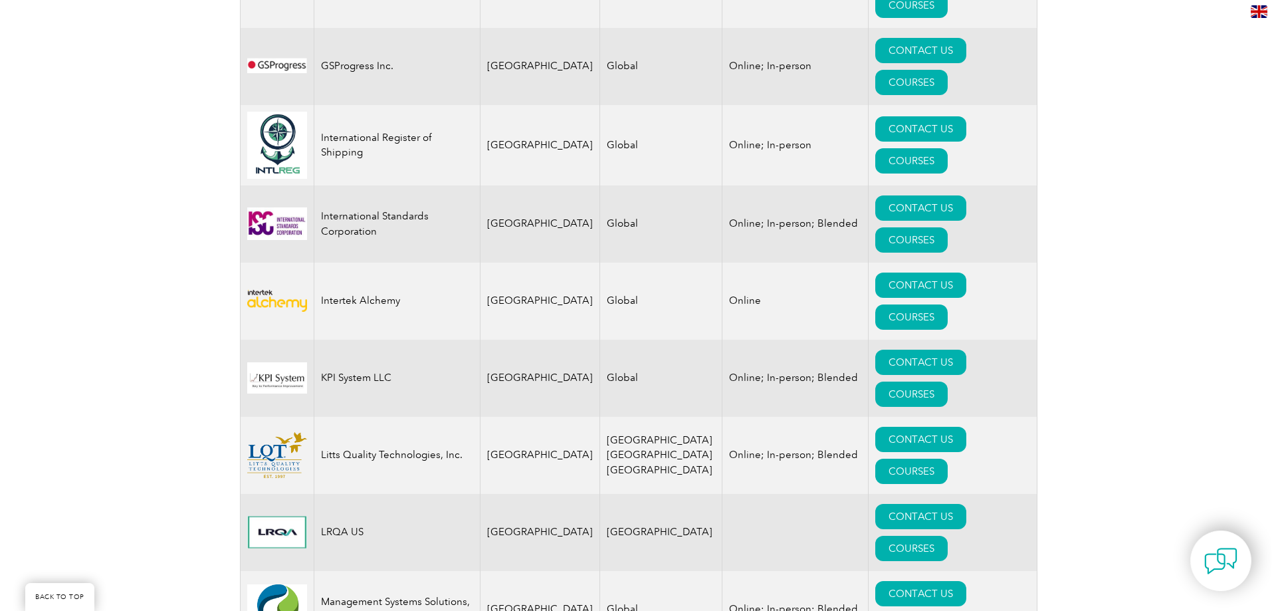
scroll to position [1980, 0]
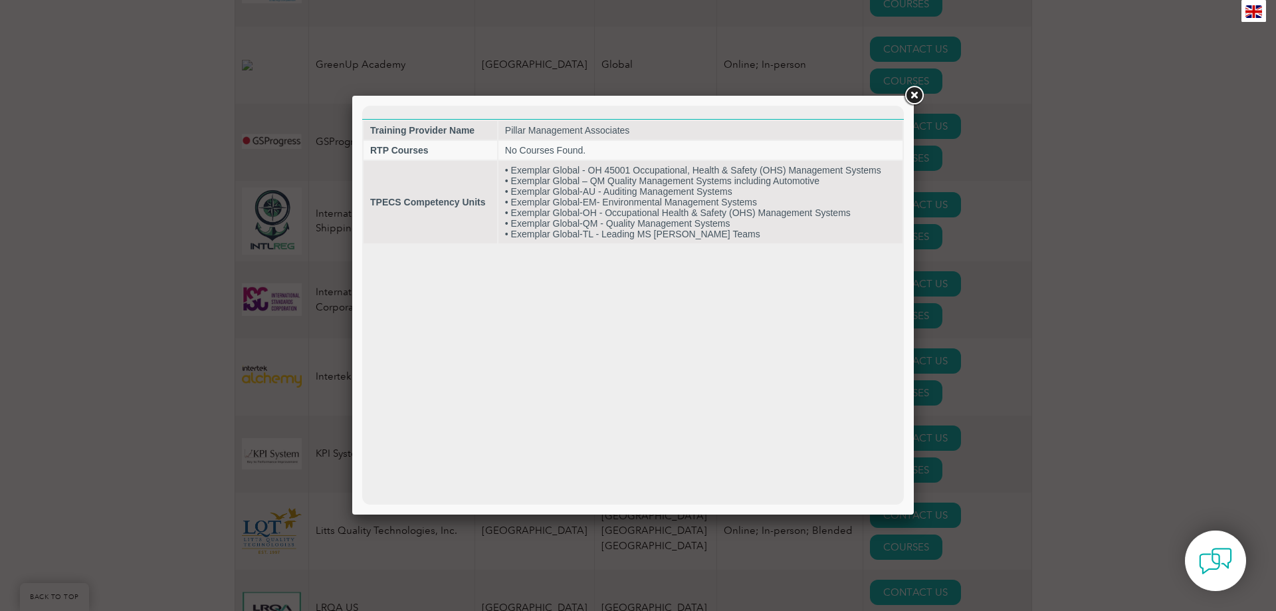
scroll to position [0, 0]
click at [915, 92] on link at bounding box center [914, 96] width 24 height 24
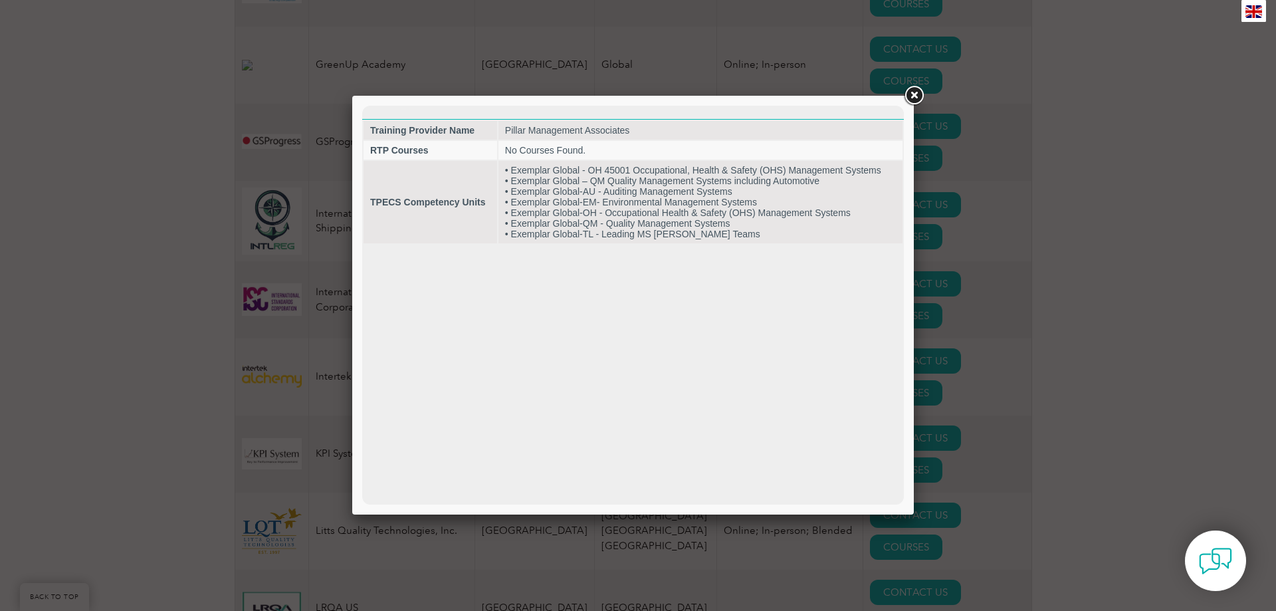
click at [910, 92] on link at bounding box center [914, 96] width 24 height 24
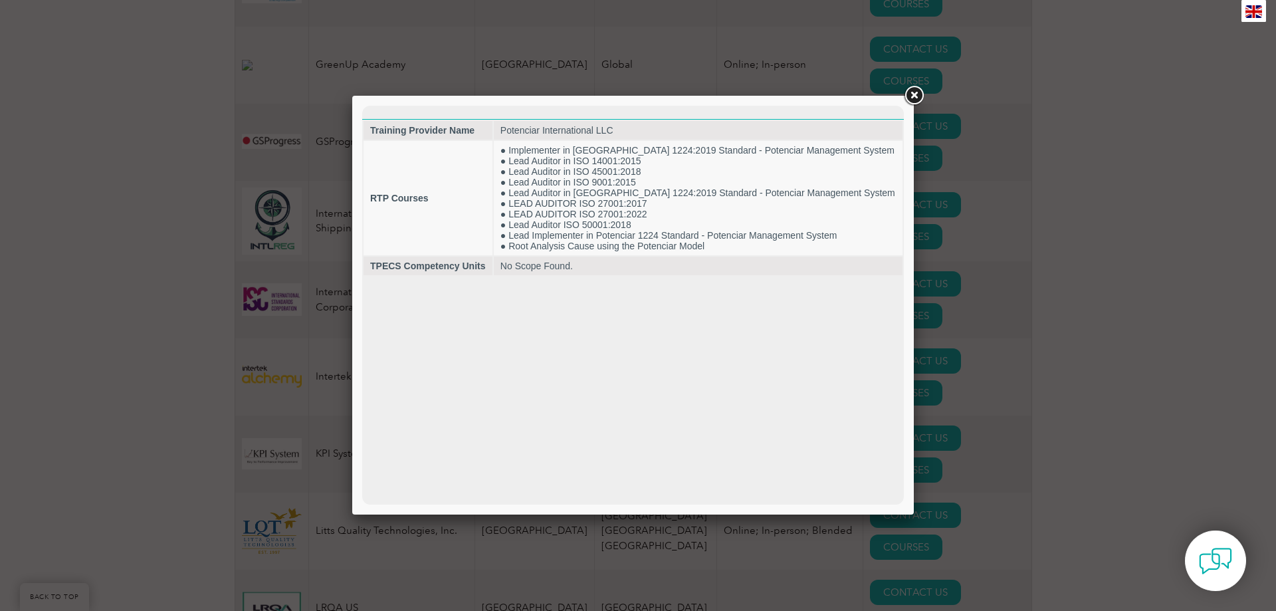
click at [917, 93] on link at bounding box center [914, 96] width 24 height 24
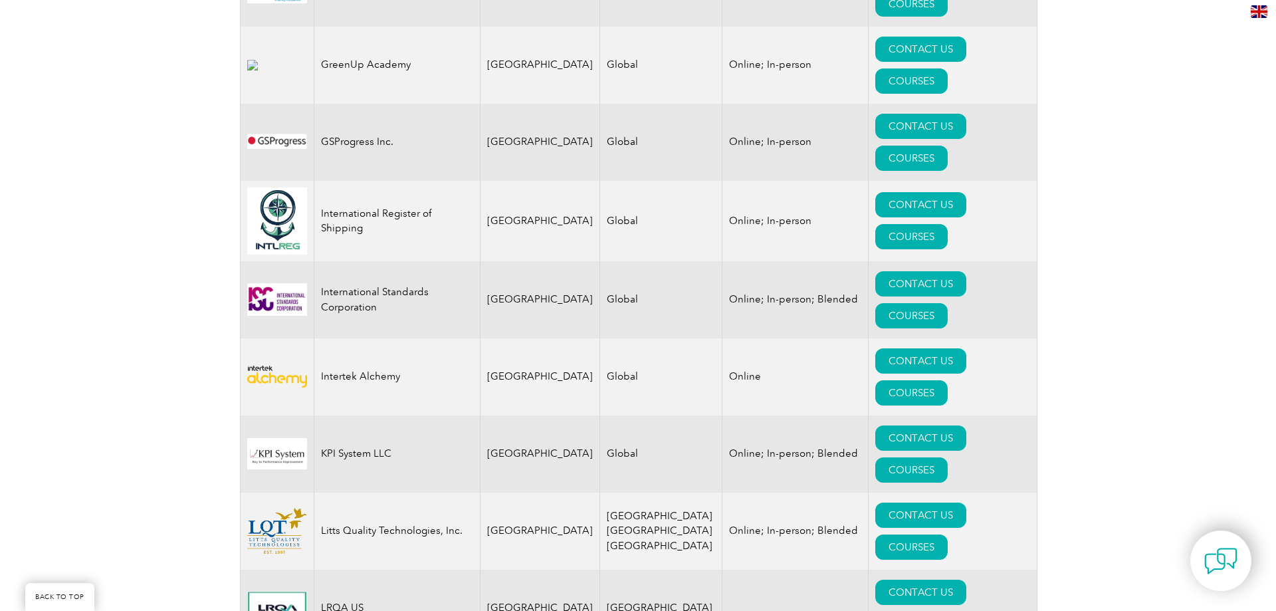
scroll to position [2046, 0]
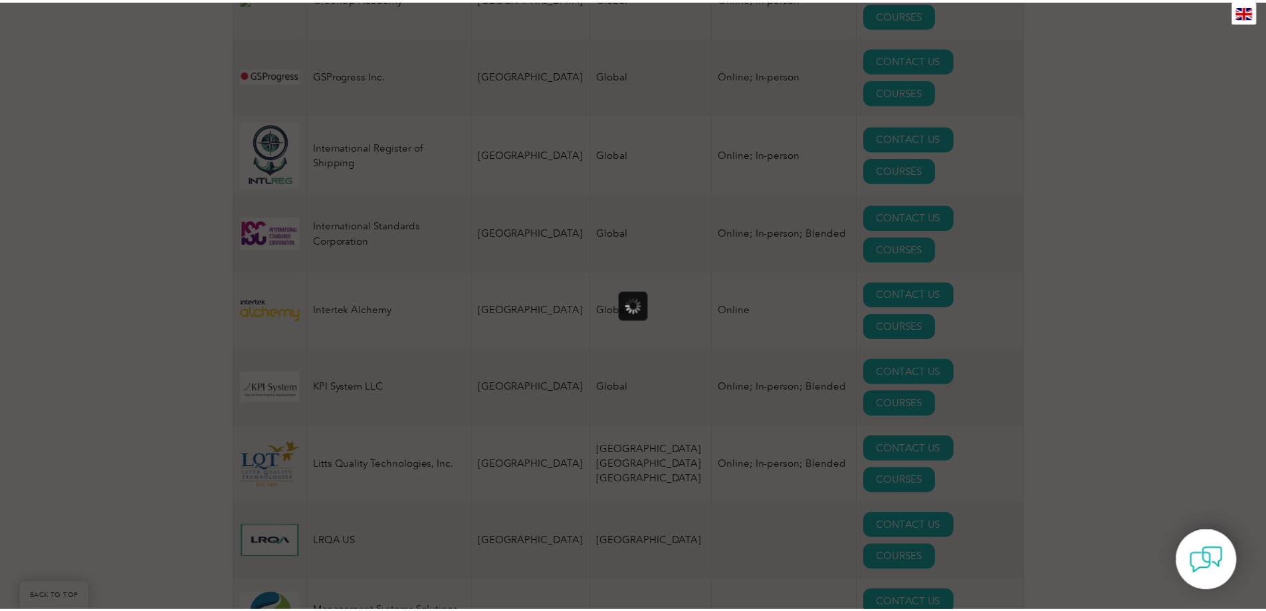
scroll to position [0, 0]
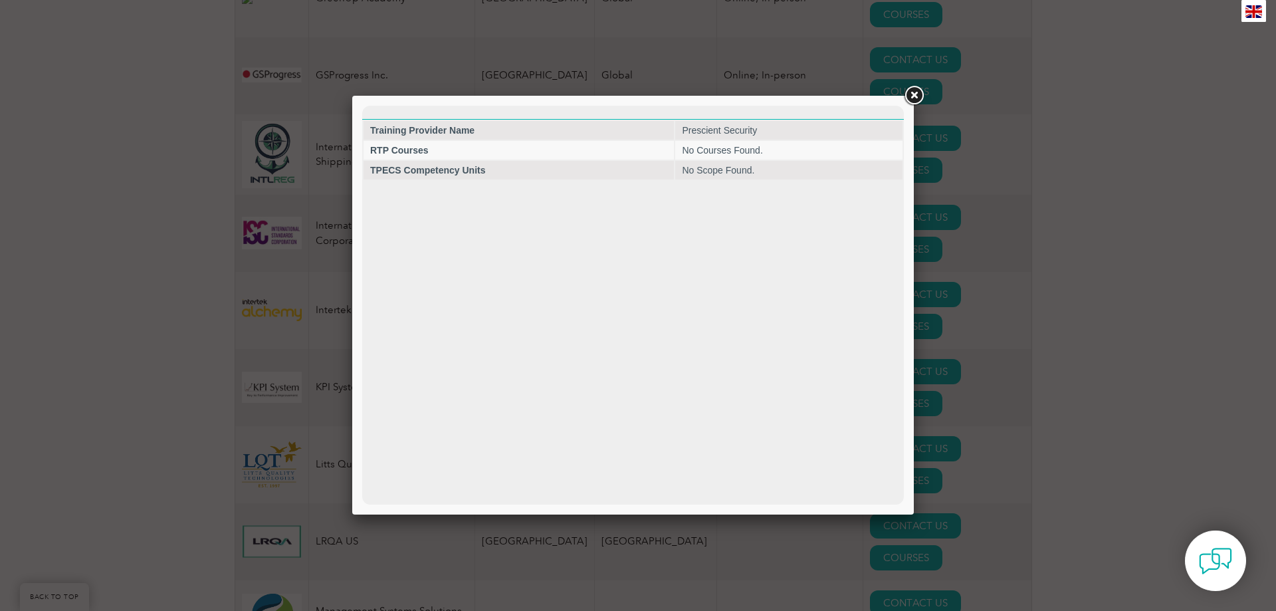
click at [911, 94] on link at bounding box center [914, 96] width 24 height 24
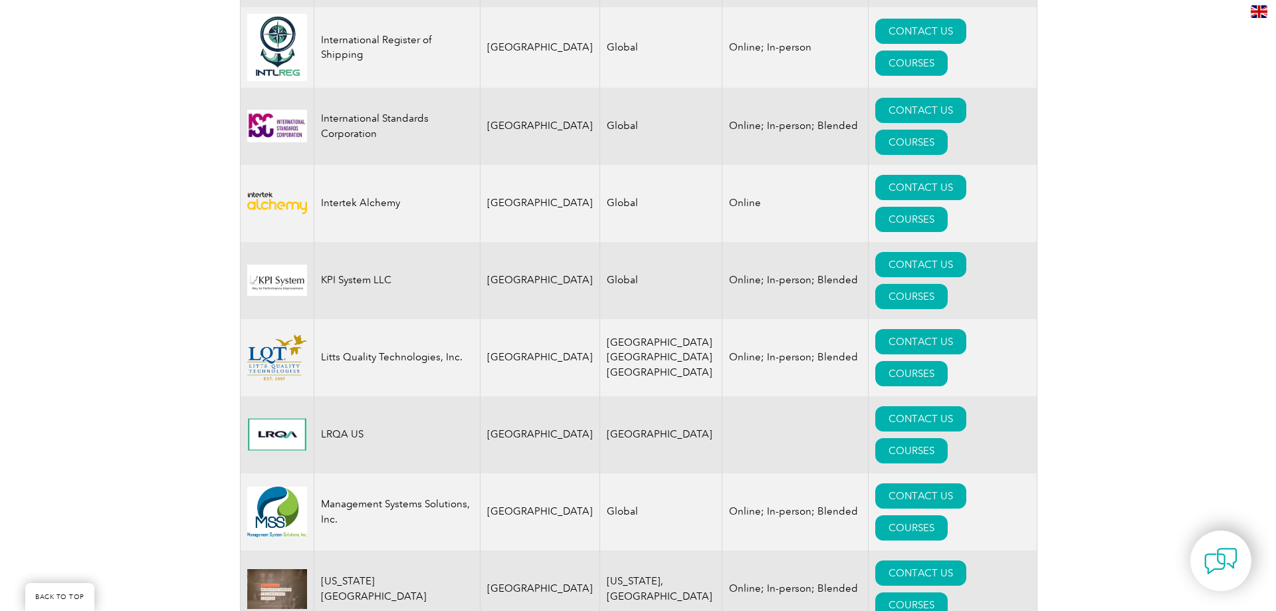
scroll to position [2179, 0]
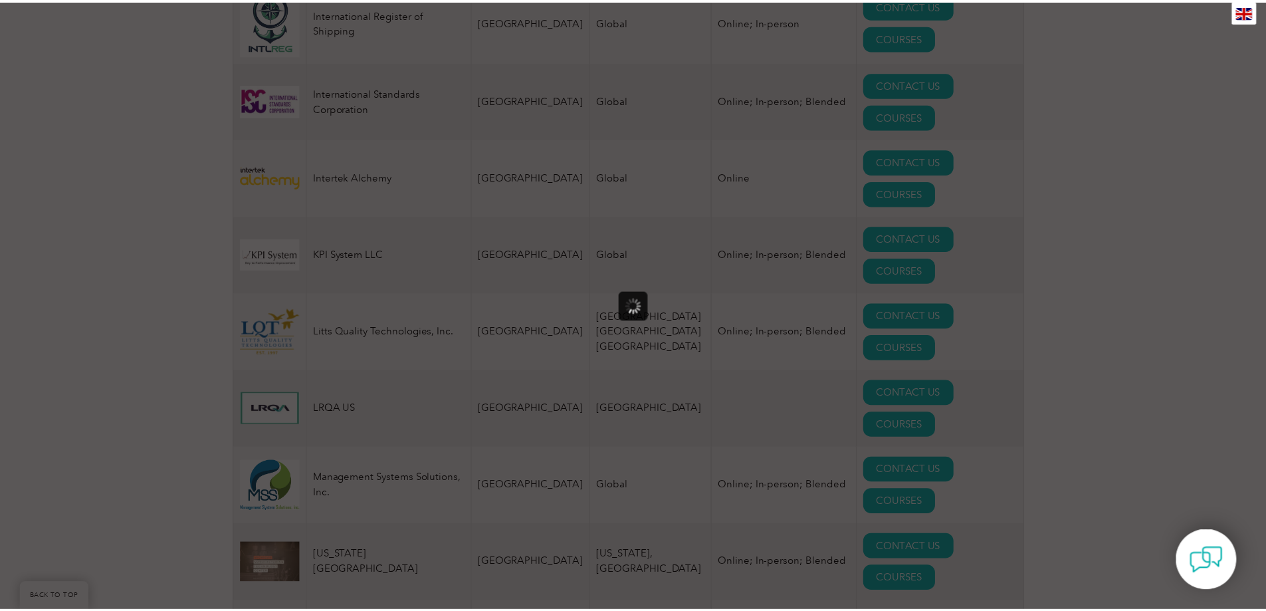
scroll to position [0, 0]
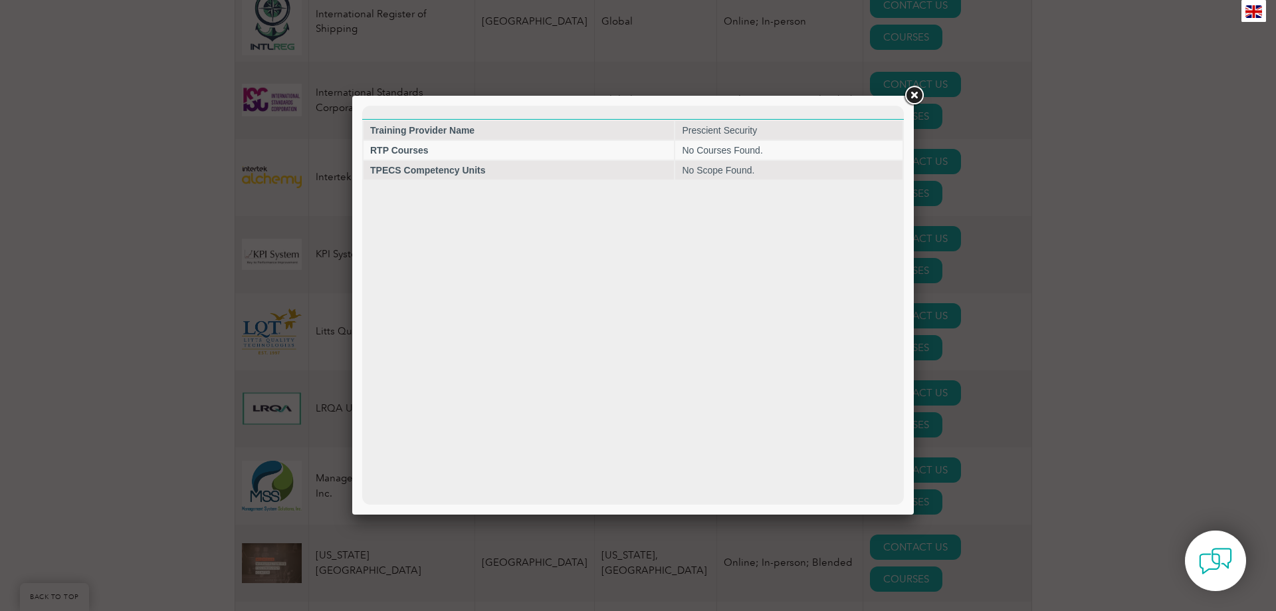
click at [916, 94] on link at bounding box center [914, 96] width 24 height 24
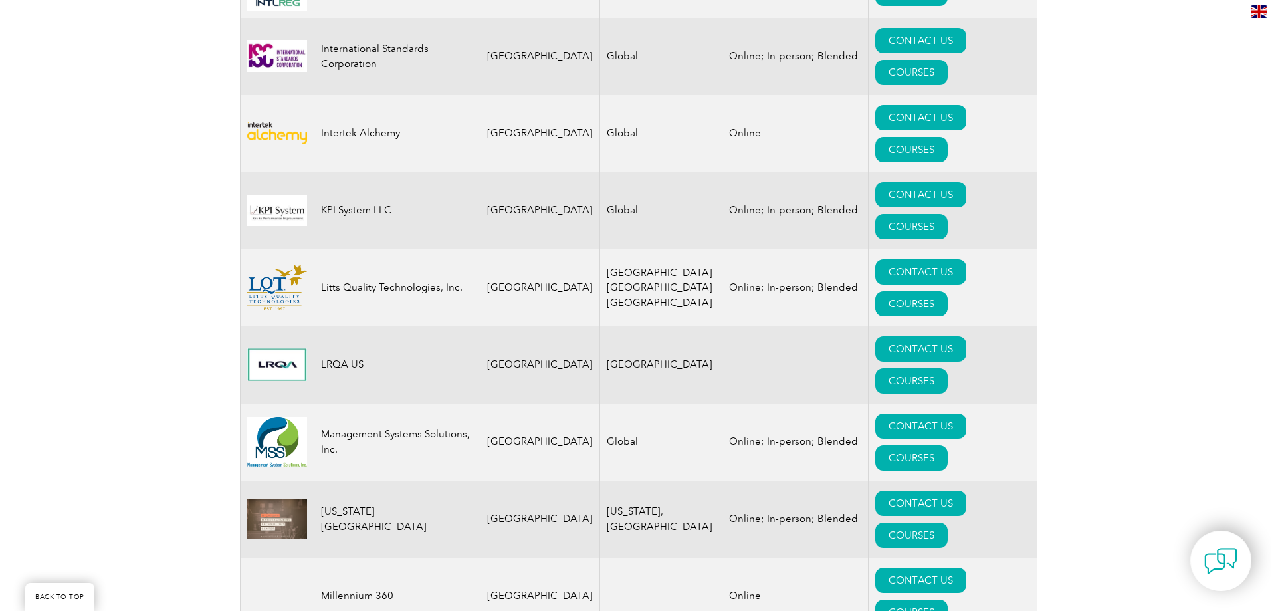
scroll to position [2246, 0]
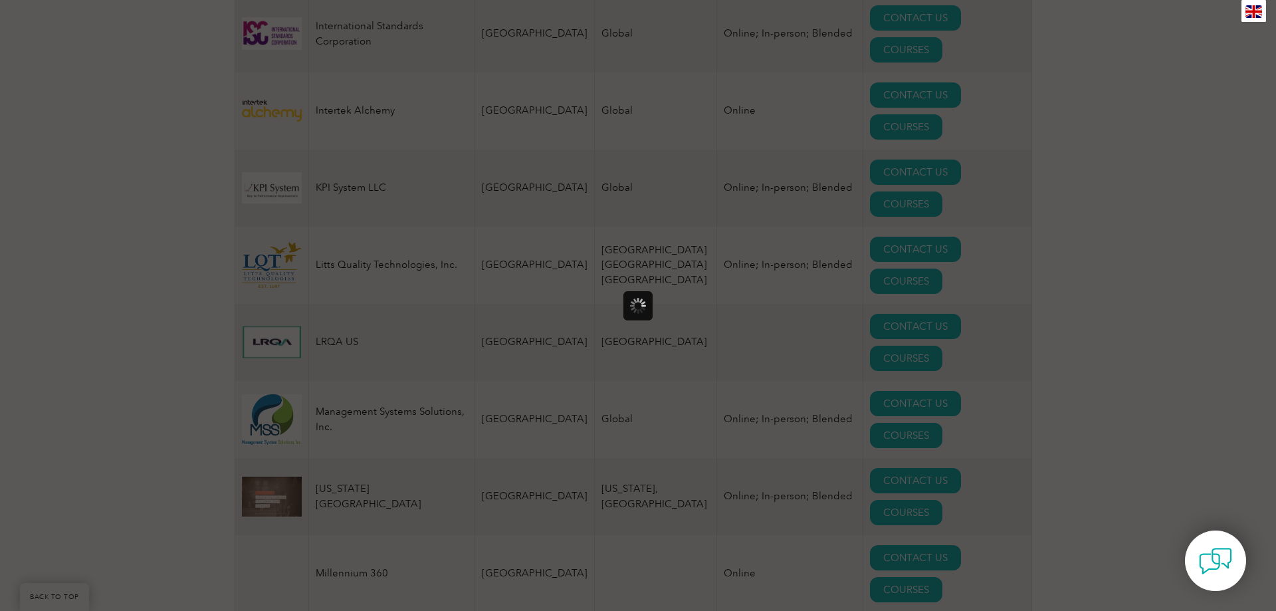
scroll to position [0, 0]
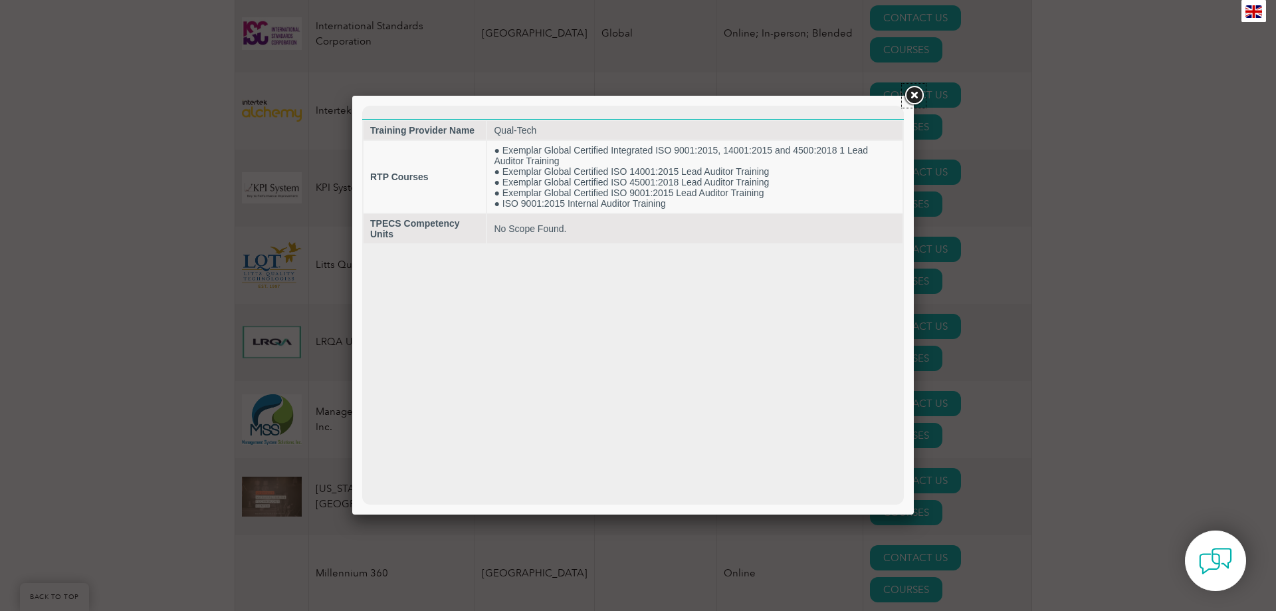
click at [912, 94] on link at bounding box center [914, 96] width 24 height 24
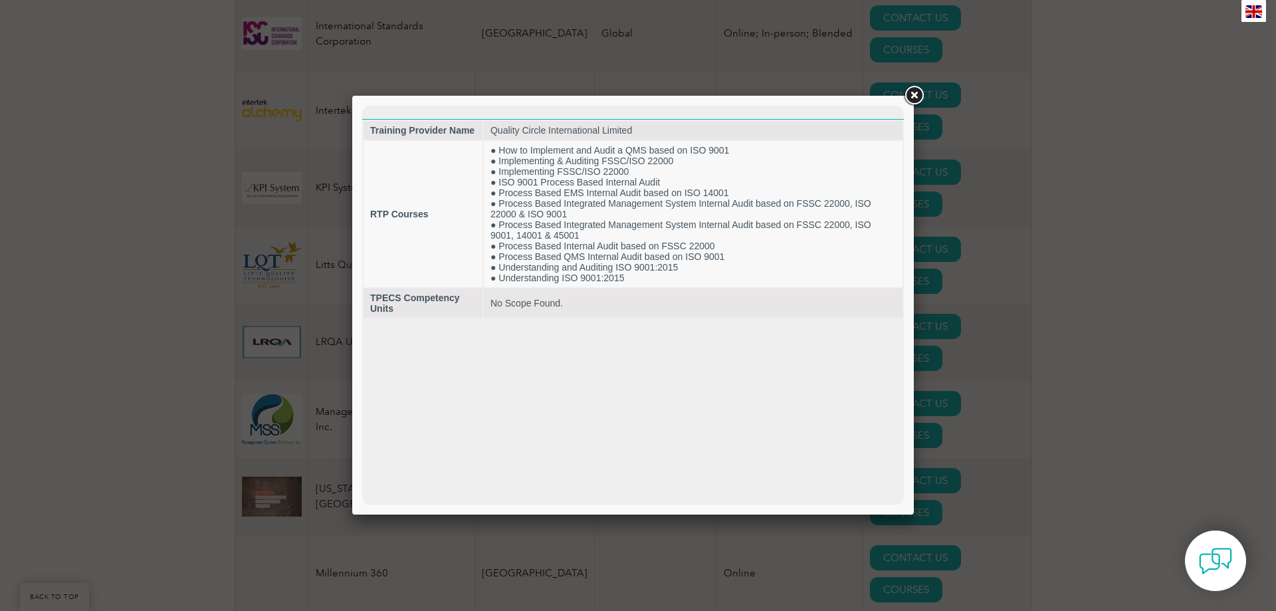
click at [913, 96] on link at bounding box center [914, 96] width 24 height 24
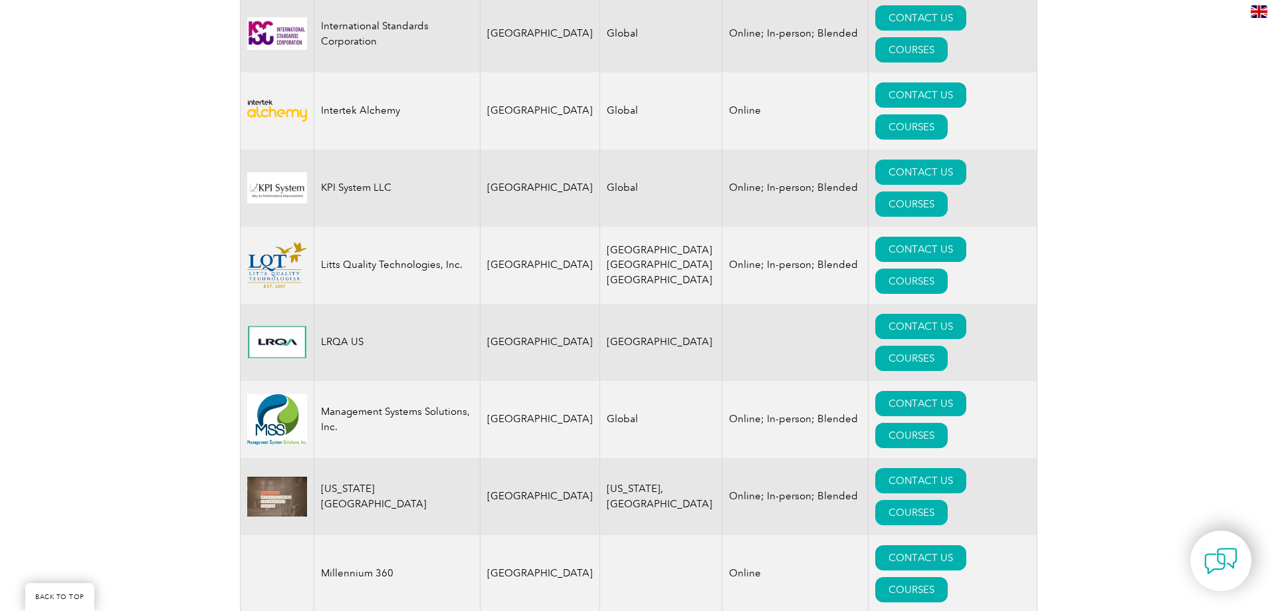
scroll to position [2312, 0]
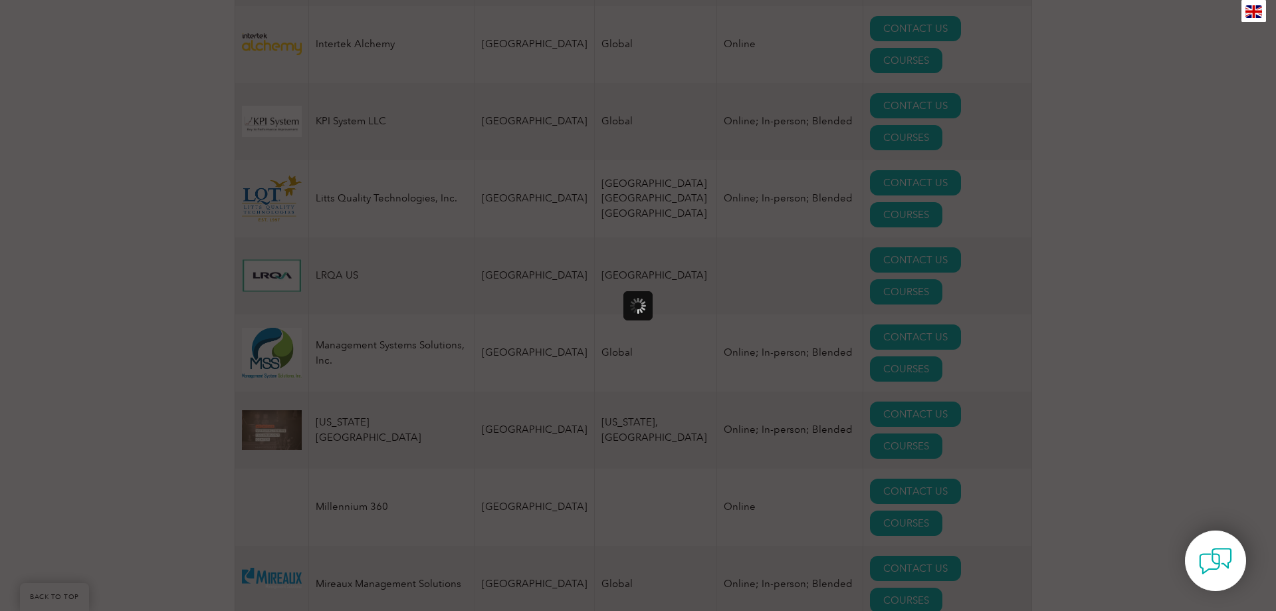
scroll to position [0, 0]
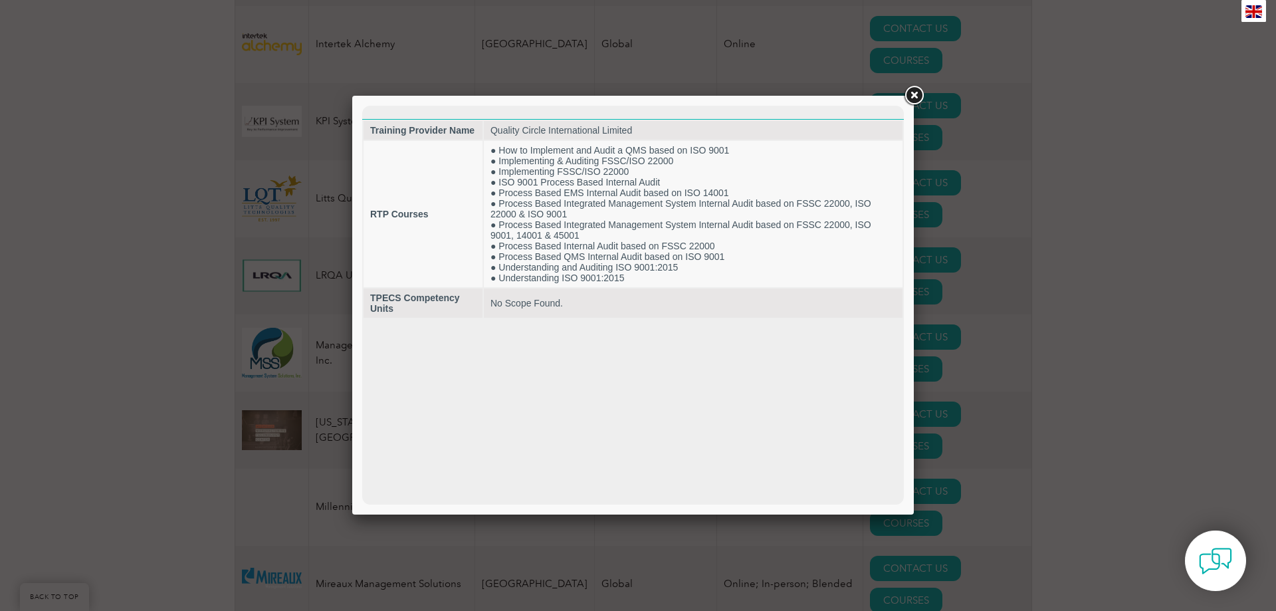
click at [918, 99] on link at bounding box center [914, 96] width 24 height 24
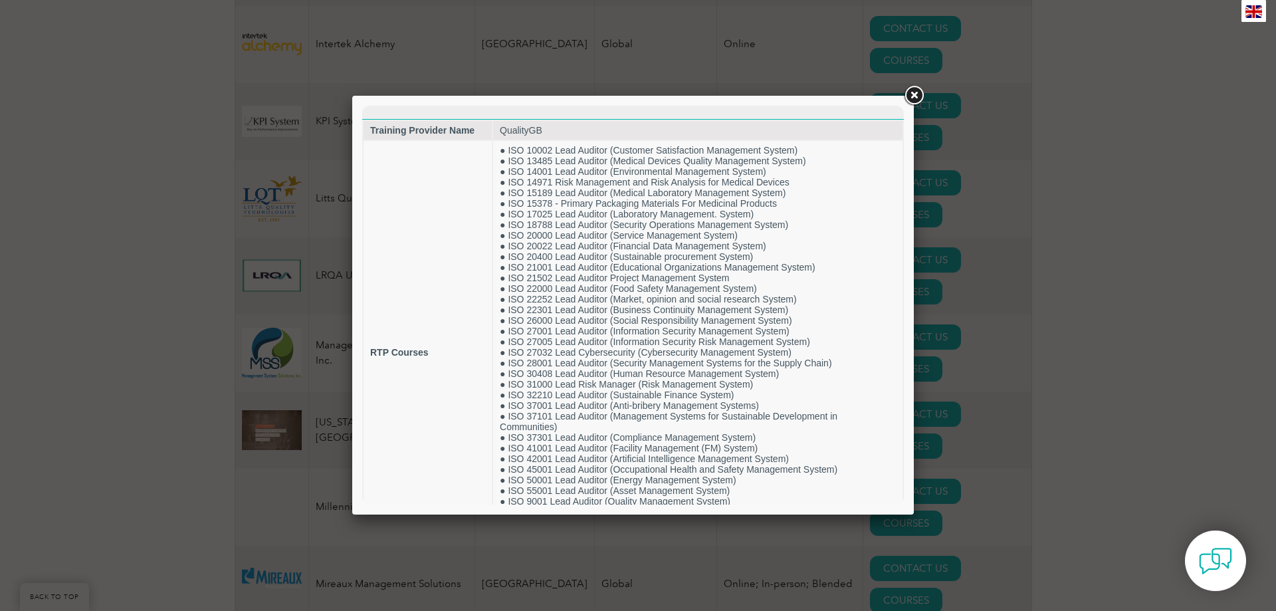
click at [917, 94] on link at bounding box center [914, 96] width 24 height 24
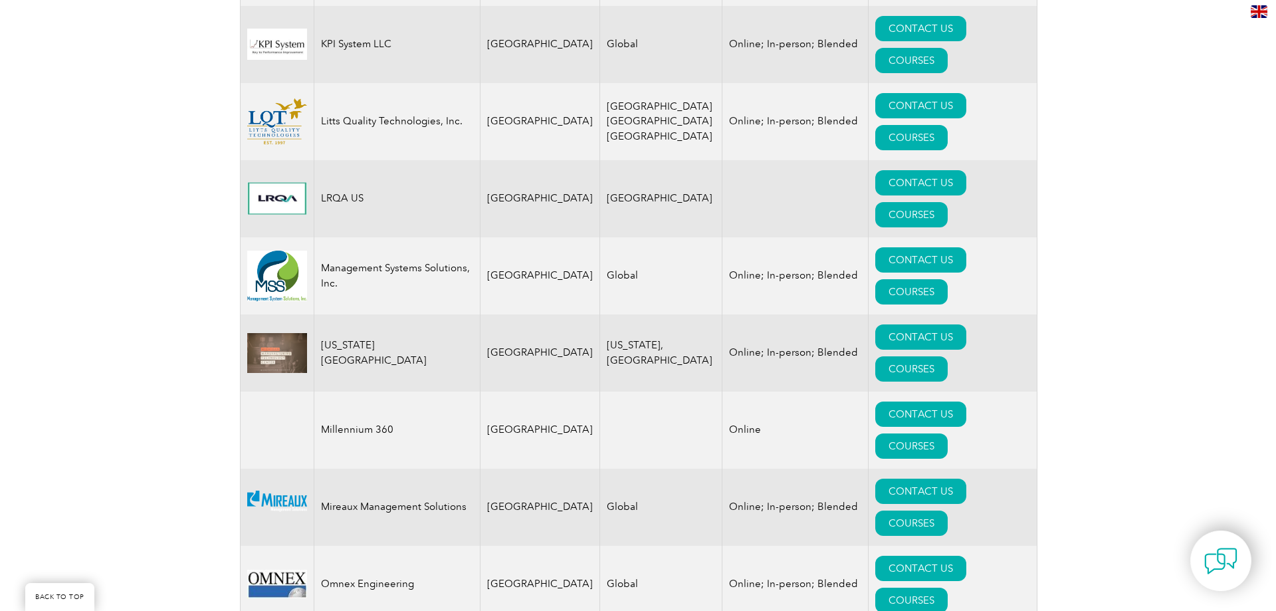
scroll to position [2512, 0]
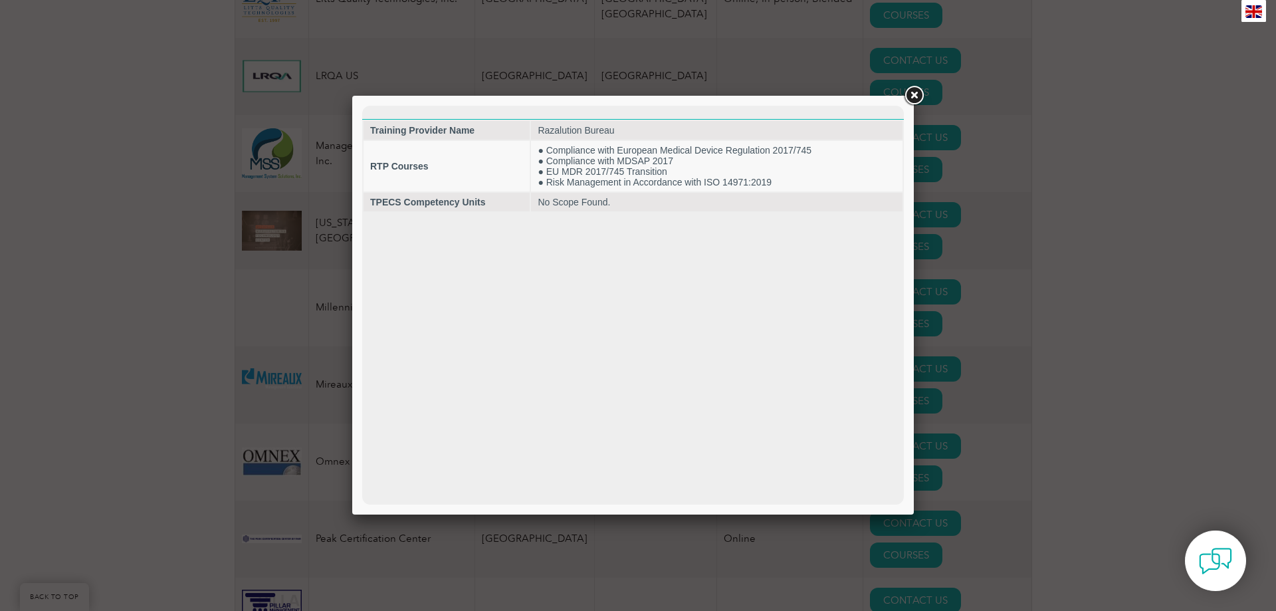
scroll to position [0, 0]
click at [919, 95] on link at bounding box center [914, 96] width 24 height 24
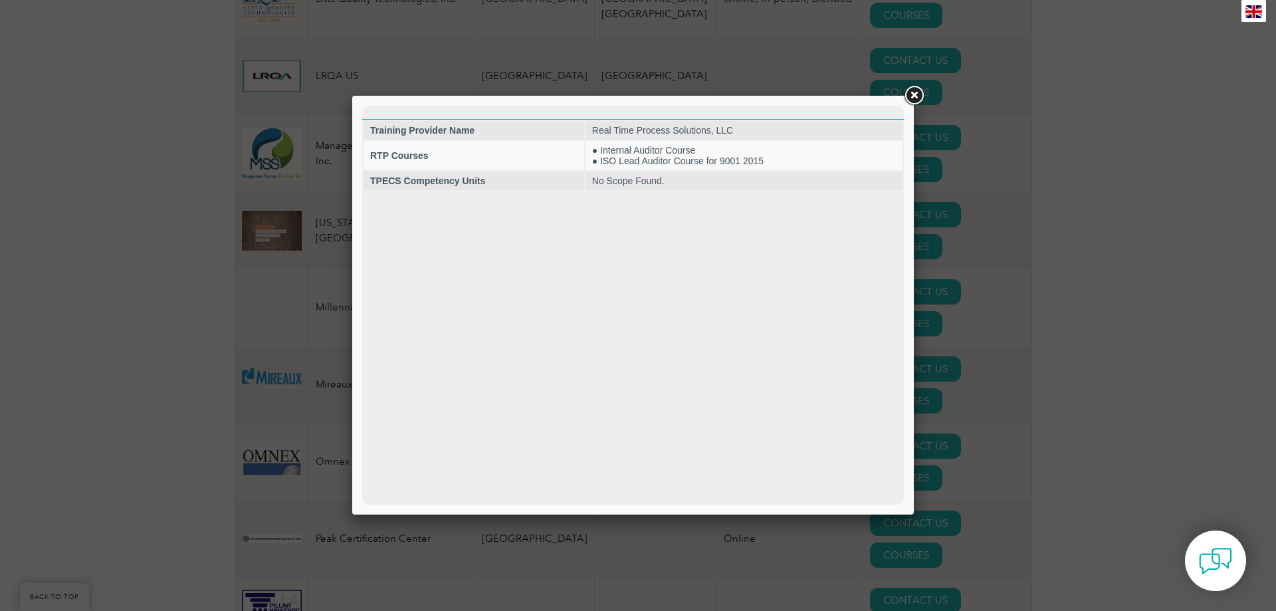
click at [912, 96] on link at bounding box center [914, 96] width 24 height 24
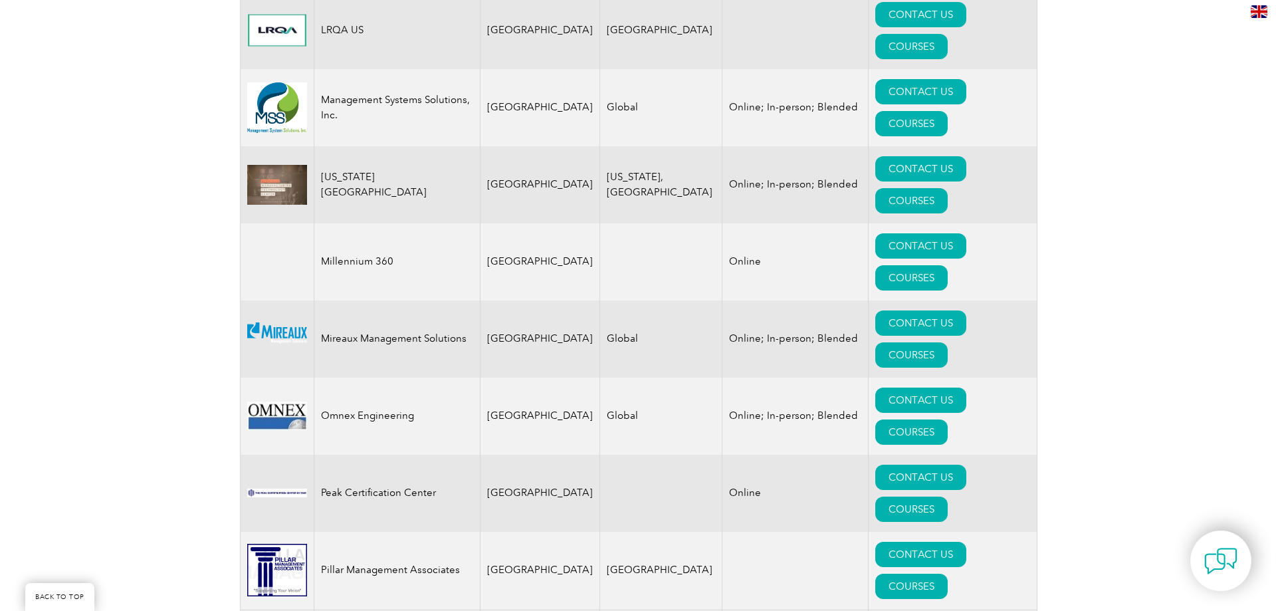
scroll to position [2578, 0]
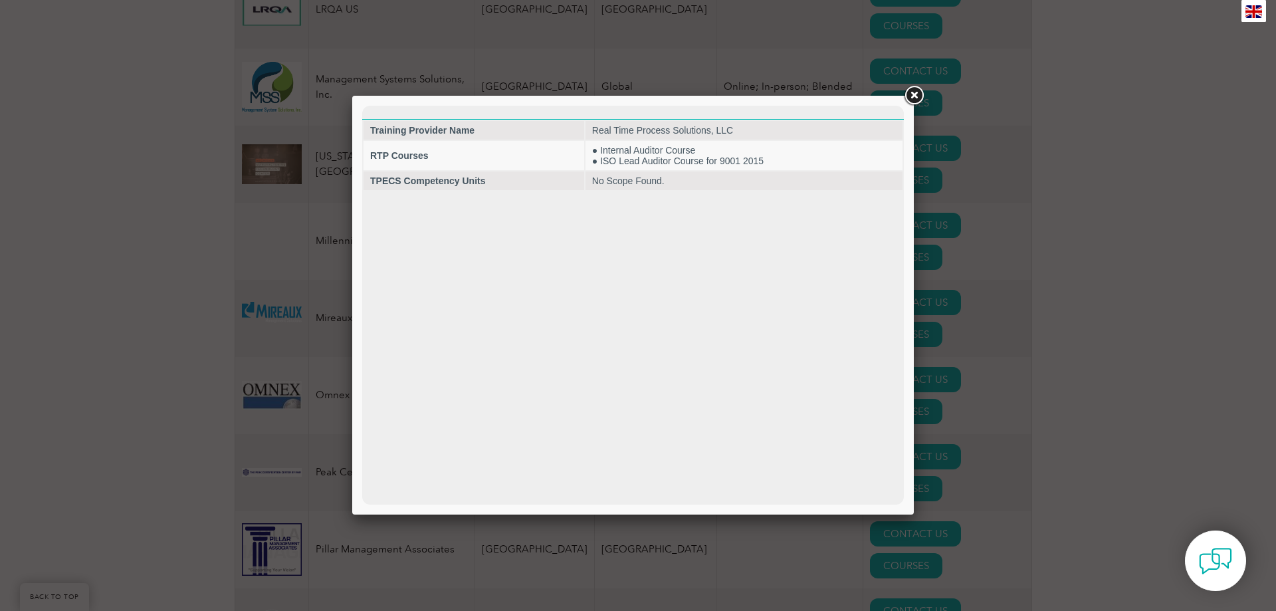
scroll to position [0, 0]
click at [912, 98] on link at bounding box center [914, 96] width 24 height 24
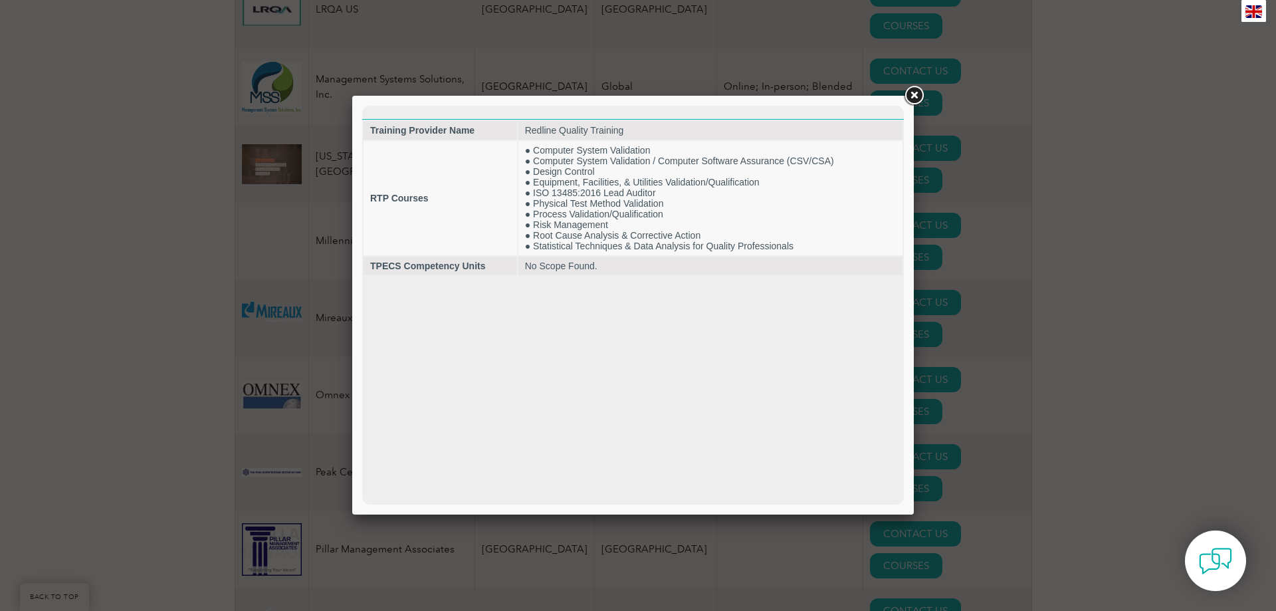
click at [910, 92] on link at bounding box center [914, 96] width 24 height 24
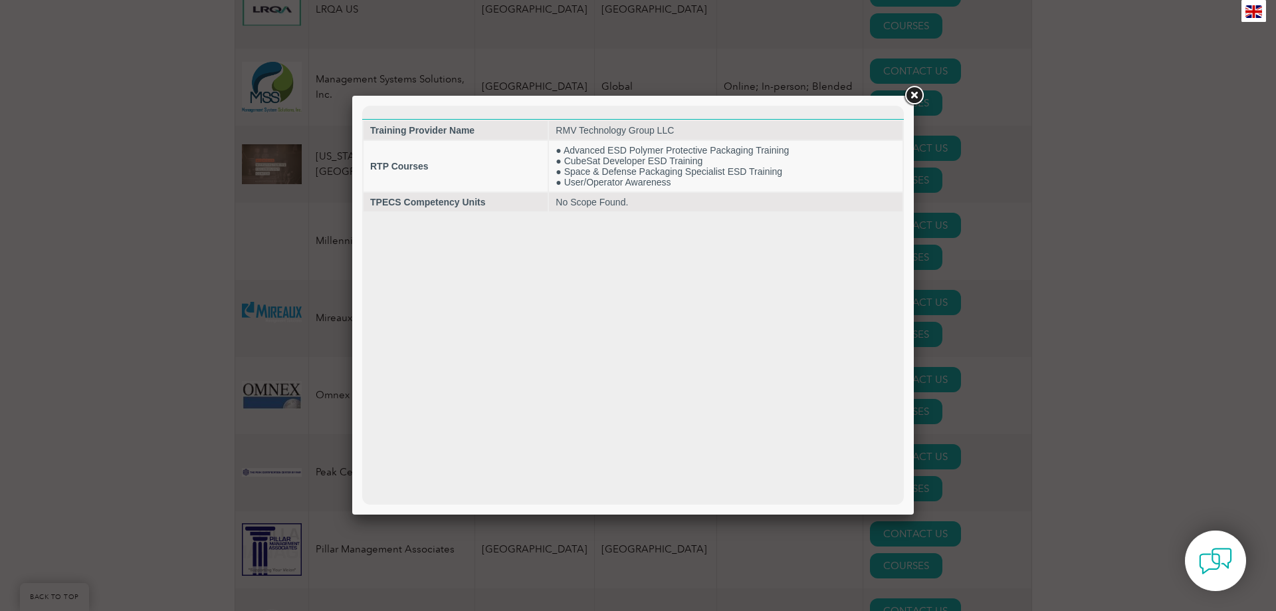
click at [913, 96] on link at bounding box center [914, 96] width 24 height 24
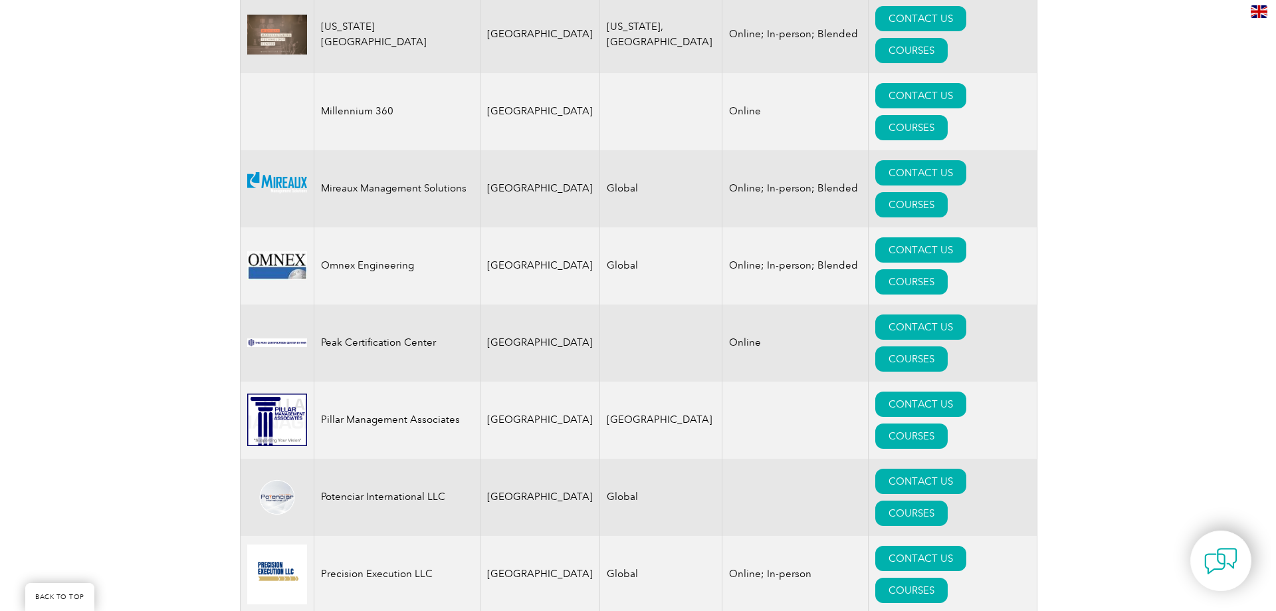
scroll to position [2711, 0]
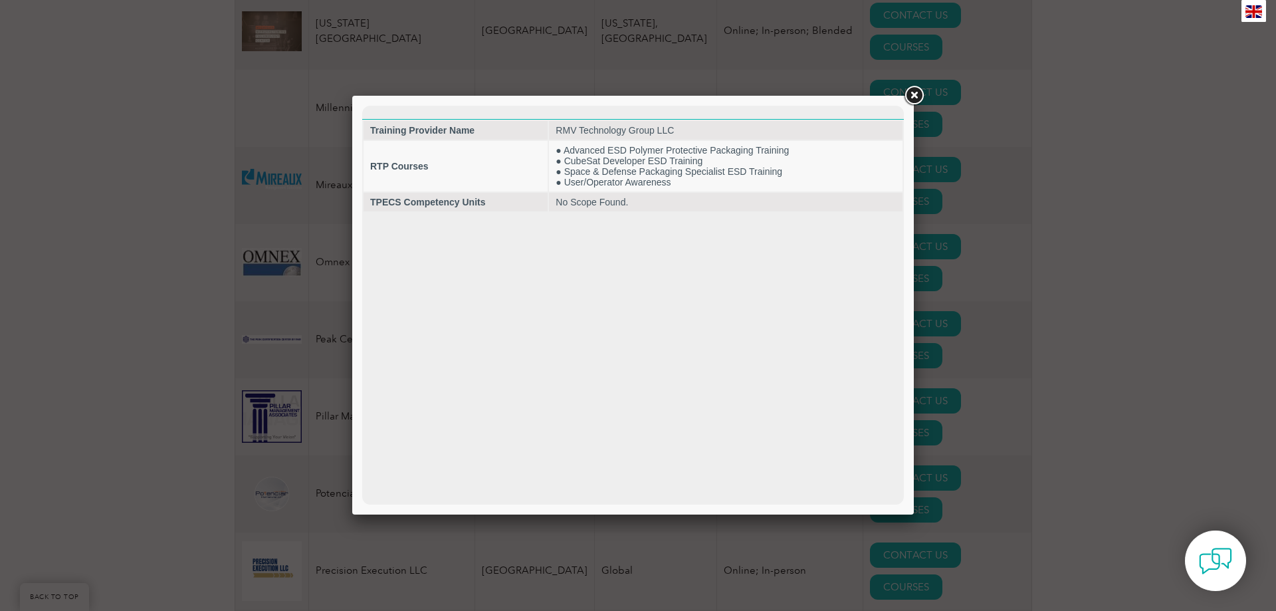
scroll to position [0, 0]
click at [911, 97] on link at bounding box center [914, 96] width 24 height 24
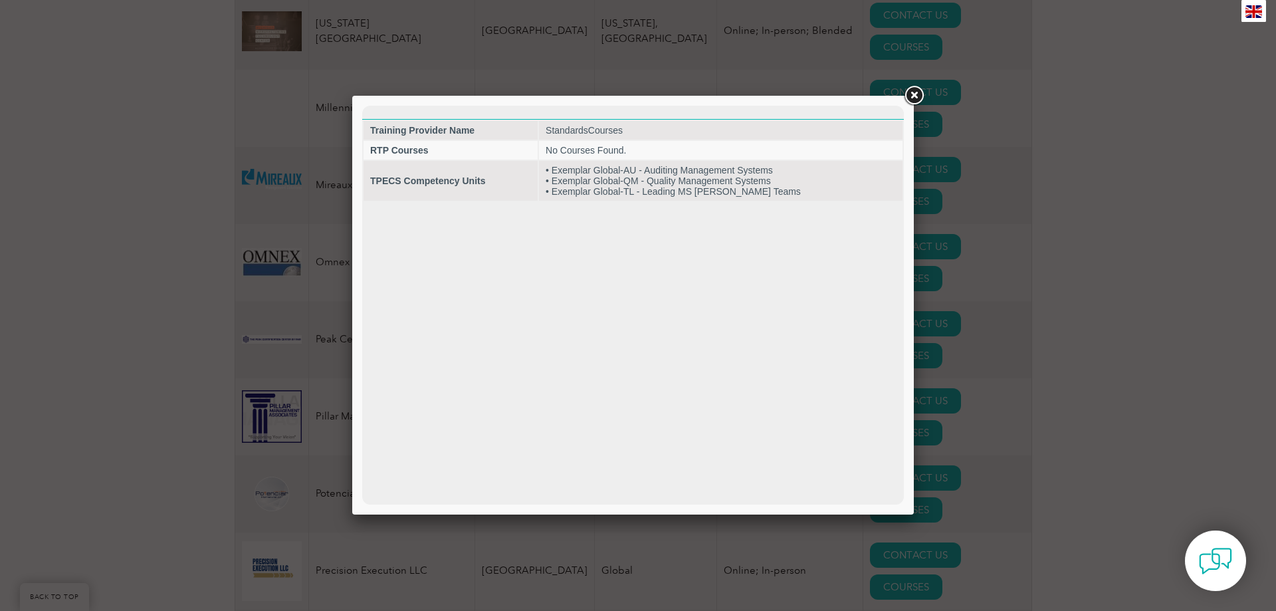
click at [915, 97] on link at bounding box center [914, 96] width 24 height 24
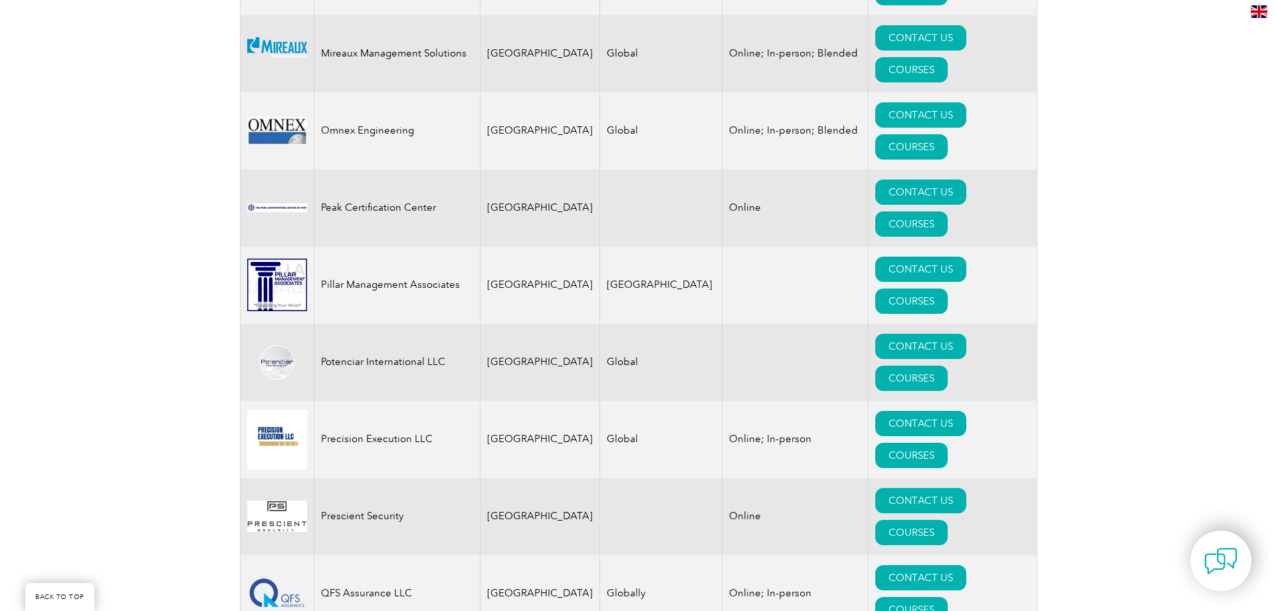
scroll to position [2844, 0]
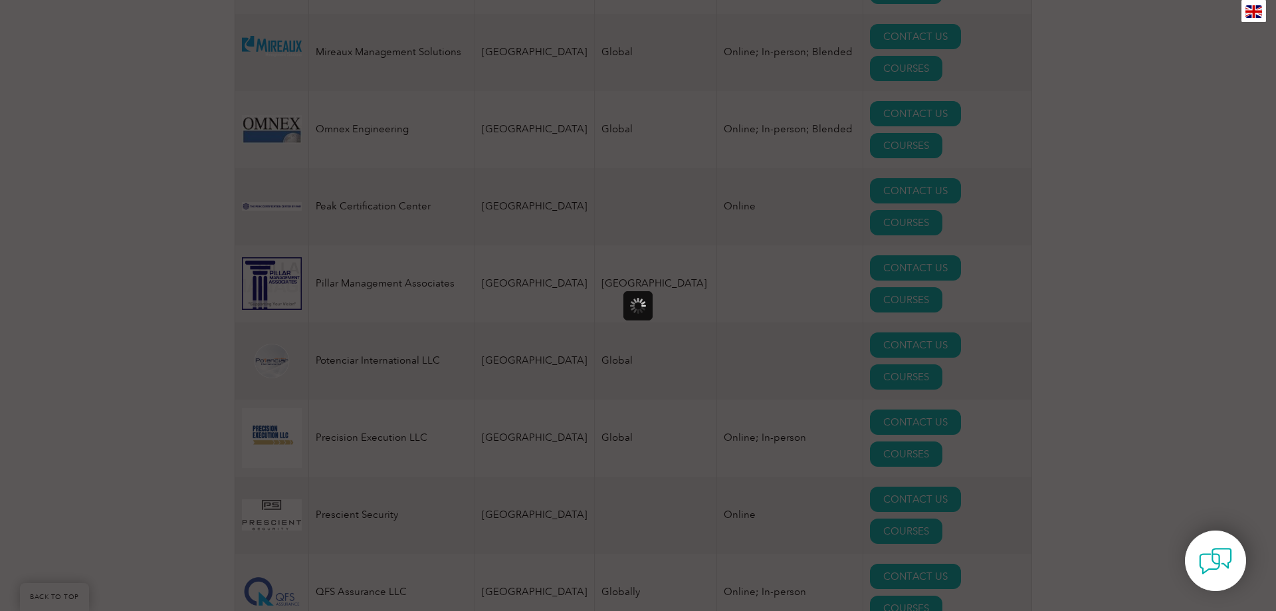
scroll to position [0, 0]
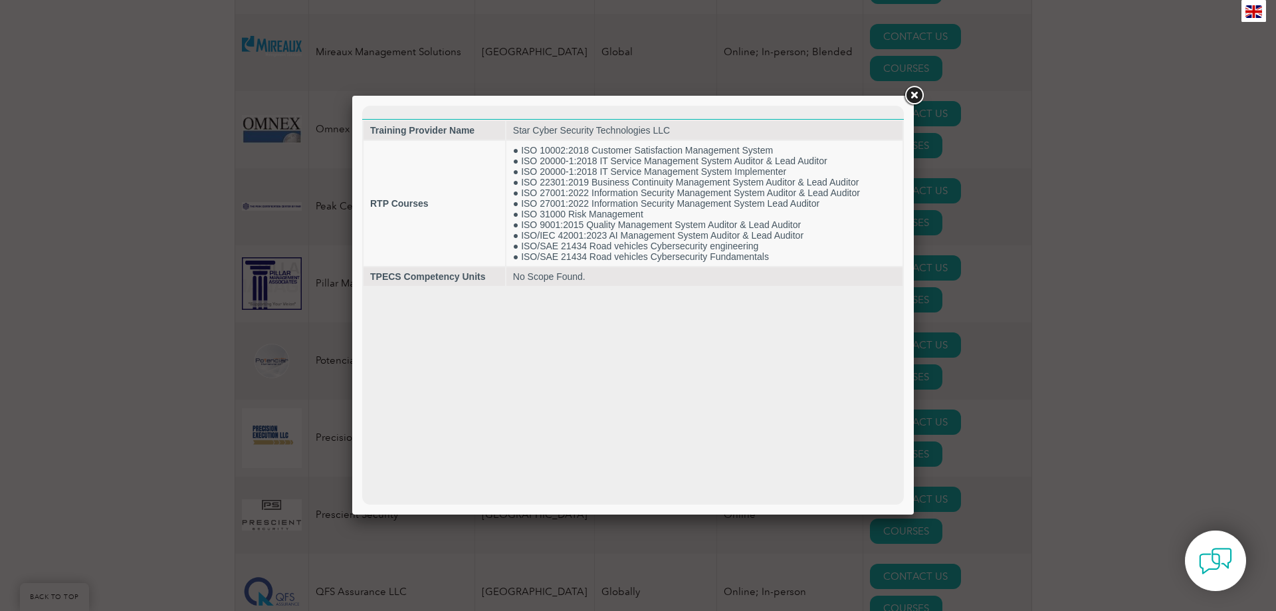
click at [910, 98] on link at bounding box center [914, 96] width 24 height 24
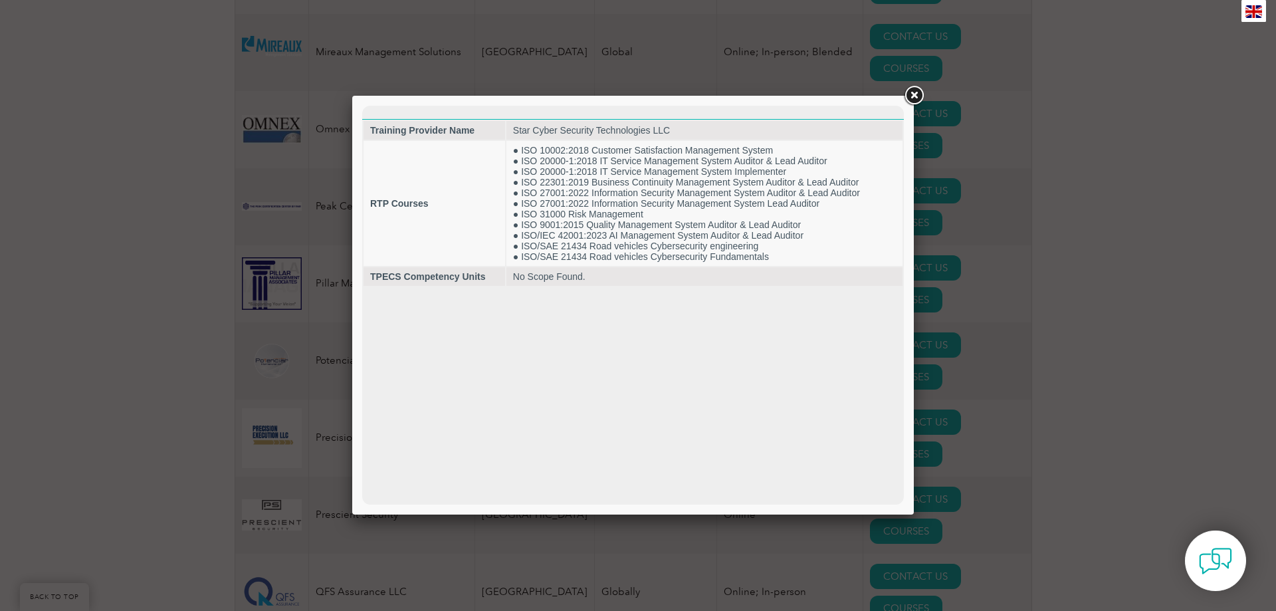
click at [918, 96] on link at bounding box center [914, 96] width 24 height 24
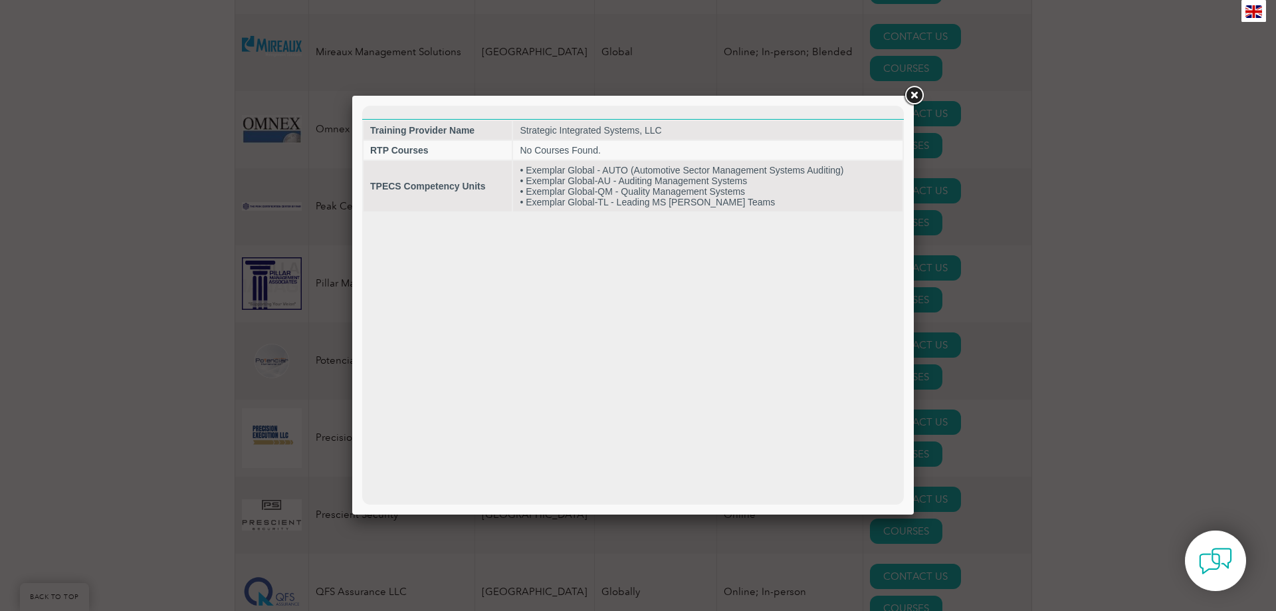
click at [916, 94] on link at bounding box center [914, 96] width 24 height 24
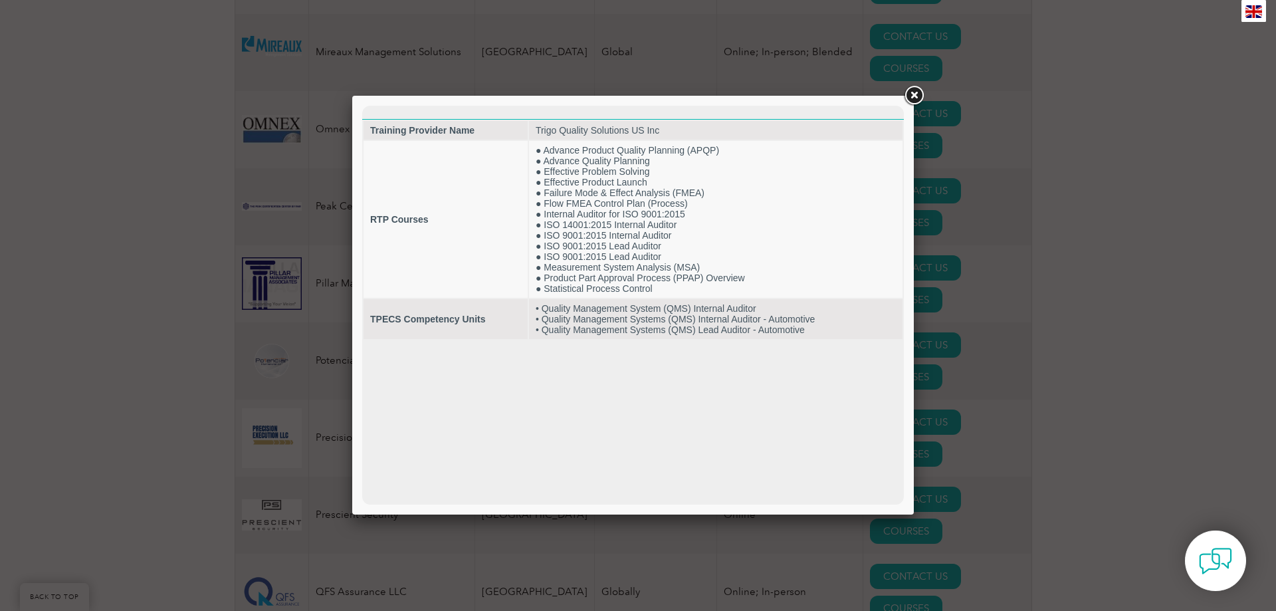
click at [919, 97] on link at bounding box center [914, 96] width 24 height 24
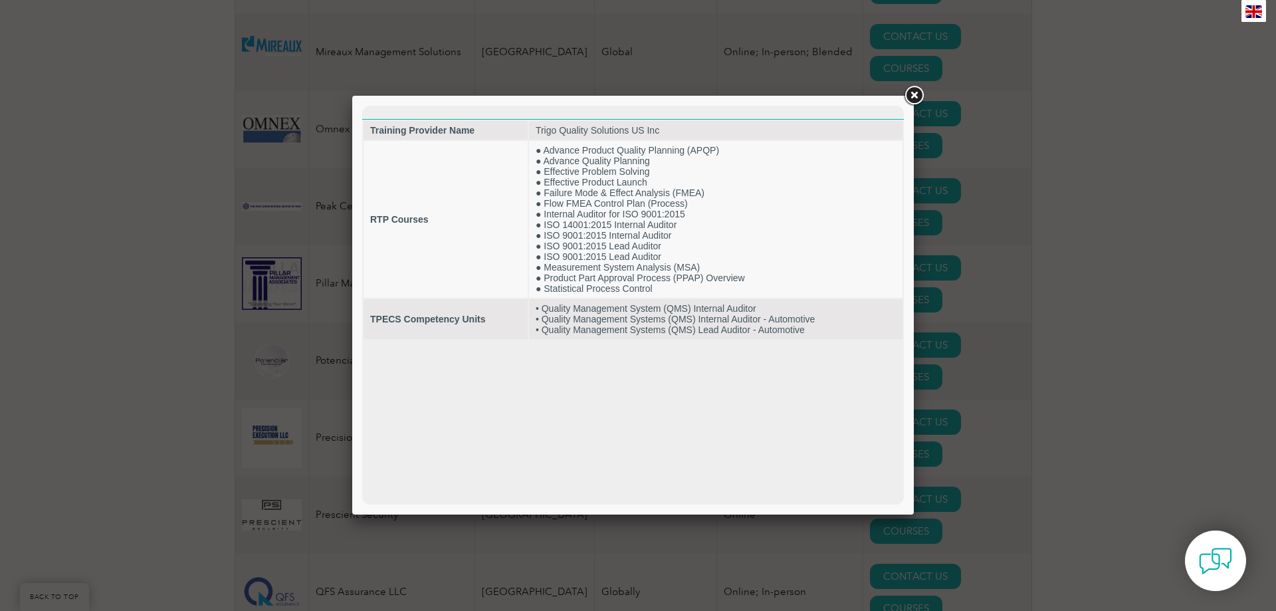
click at [913, 87] on link at bounding box center [914, 96] width 24 height 24
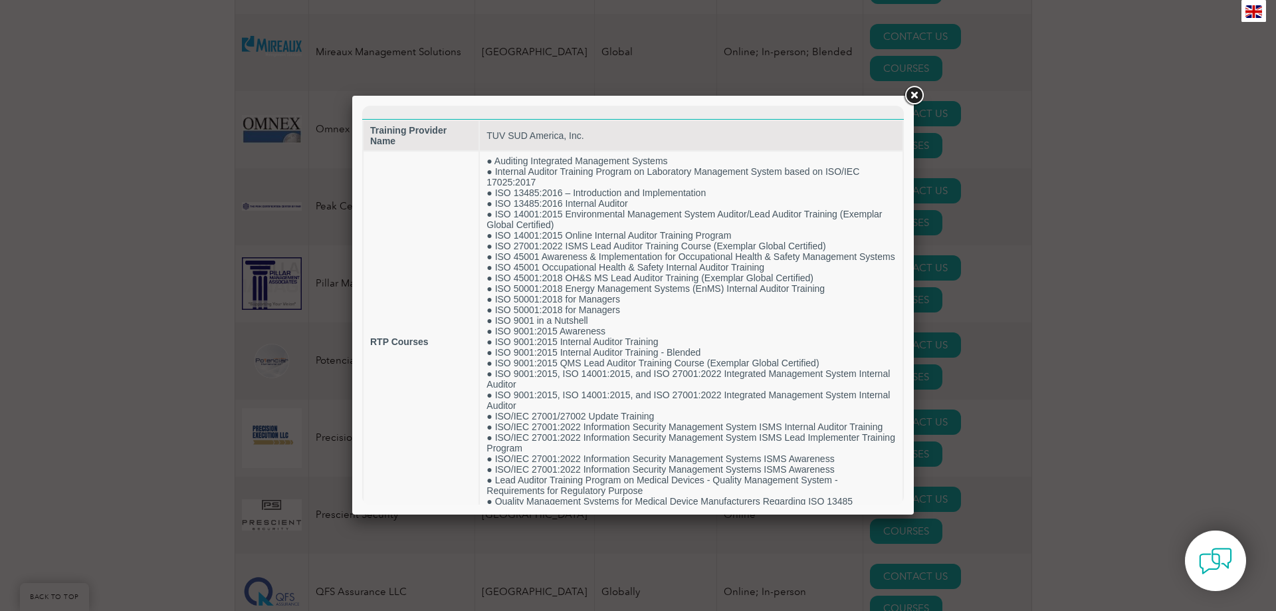
click at [917, 90] on link at bounding box center [914, 96] width 24 height 24
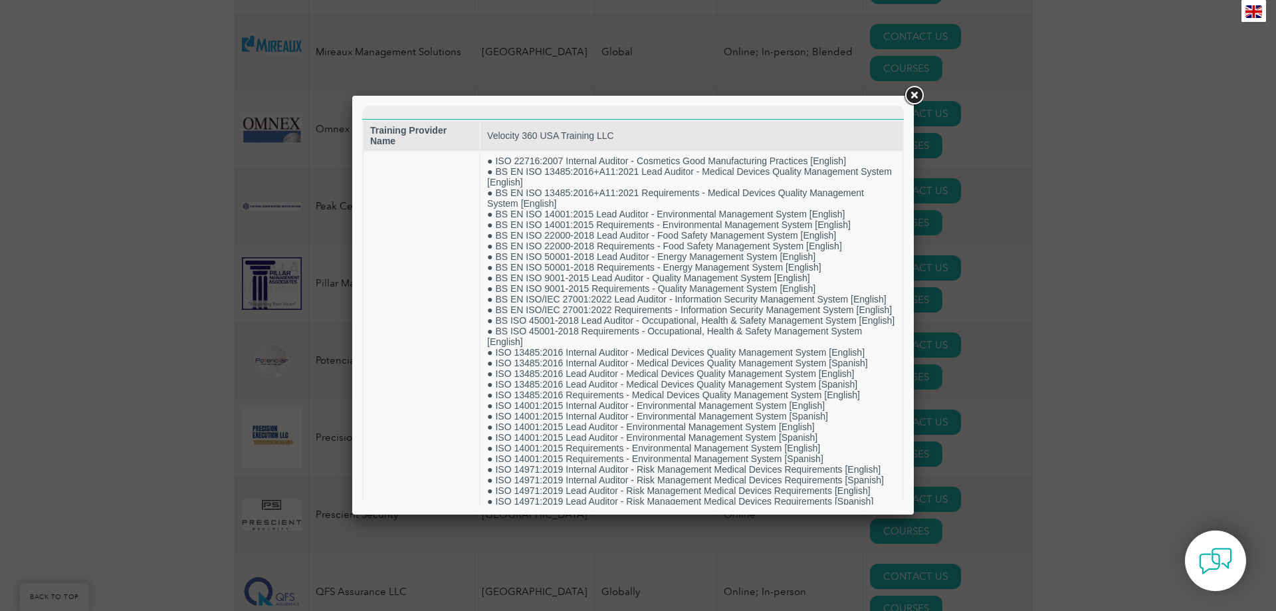
click at [918, 90] on link at bounding box center [914, 96] width 24 height 24
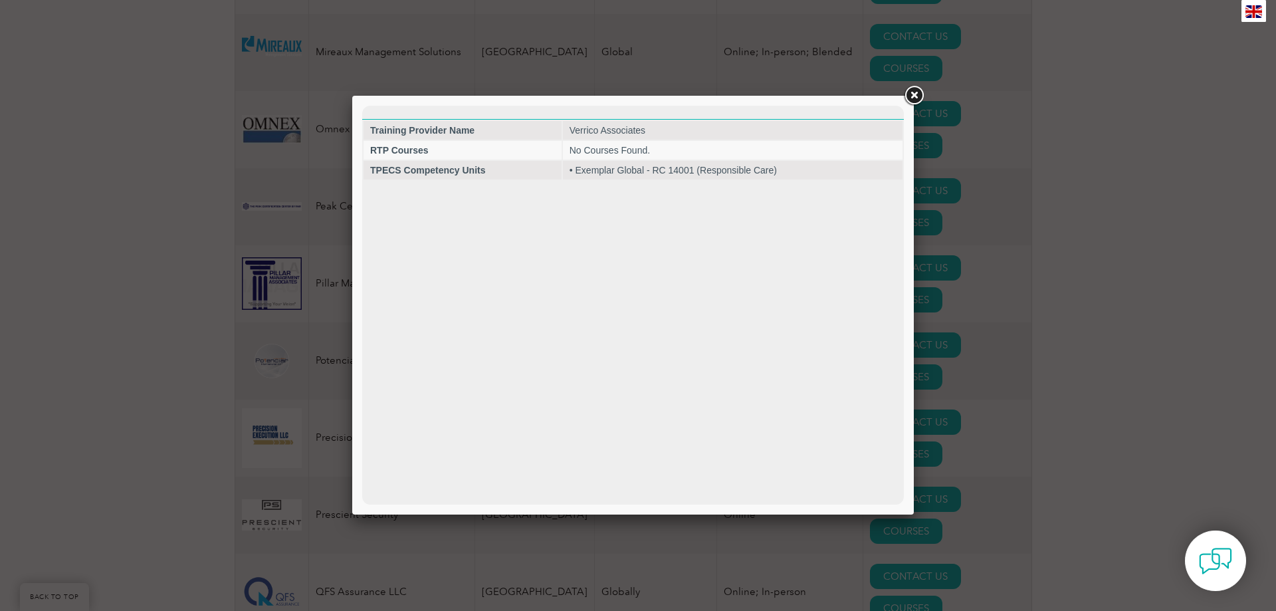
click at [911, 100] on link at bounding box center [914, 96] width 24 height 24
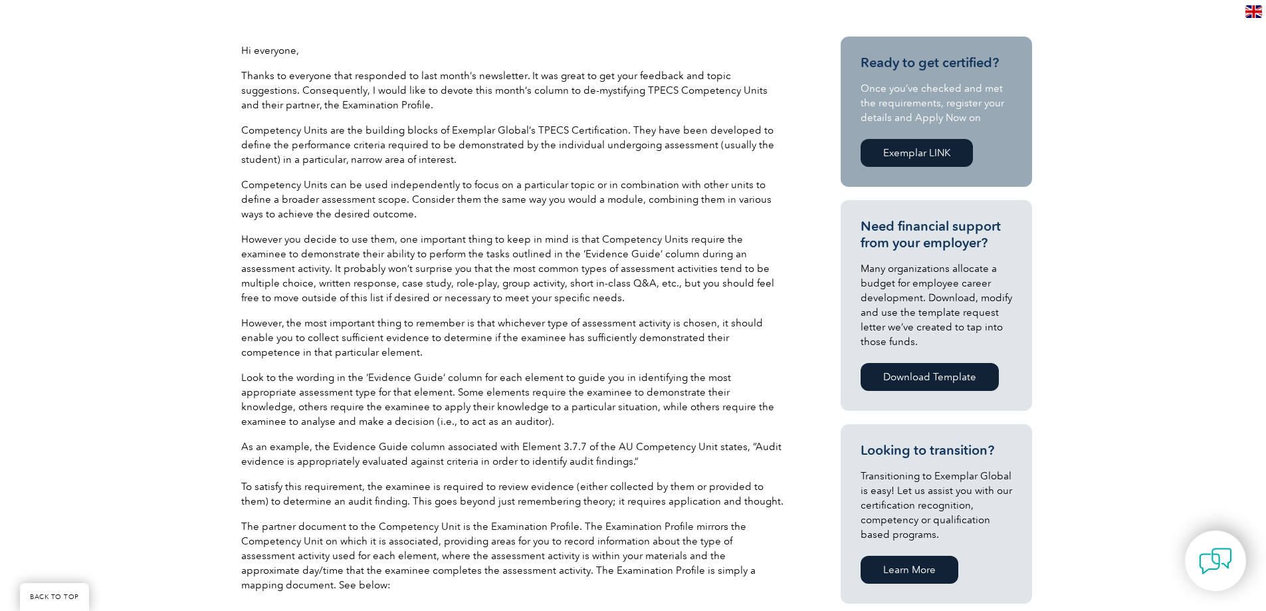
scroll to position [199, 0]
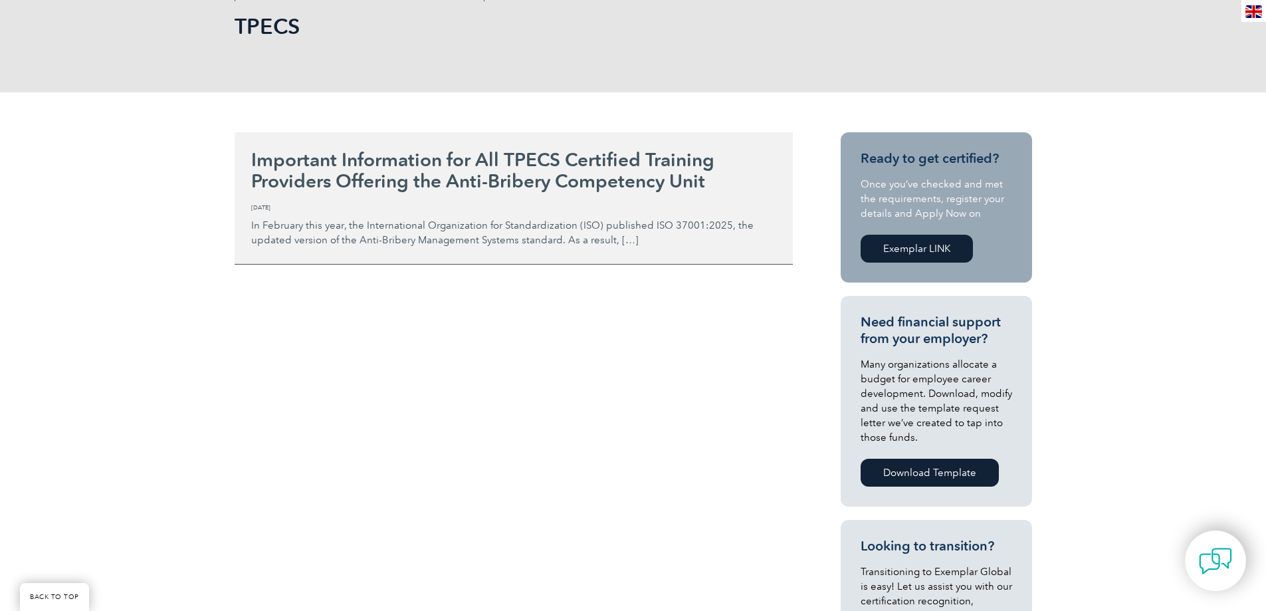
scroll to position [199, 0]
